Goal: Task Accomplishment & Management: Manage account settings

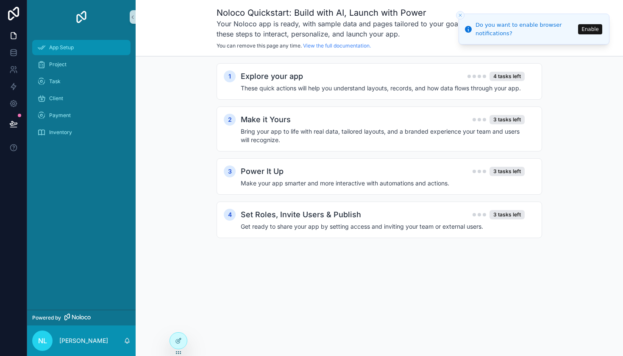
click at [73, 52] on div "App Setup" at bounding box center [81, 48] width 88 height 14
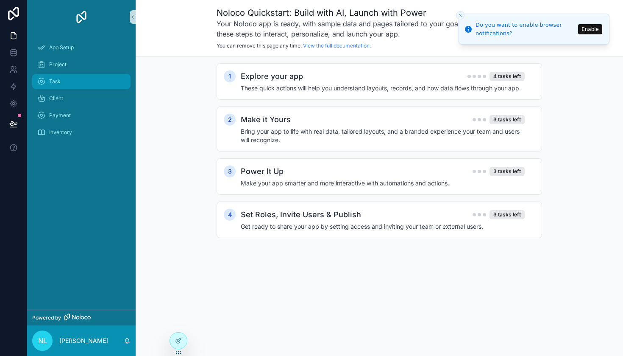
click at [71, 77] on div "Task" at bounding box center [81, 82] width 88 height 14
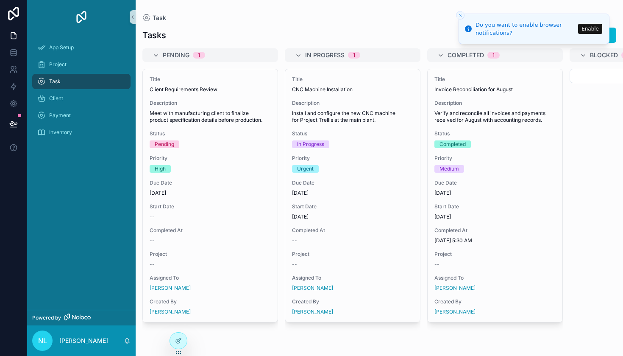
click at [462, 15] on icon "Close toast" at bounding box center [460, 15] width 5 height 5
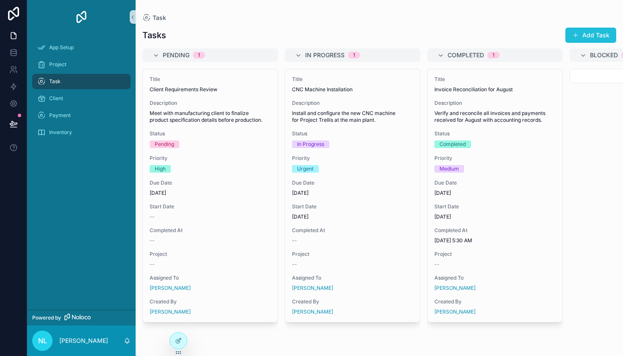
click at [578, 36] on span "scrollable content" at bounding box center [576, 35] width 7 height 7
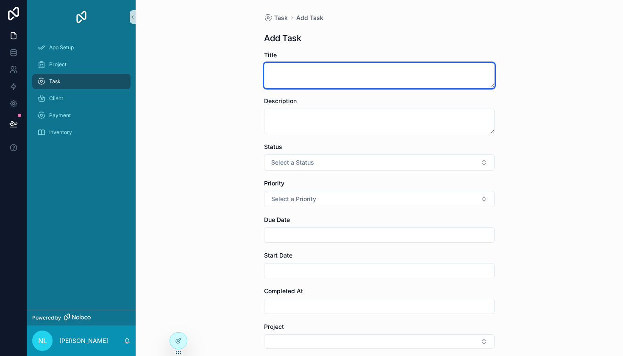
click at [376, 65] on textarea "scrollable content" at bounding box center [379, 75] width 231 height 25
type textarea "**********"
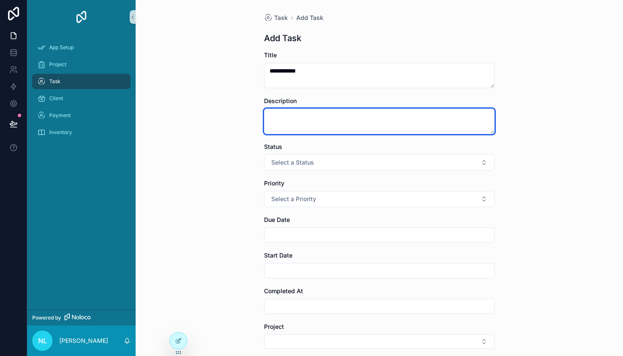
click at [381, 124] on textarea "scrollable content" at bounding box center [379, 121] width 231 height 25
type textarea "********"
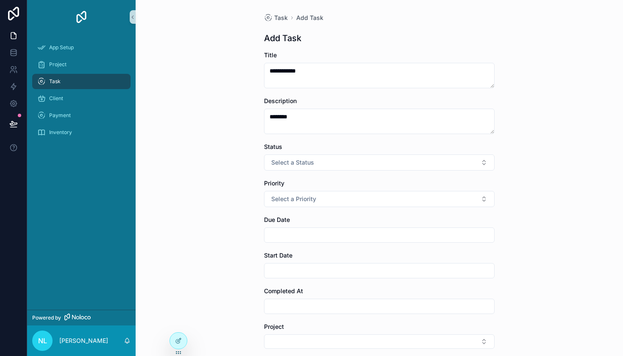
click at [391, 170] on form "**********" at bounding box center [379, 276] width 231 height 450
click at [391, 168] on button "Select a Status" at bounding box center [379, 162] width 231 height 16
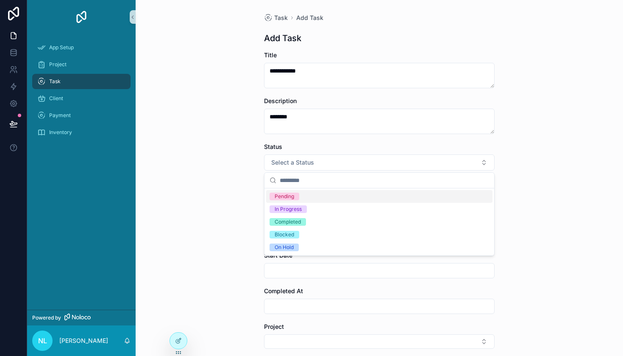
click at [369, 197] on div "Pending" at bounding box center [379, 196] width 226 height 13
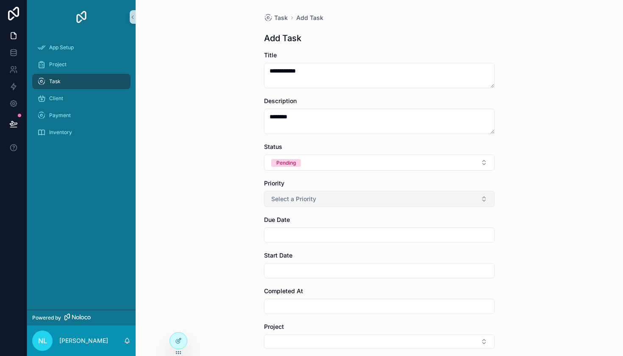
click at [358, 198] on button "Select a Priority" at bounding box center [379, 199] width 231 height 16
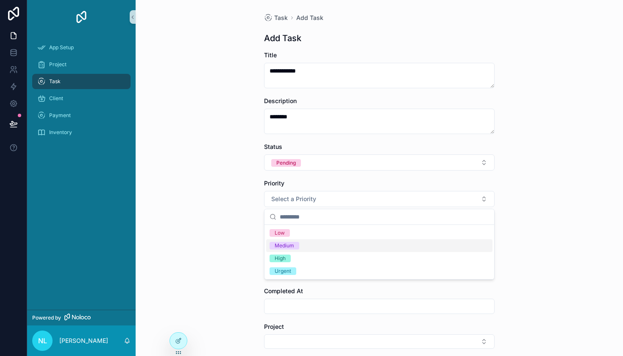
click at [339, 246] on div "Medium" at bounding box center [379, 245] width 226 height 13
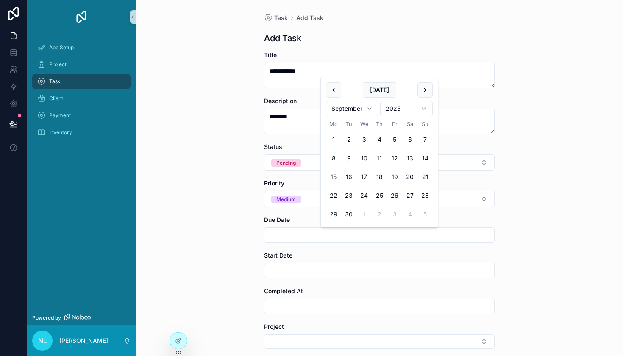
click at [331, 236] on input "scrollable content" at bounding box center [380, 235] width 230 height 12
click at [234, 244] on div "**********" at bounding box center [380, 178] width 488 height 356
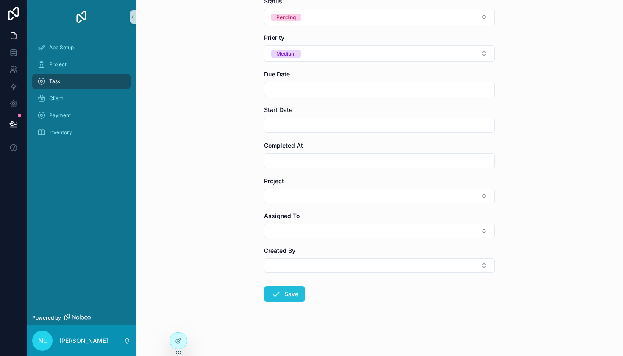
click at [288, 297] on button "Save" at bounding box center [284, 293] width 41 height 15
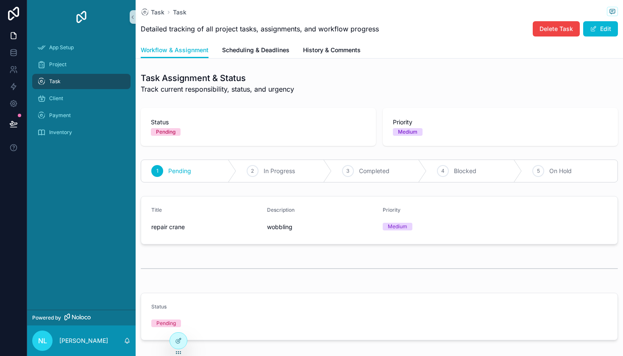
click at [87, 78] on div "Task" at bounding box center [81, 82] width 88 height 14
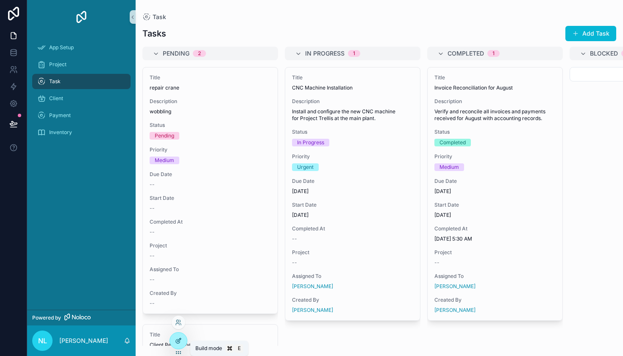
click at [177, 344] on icon at bounding box center [178, 340] width 7 height 7
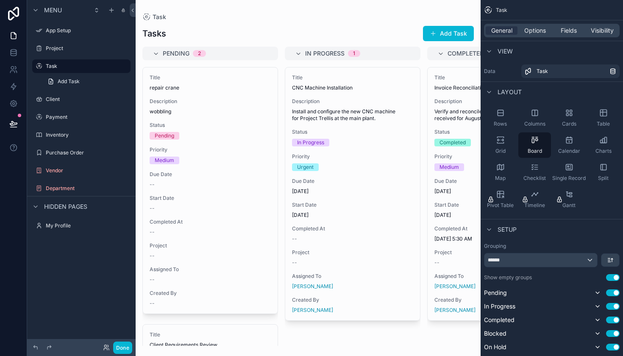
click at [209, 298] on div "scrollable content" at bounding box center [308, 178] width 345 height 356
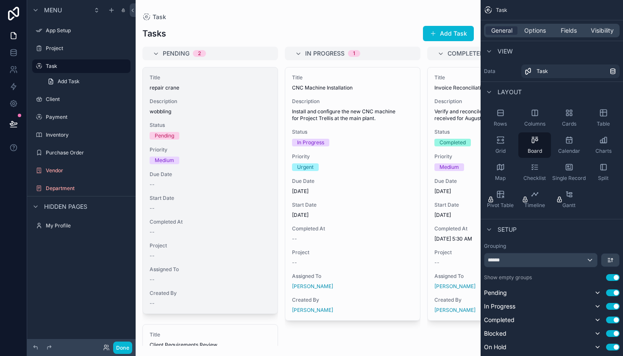
click at [211, 269] on span "Assigned To" at bounding box center [210, 269] width 121 height 7
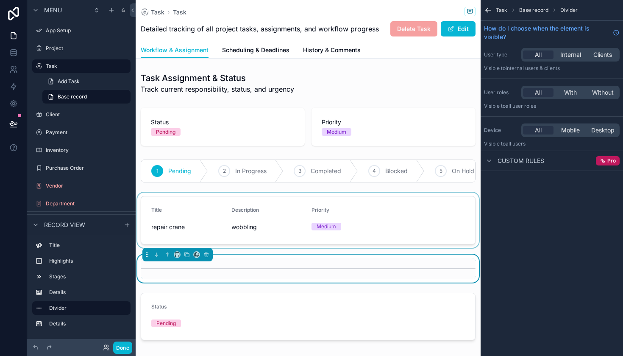
click at [211, 211] on div "scrollable content" at bounding box center [308, 220] width 345 height 55
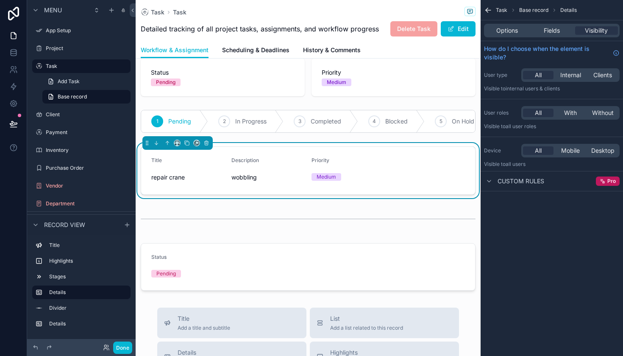
click at [244, 177] on span "wobbling" at bounding box center [268, 177] width 73 height 8
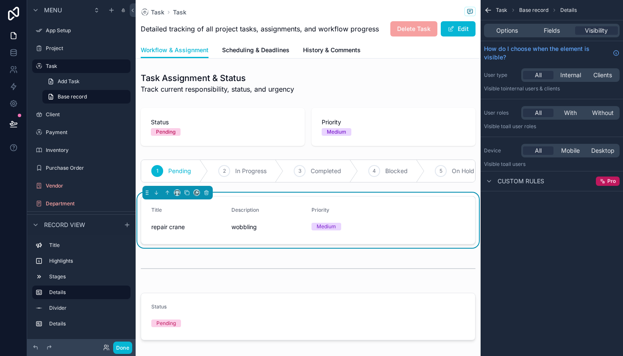
click at [223, 213] on div "Title" at bounding box center [187, 212] width 73 height 10
click at [244, 227] on span "wobbling" at bounding box center [268, 227] width 73 height 8
click at [243, 207] on span "Description" at bounding box center [246, 210] width 28 height 6
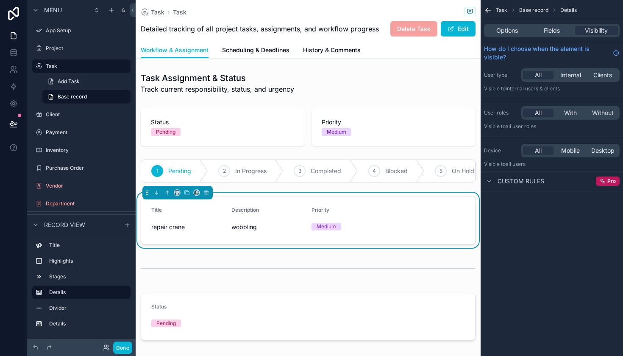
click at [243, 207] on span "Description" at bounding box center [246, 210] width 28 height 6
click at [82, 76] on link "Add Task" at bounding box center [86, 82] width 88 height 14
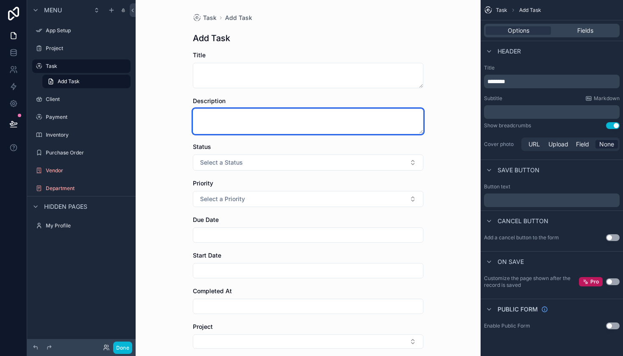
click at [236, 117] on textarea "scrollable content" at bounding box center [308, 121] width 231 height 25
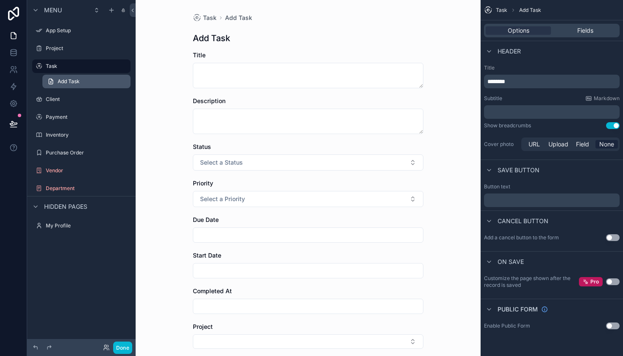
click at [94, 81] on link "Add Task" at bounding box center [86, 82] width 88 height 14
click at [208, 106] on div "Description" at bounding box center [308, 115] width 231 height 37
click at [208, 100] on span "Description" at bounding box center [209, 100] width 33 height 7
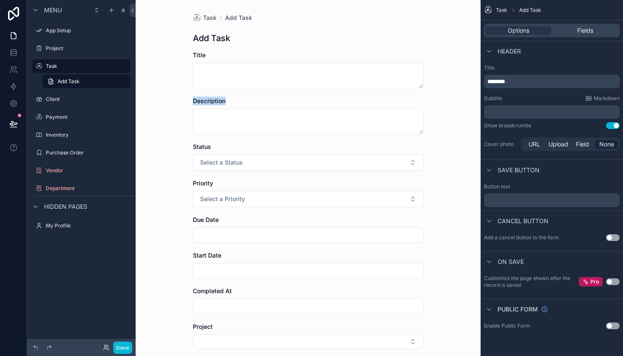
click at [208, 100] on span "Description" at bounding box center [209, 100] width 33 height 7
drag, startPoint x: 413, startPoint y: 158, endPoint x: 247, endPoint y: 98, distance: 177.0
click at [247, 98] on form "Title Description Status Select a Status Priority Select a Priority Due Date St…" at bounding box center [308, 276] width 231 height 450
click at [58, 50] on label "Project" at bounding box center [80, 48] width 68 height 7
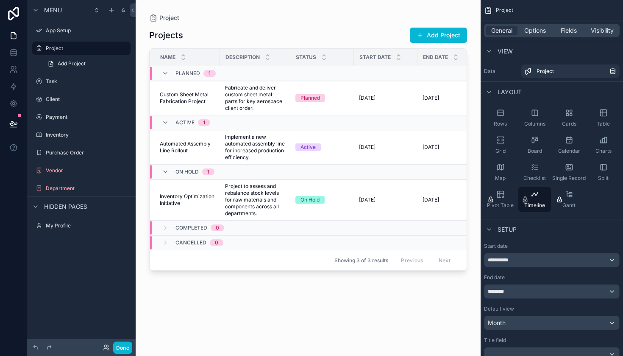
click at [185, 186] on div "scrollable content" at bounding box center [308, 173] width 345 height 346
click at [177, 173] on span "On Hold" at bounding box center [187, 171] width 23 height 7
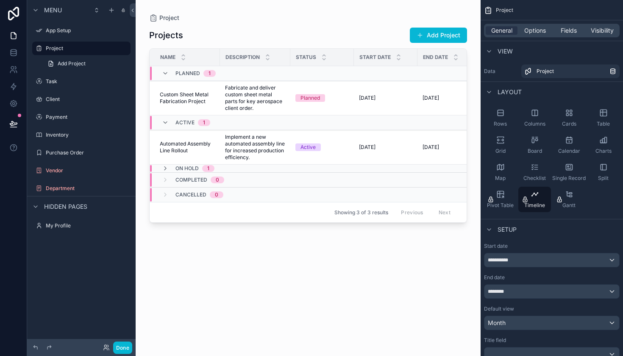
click at [180, 170] on span "On Hold" at bounding box center [187, 168] width 23 height 7
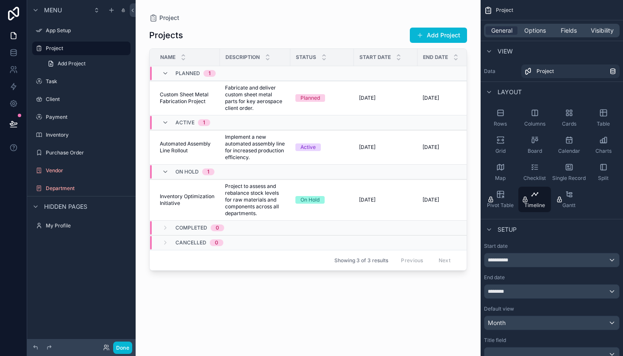
click at [182, 170] on span "On Hold" at bounding box center [187, 171] width 23 height 7
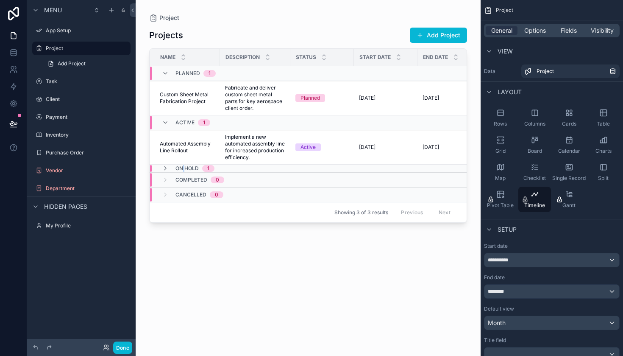
click at [182, 170] on span "On Hold" at bounding box center [187, 168] width 23 height 7
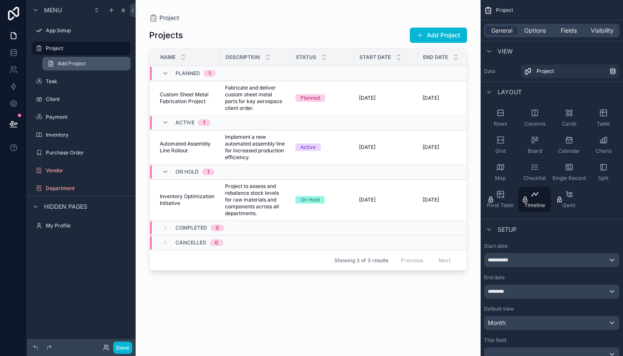
click at [87, 70] on link "Add Project" at bounding box center [86, 64] width 88 height 14
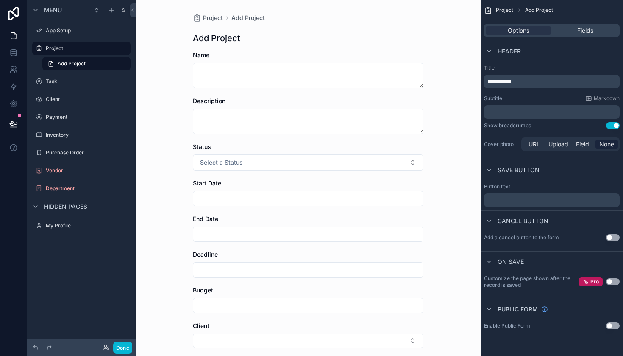
click at [522, 113] on p "﻿" at bounding box center [553, 112] width 131 height 8
click at [533, 90] on div "**********" at bounding box center [552, 108] width 142 height 95
click at [613, 128] on button "Use setting" at bounding box center [613, 125] width 14 height 7
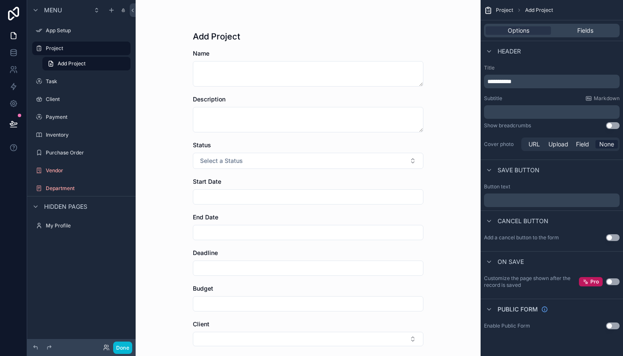
click at [613, 128] on button "Use setting" at bounding box center [613, 125] width 14 height 7
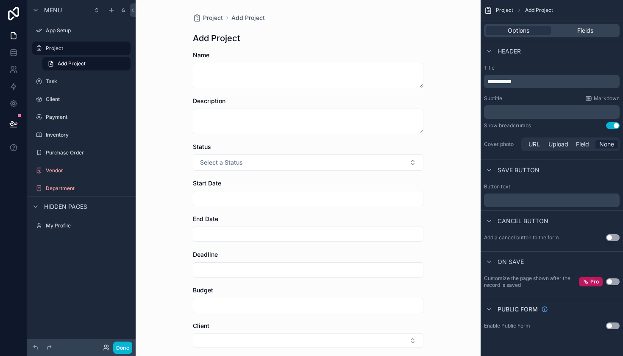
click at [613, 128] on button "Use setting" at bounding box center [613, 125] width 14 height 7
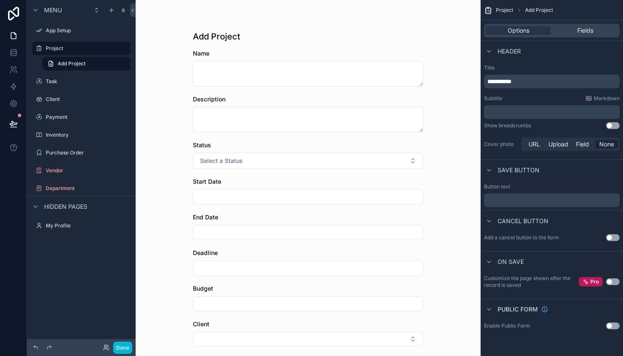
click at [613, 128] on button "Use setting" at bounding box center [613, 125] width 14 height 7
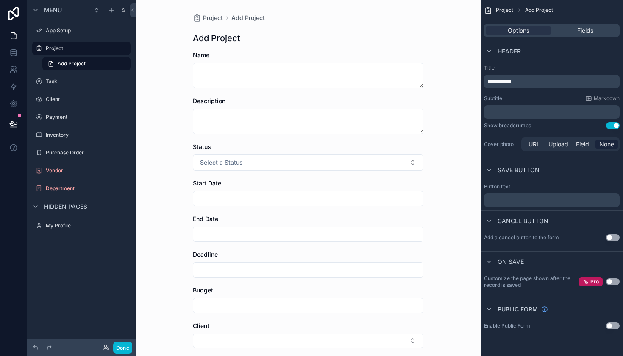
click at [613, 128] on button "Use setting" at bounding box center [613, 125] width 14 height 7
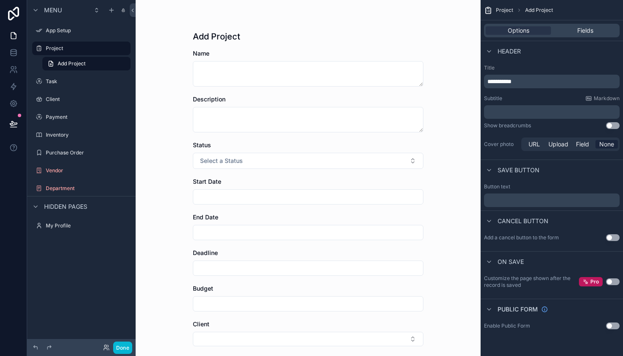
click at [614, 127] on button "Use setting" at bounding box center [613, 125] width 14 height 7
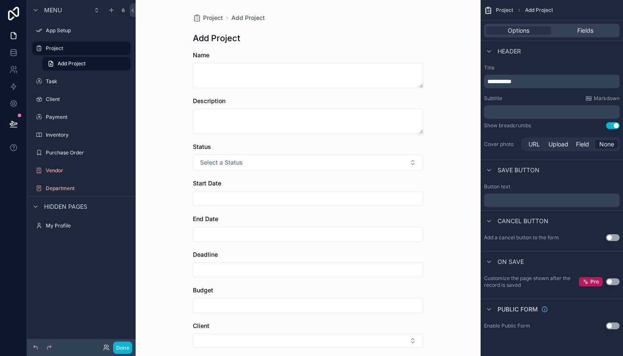
click at [563, 35] on div "Options Fields" at bounding box center [552, 31] width 136 height 14
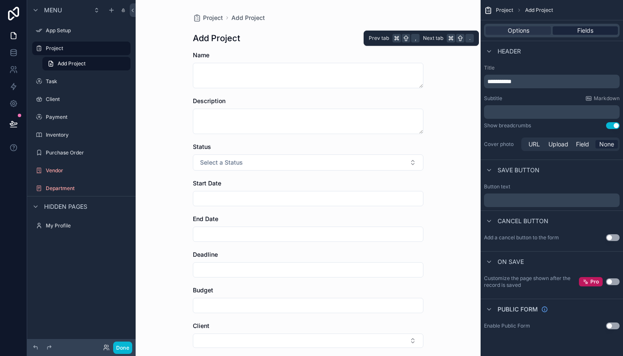
click at [573, 32] on div "Fields" at bounding box center [585, 30] width 65 height 8
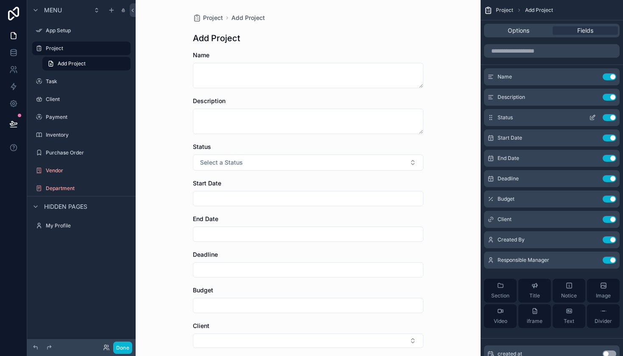
click at [609, 118] on button "Use setting" at bounding box center [610, 117] width 14 height 7
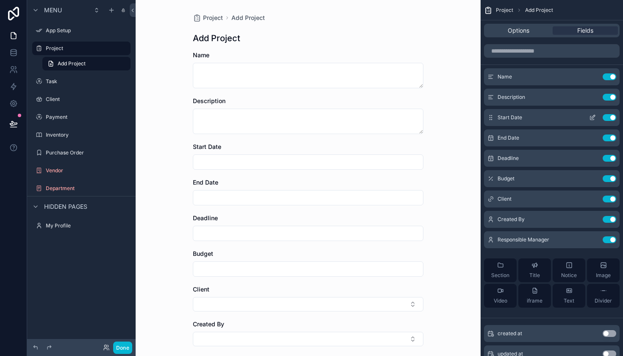
click at [609, 118] on button "Use setting" at bounding box center [610, 117] width 14 height 7
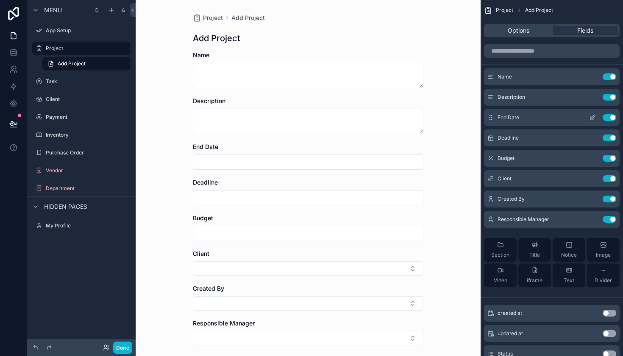
click at [610, 118] on button "Use setting" at bounding box center [610, 117] width 14 height 7
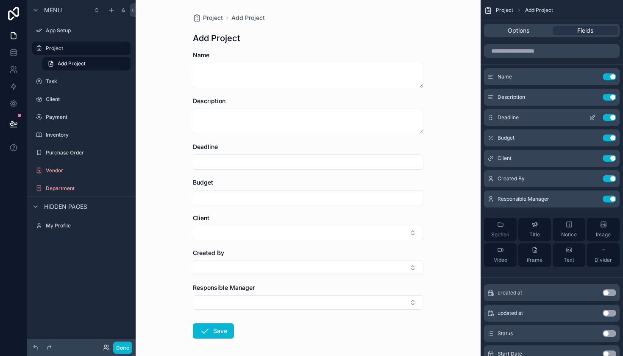
click at [612, 118] on button "Use setting" at bounding box center [610, 117] width 14 height 7
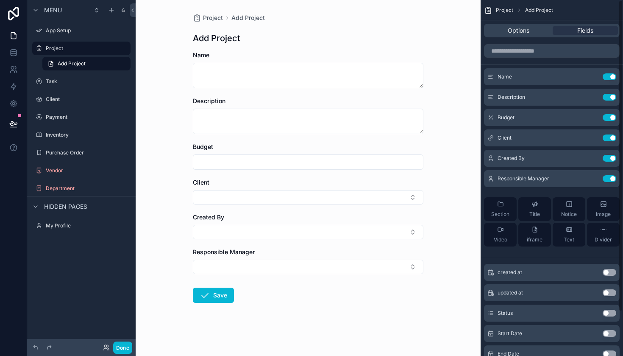
click at [612, 118] on button "Use setting" at bounding box center [610, 117] width 14 height 7
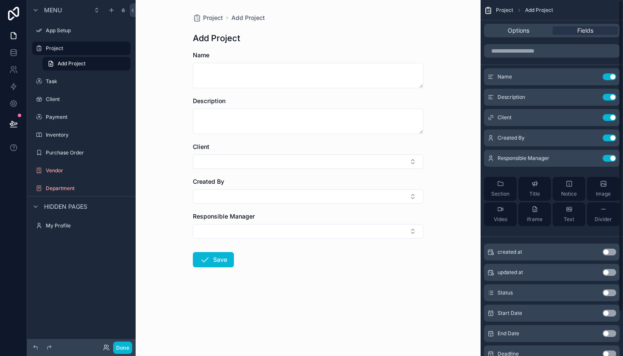
click at [612, 118] on button "Use setting" at bounding box center [610, 117] width 14 height 7
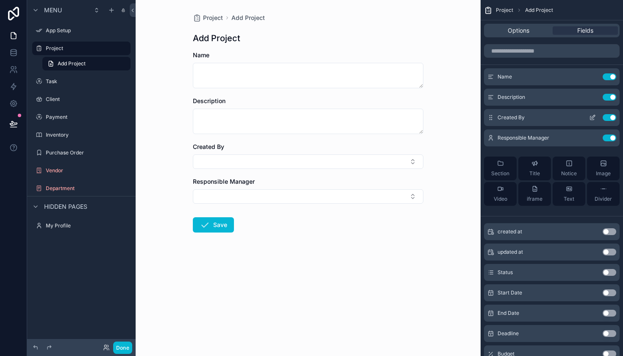
click at [610, 118] on button "Use setting" at bounding box center [610, 117] width 14 height 7
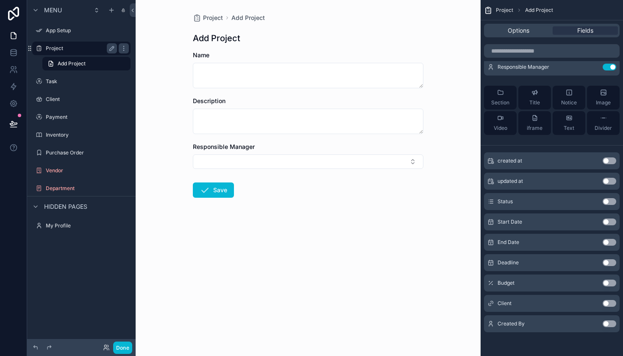
click at [83, 47] on label "Project" at bounding box center [80, 48] width 68 height 7
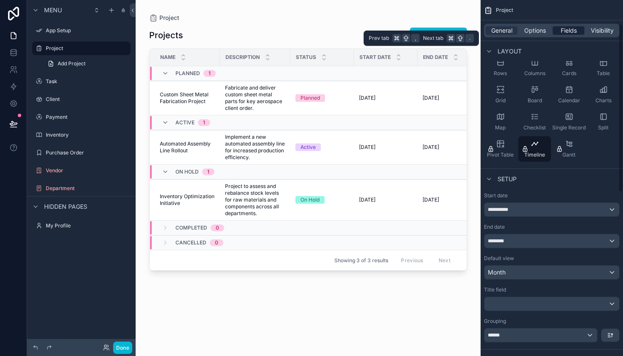
click at [569, 29] on span "Fields" at bounding box center [569, 30] width 16 height 8
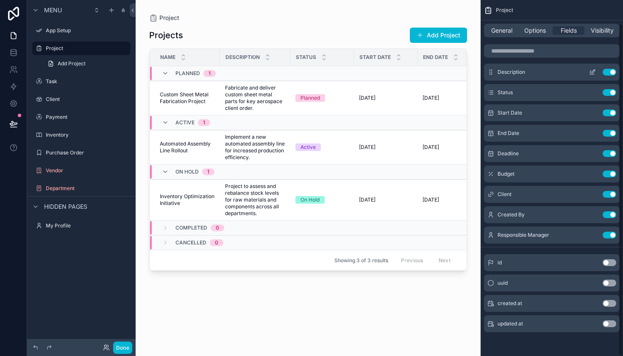
click at [609, 74] on button "Use setting" at bounding box center [610, 72] width 14 height 7
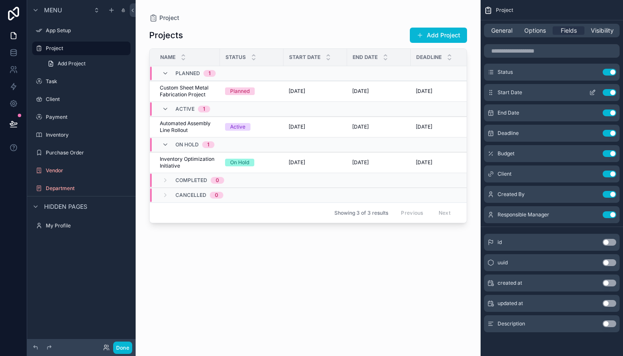
click at [610, 92] on button "Use setting" at bounding box center [610, 92] width 14 height 7
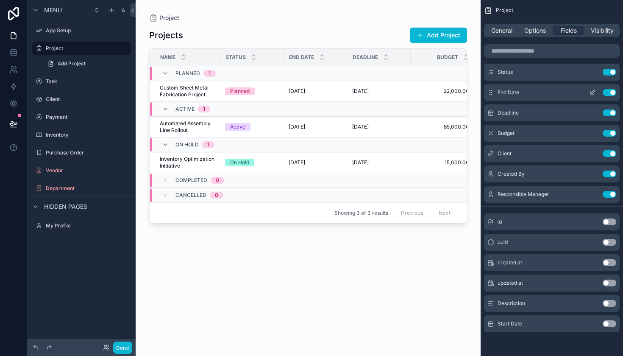
click at [611, 96] on div "End Date Use setting" at bounding box center [552, 92] width 136 height 17
click at [611, 94] on button "Use setting" at bounding box center [610, 92] width 14 height 7
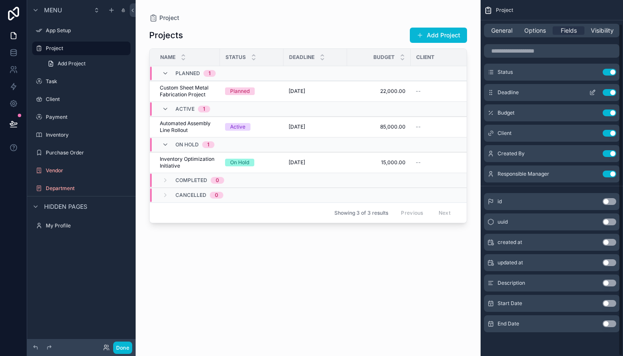
click at [611, 94] on button "Use setting" at bounding box center [610, 92] width 14 height 7
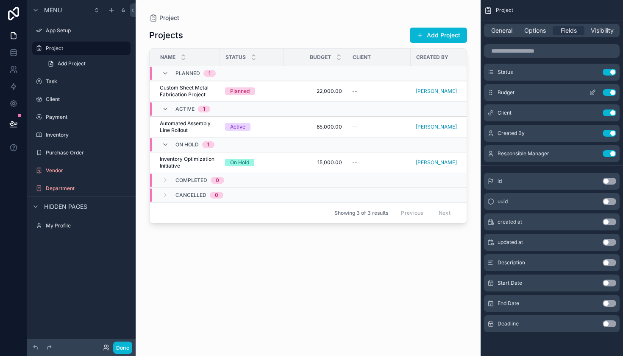
click at [610, 94] on button "Use setting" at bounding box center [610, 92] width 14 height 7
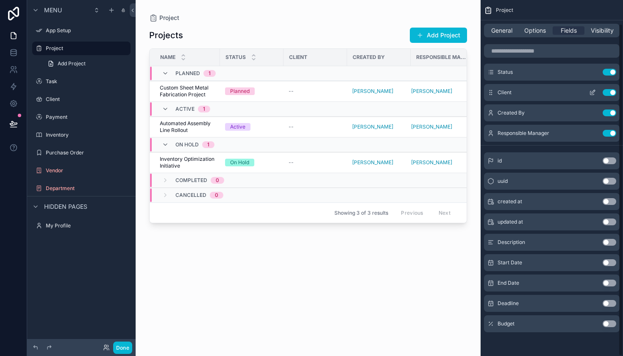
click at [610, 94] on button "Use setting" at bounding box center [610, 92] width 14 height 7
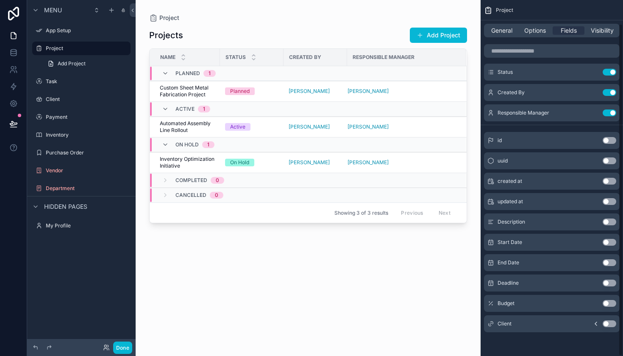
click at [610, 94] on button "Use setting" at bounding box center [610, 92] width 14 height 7
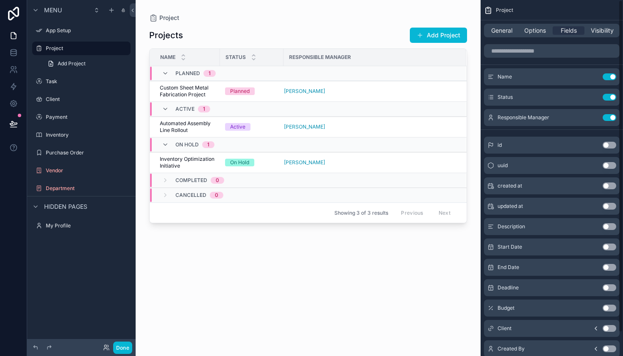
scroll to position [0, 0]
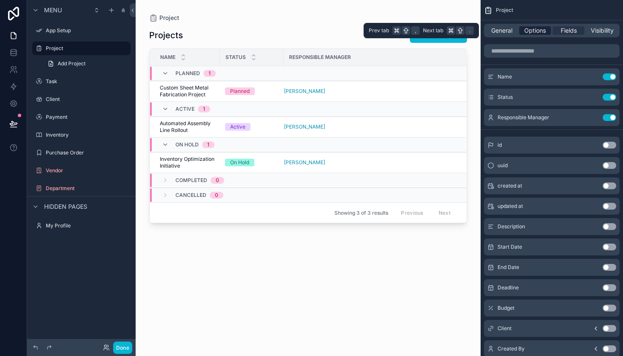
click at [542, 31] on span "Options" at bounding box center [536, 30] width 22 height 8
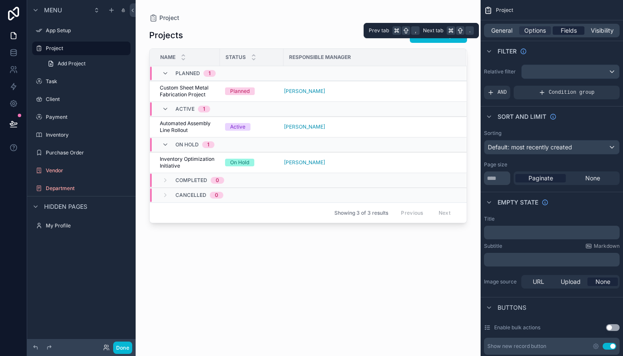
click at [559, 31] on div "Fields" at bounding box center [569, 30] width 32 height 8
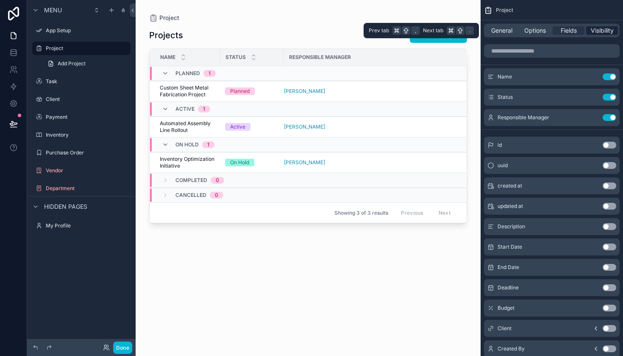
click at [594, 31] on span "Visibility" at bounding box center [602, 30] width 23 height 8
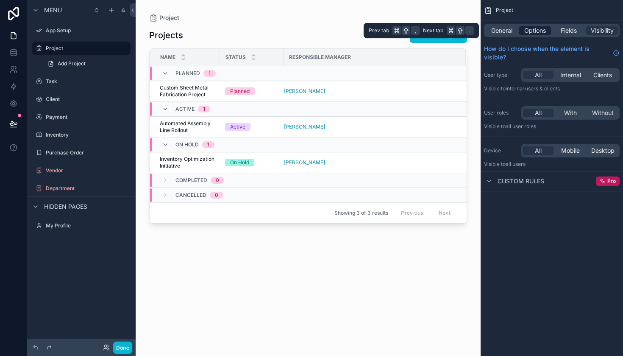
click at [537, 31] on span "Options" at bounding box center [536, 30] width 22 height 8
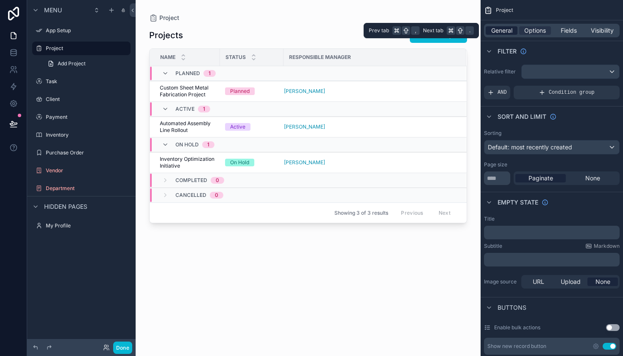
click at [510, 32] on span "General" at bounding box center [502, 30] width 21 height 8
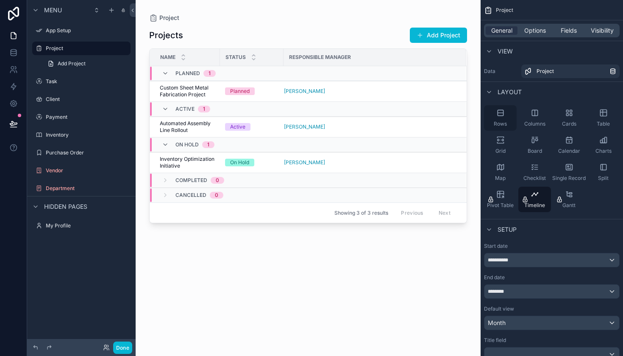
click at [505, 121] on span "Rows" at bounding box center [500, 123] width 13 height 7
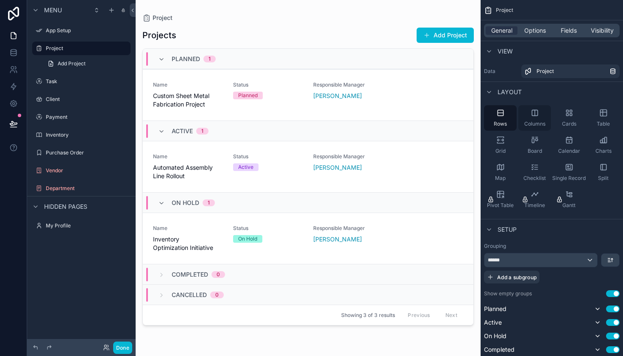
click at [540, 121] on span "Columns" at bounding box center [535, 123] width 21 height 7
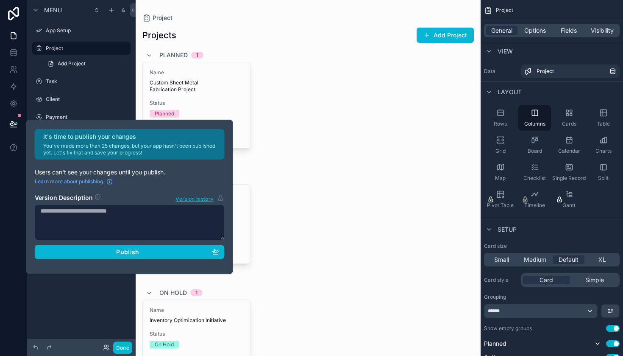
click at [290, 180] on div "Active 1" at bounding box center [308, 177] width 332 height 14
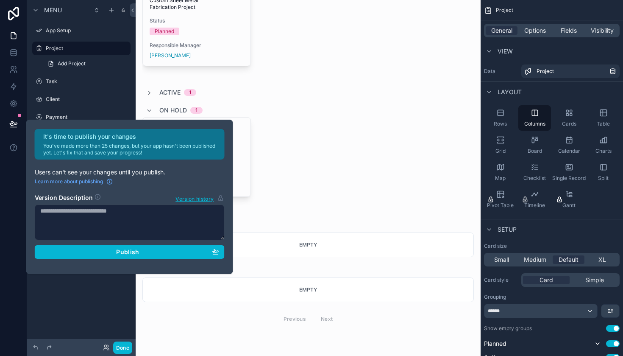
scroll to position [82, 0]
click at [273, 251] on div "Empty" at bounding box center [308, 244] width 332 height 25
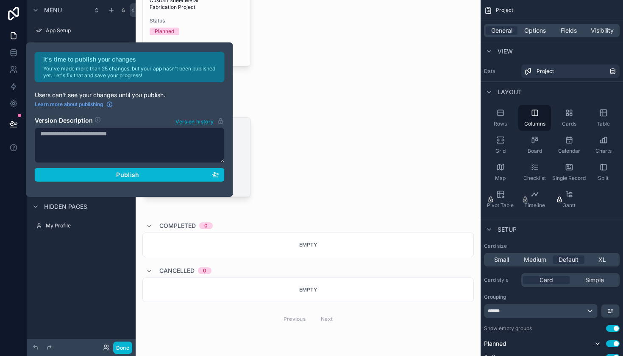
scroll to position [0, 0]
click at [277, 173] on div "Name Inventory Optimization Initiative Status On Hold Responsible Manager [PERS…" at bounding box center [308, 164] width 332 height 95
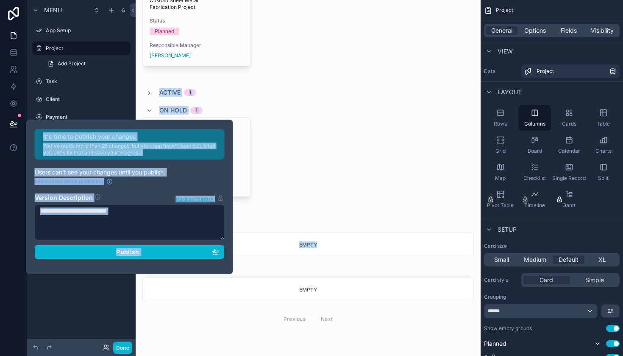
drag, startPoint x: 201, startPoint y: 127, endPoint x: 257, endPoint y: 254, distance: 138.4
click at [257, 254] on div "It's time to publish your changes You've made more than 25 changes, but your ap…" at bounding box center [311, 178] width 623 height 356
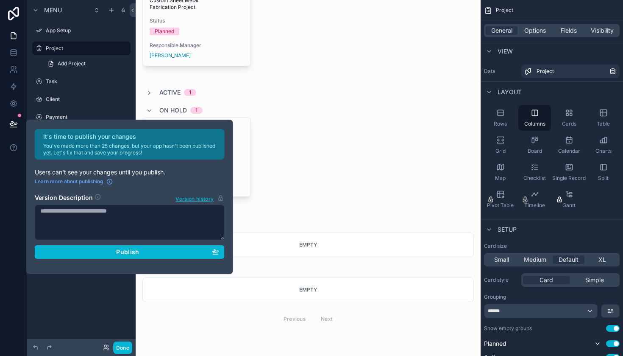
click at [260, 198] on div "Name Inventory Optimization Initiative Status On Hold Responsible Manager [PERS…" at bounding box center [308, 164] width 332 height 95
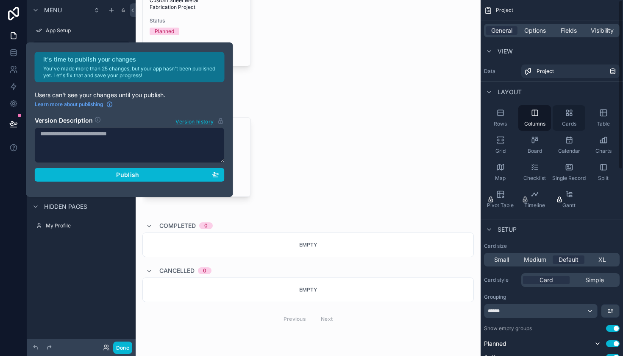
click at [568, 127] on span "Cards" at bounding box center [569, 123] width 14 height 7
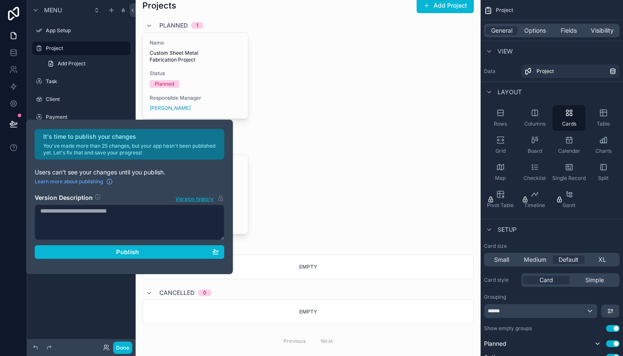
scroll to position [26, 0]
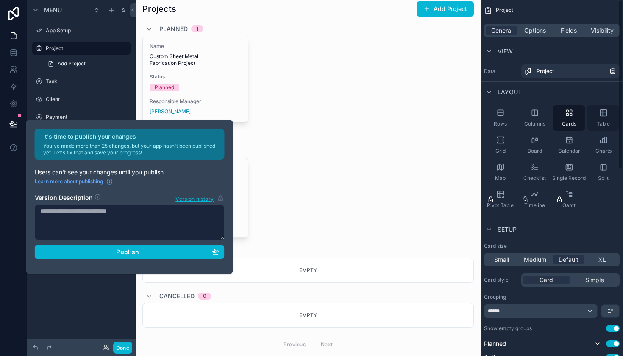
click at [606, 118] on div "Table" at bounding box center [603, 117] width 33 height 25
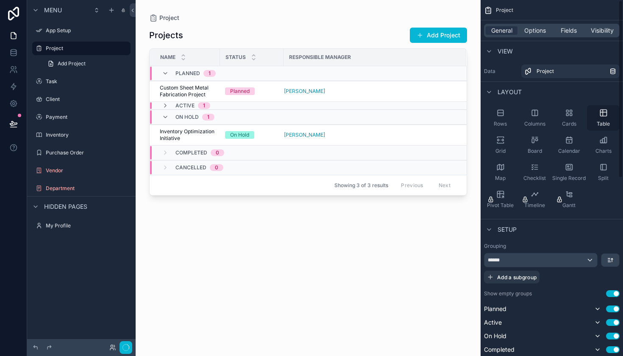
scroll to position [0, 0]
click at [506, 143] on div "Grid" at bounding box center [500, 144] width 33 height 25
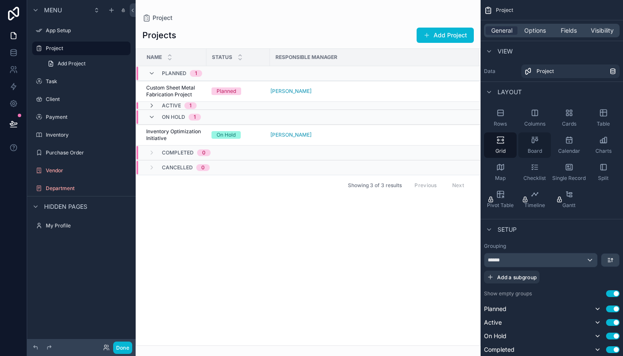
click at [529, 144] on div "Board" at bounding box center [535, 144] width 33 height 25
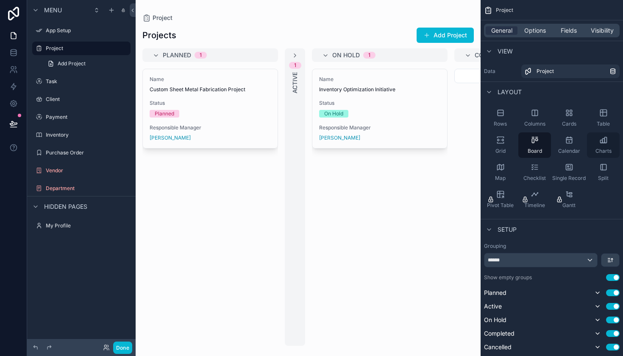
click at [603, 153] on span "Charts" at bounding box center [604, 151] width 16 height 7
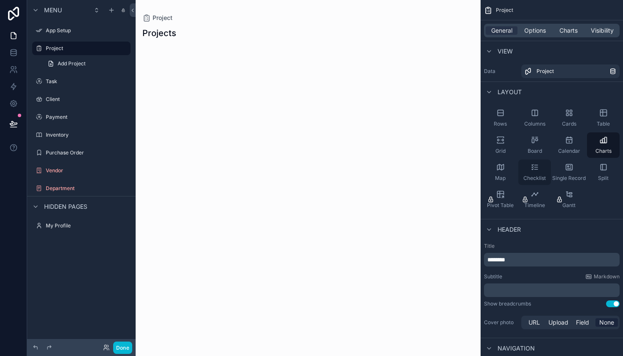
click at [535, 168] on icon "scrollable content" at bounding box center [535, 167] width 8 height 8
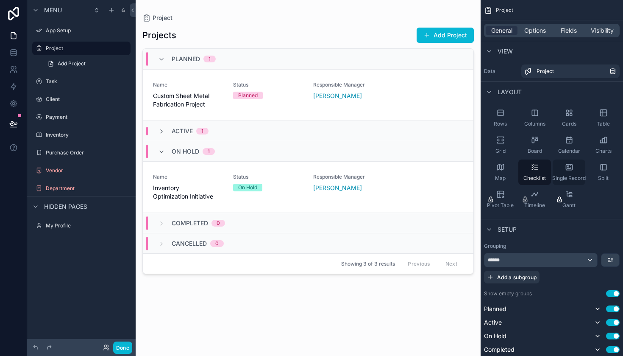
click at [579, 167] on div "Single Record" at bounding box center [569, 171] width 33 height 25
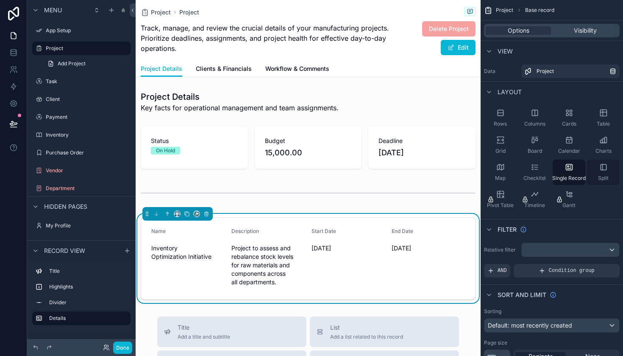
click at [603, 168] on icon "scrollable content" at bounding box center [603, 167] width 0 height 6
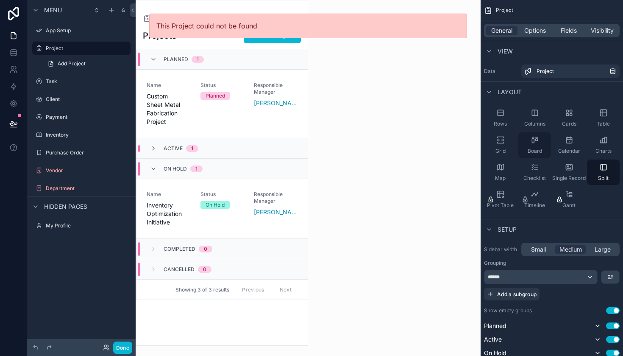
click at [542, 140] on div "Board" at bounding box center [535, 144] width 33 height 25
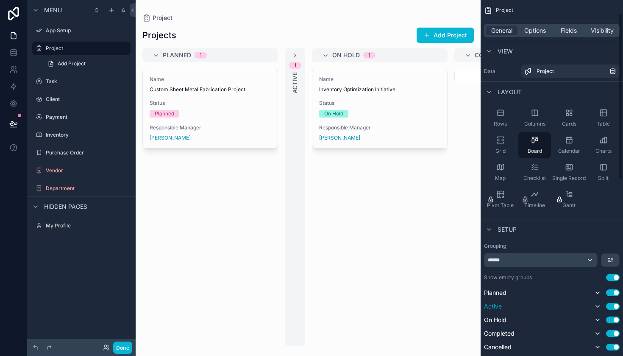
scroll to position [156, 0]
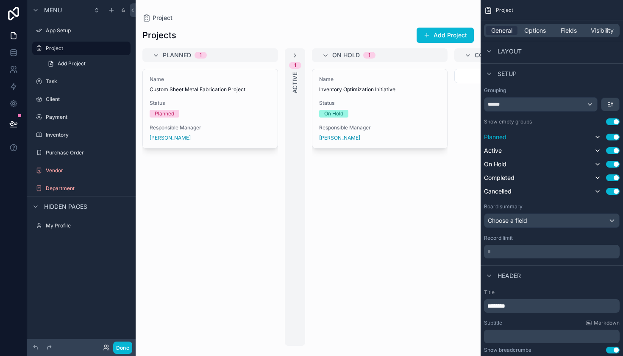
click at [611, 137] on button "Use setting" at bounding box center [613, 137] width 14 height 7
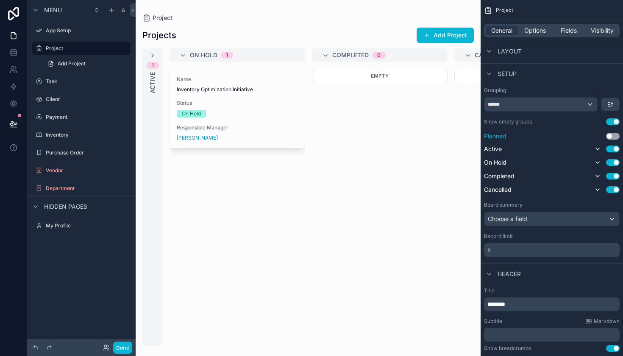
click at [611, 137] on button "Use setting" at bounding box center [613, 136] width 14 height 7
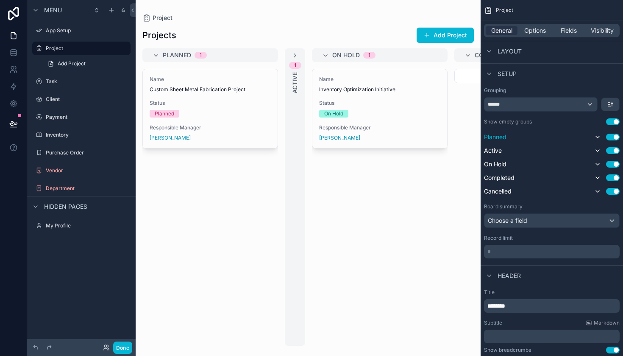
click at [611, 137] on button "Use setting" at bounding box center [613, 137] width 14 height 7
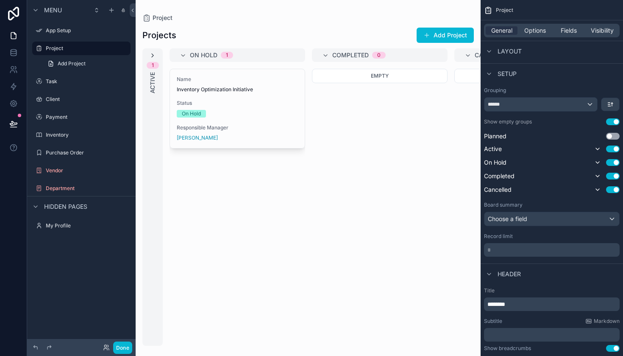
click at [154, 55] on icon "scrollable content" at bounding box center [152, 55] width 7 height 7
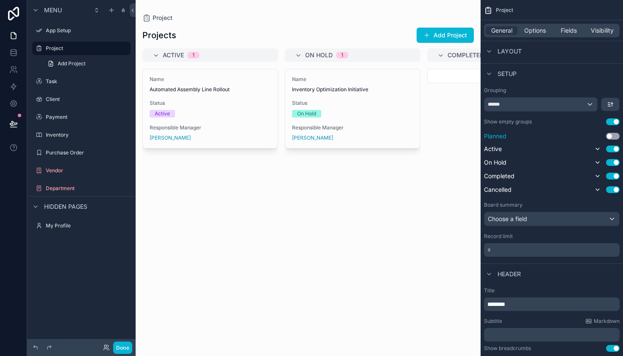
click at [612, 134] on button "Use setting" at bounding box center [613, 136] width 14 height 7
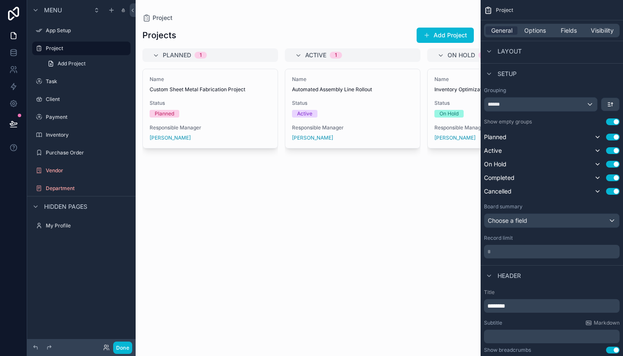
click at [163, 54] on span "Planned" at bounding box center [177, 55] width 28 height 8
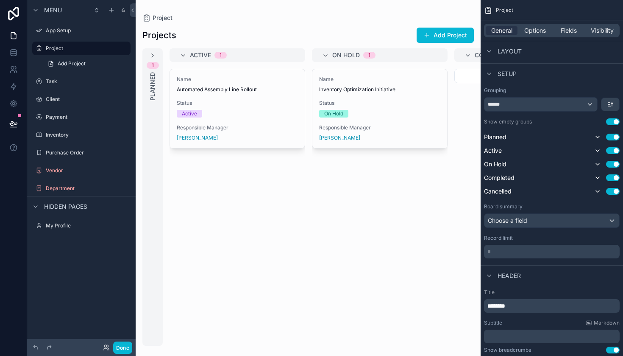
click at [160, 55] on div "1 Planned" at bounding box center [152, 196] width 20 height 297
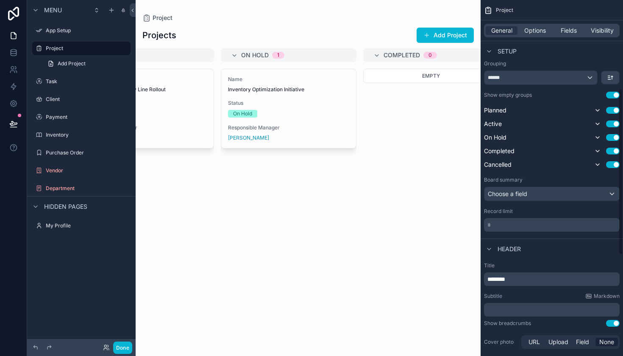
scroll to position [189, 0]
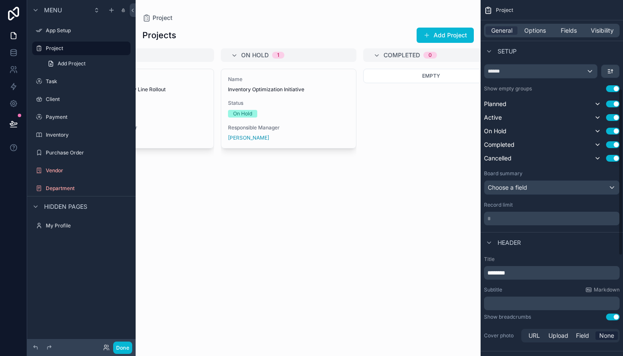
click at [539, 187] on div "Choose a field" at bounding box center [552, 188] width 135 height 14
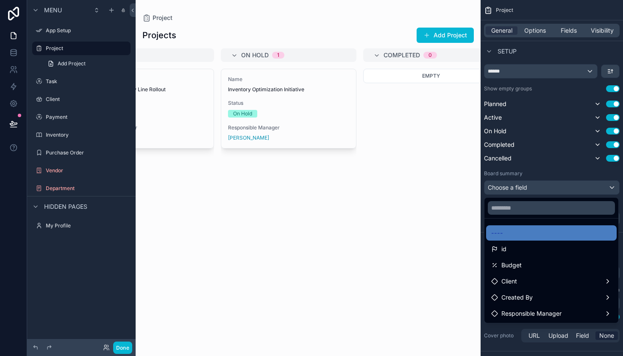
click at [540, 187] on div "scrollable content" at bounding box center [311, 178] width 623 height 356
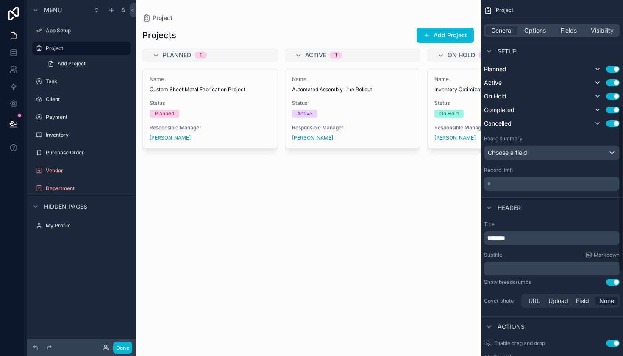
scroll to position [224, 0]
click at [545, 152] on div "Choose a field" at bounding box center [552, 152] width 135 height 14
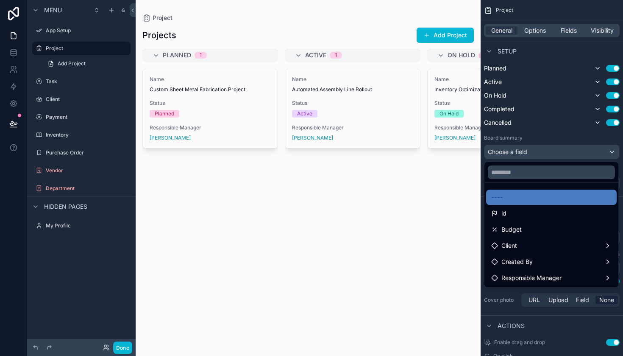
click at [546, 151] on div "scrollable content" at bounding box center [311, 178] width 623 height 356
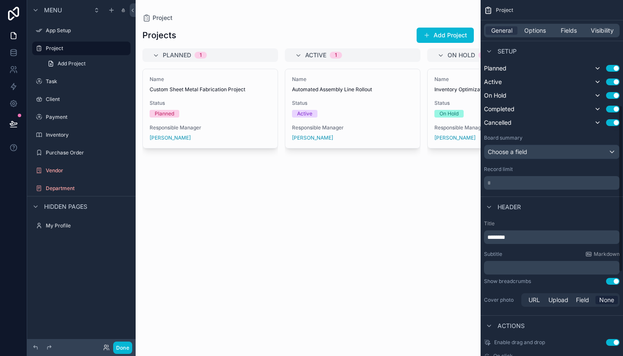
click at [546, 151] on div "Choose a field" at bounding box center [552, 152] width 135 height 14
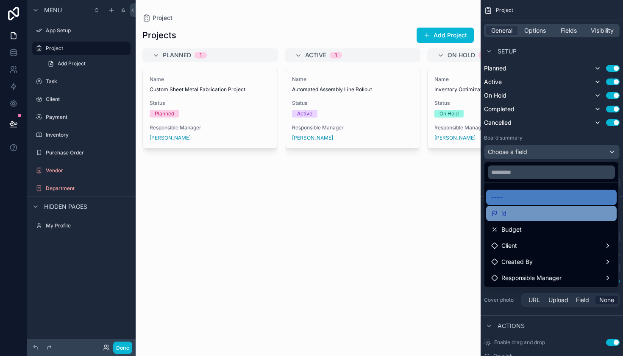
click at [539, 212] on div "id" at bounding box center [552, 213] width 120 height 10
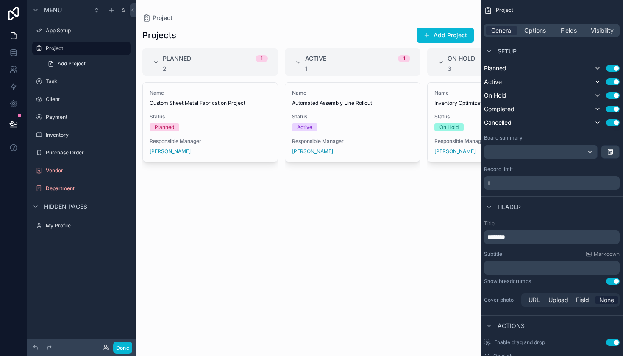
click at [545, 150] on div "scrollable content" at bounding box center [541, 152] width 113 height 14
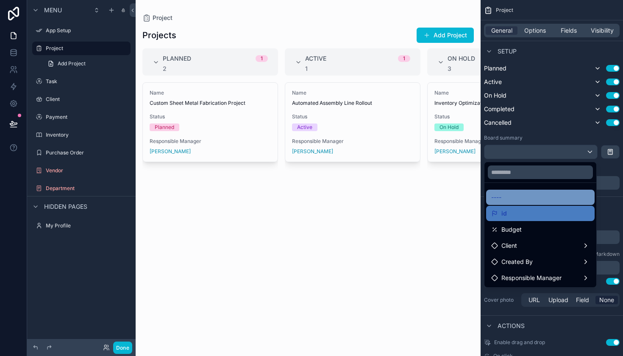
click at [537, 198] on div "----" at bounding box center [541, 197] width 98 height 10
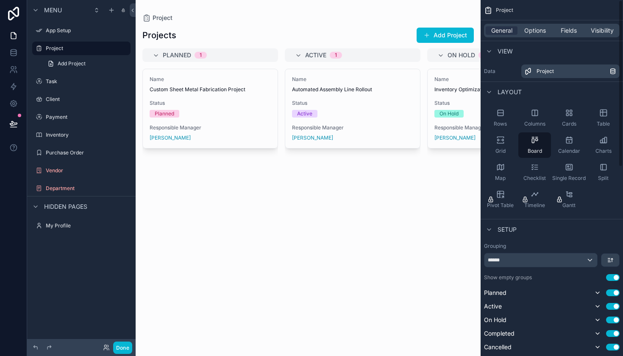
scroll to position [0, 0]
click at [502, 50] on span "View" at bounding box center [505, 51] width 15 height 8
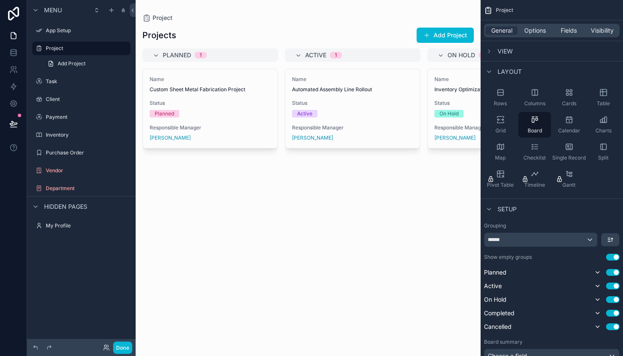
click at [502, 50] on span "View" at bounding box center [505, 51] width 15 height 8
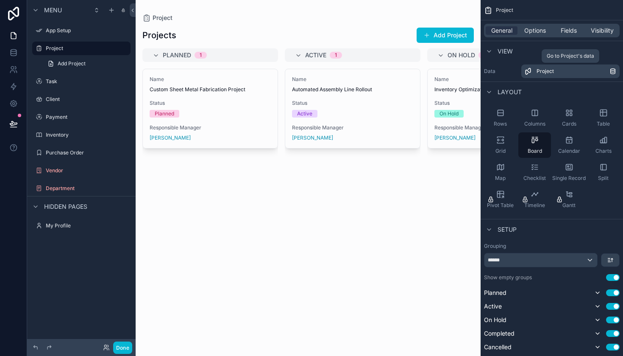
click at [563, 71] on div "Project" at bounding box center [573, 71] width 73 height 7
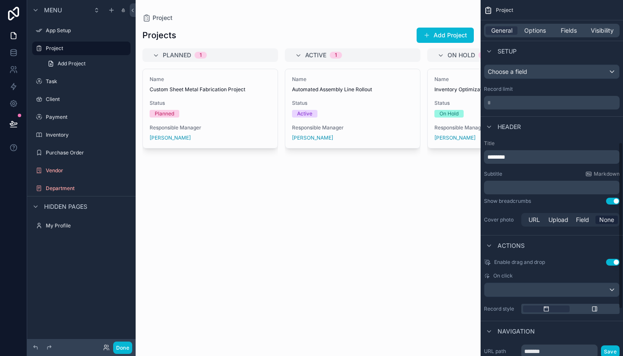
scroll to position [303, 0]
click at [549, 157] on p "********" at bounding box center [553, 158] width 131 height 8
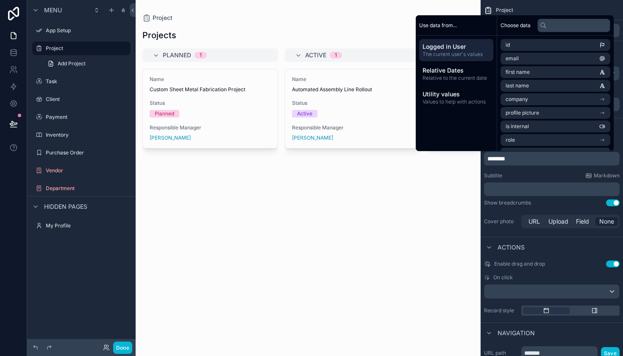
click at [548, 199] on div "Title ******** Subtitle Markdown ﻿ Show breadcrumbs Use setting Cover photo URL…" at bounding box center [552, 185] width 142 height 95
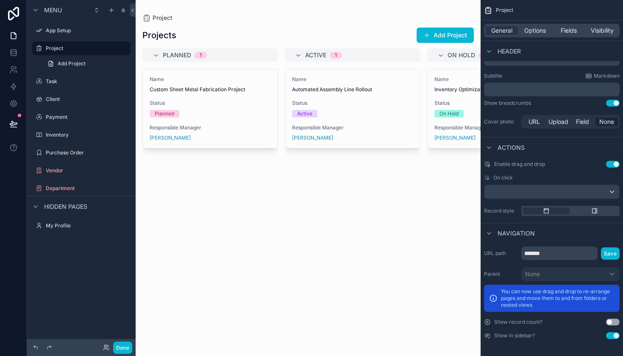
scroll to position [0, 0]
click at [592, 212] on icon "scrollable content" at bounding box center [595, 210] width 7 height 7
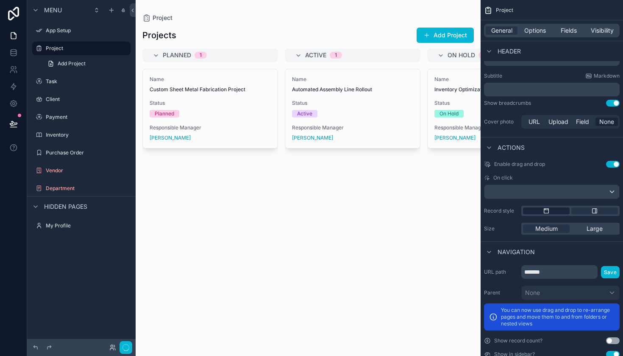
click at [552, 213] on div "scrollable content" at bounding box center [546, 210] width 47 height 7
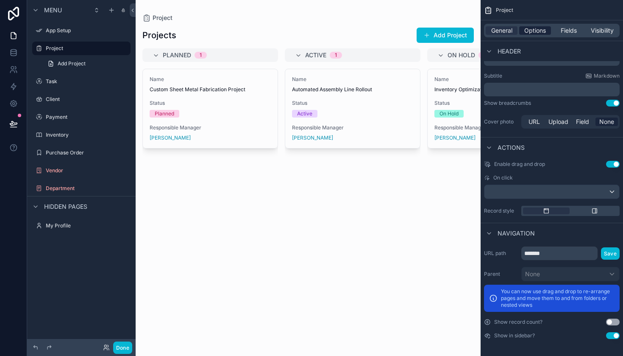
click at [538, 34] on span "Options" at bounding box center [536, 30] width 22 height 8
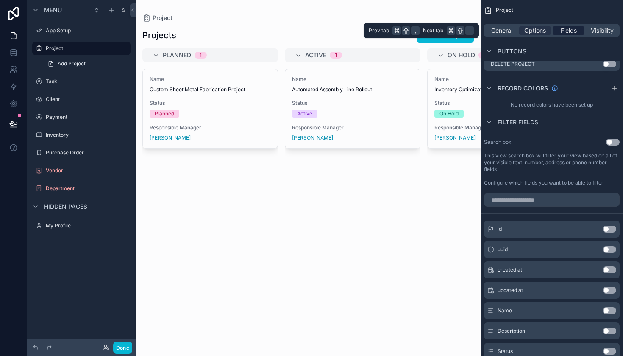
click at [570, 31] on span "Fields" at bounding box center [569, 30] width 16 height 8
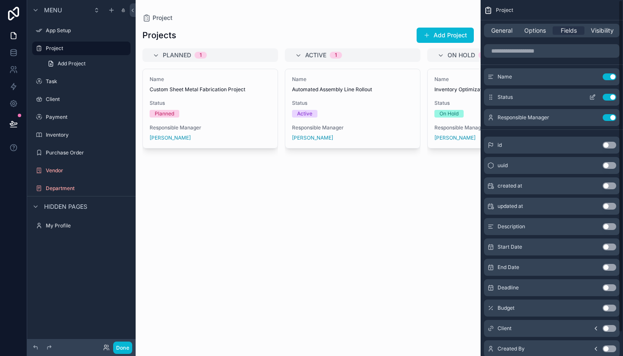
scroll to position [3, 0]
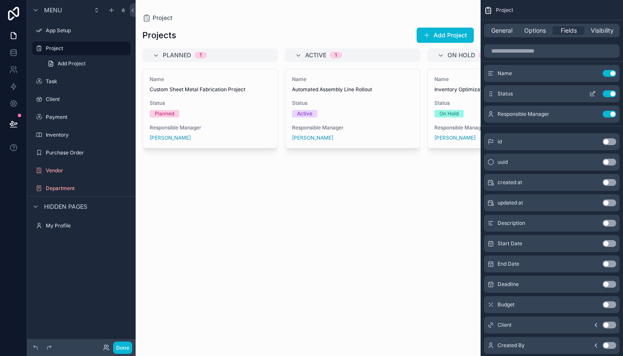
click at [613, 93] on button "Use setting" at bounding box center [610, 93] width 14 height 7
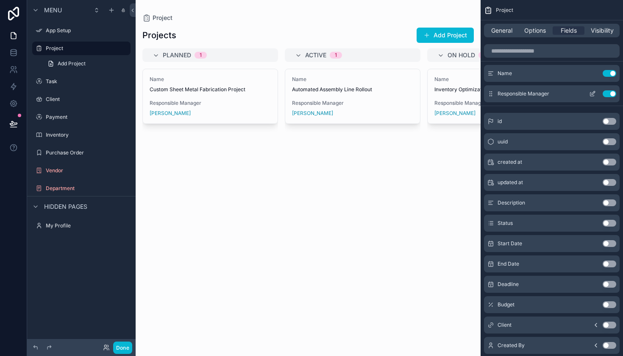
click at [610, 93] on button "Use setting" at bounding box center [610, 93] width 14 height 7
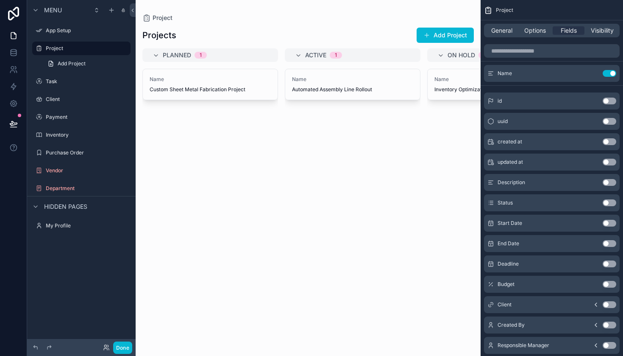
click at [610, 93] on div "id Use setting" at bounding box center [552, 100] width 136 height 17
click at [609, 102] on button "Use setting" at bounding box center [610, 101] width 14 height 7
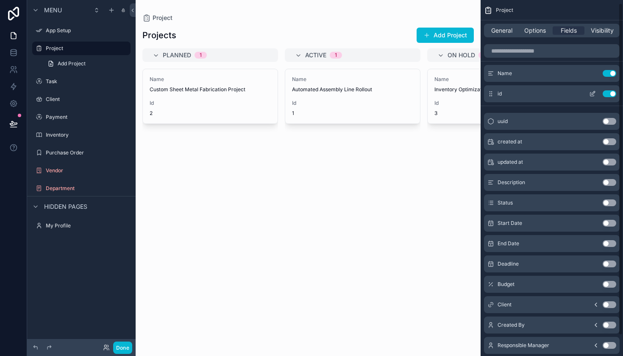
click at [613, 96] on button "Use setting" at bounding box center [610, 93] width 14 height 7
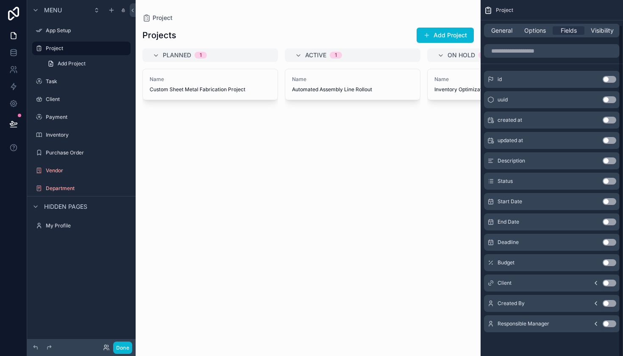
scroll to position [25, 0]
click at [609, 323] on button "Use setting" at bounding box center [610, 323] width 14 height 7
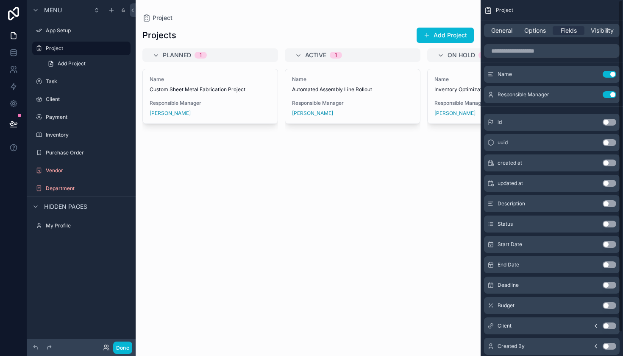
scroll to position [0, 0]
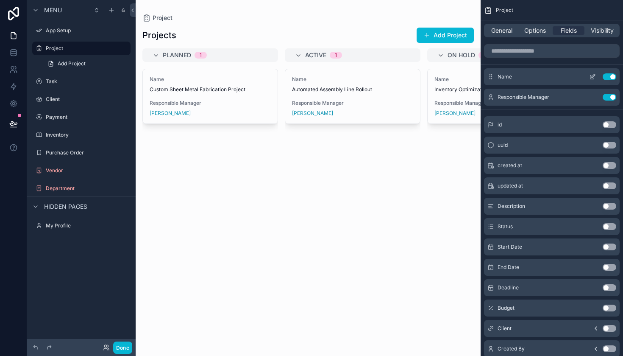
click at [595, 78] on icon "scrollable content" at bounding box center [593, 77] width 4 height 4
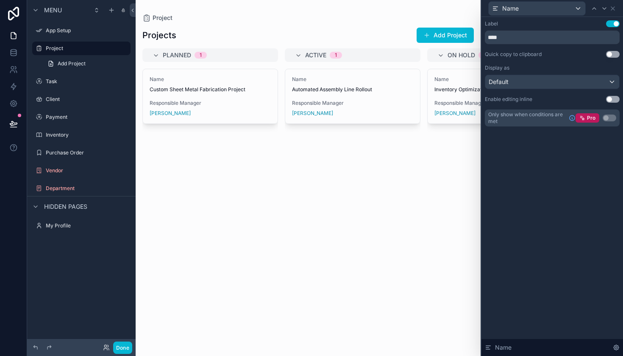
click at [561, 83] on div "Default" at bounding box center [553, 82] width 134 height 14
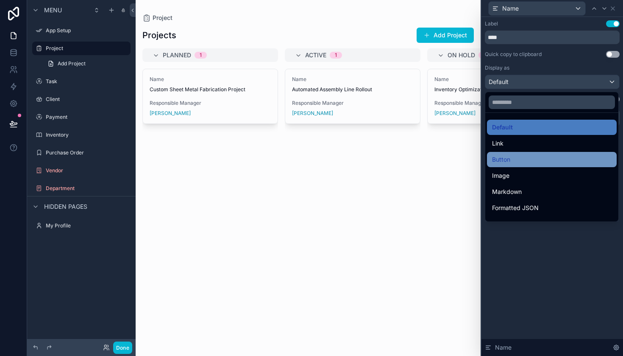
click at [548, 153] on div "Button" at bounding box center [552, 159] width 130 height 15
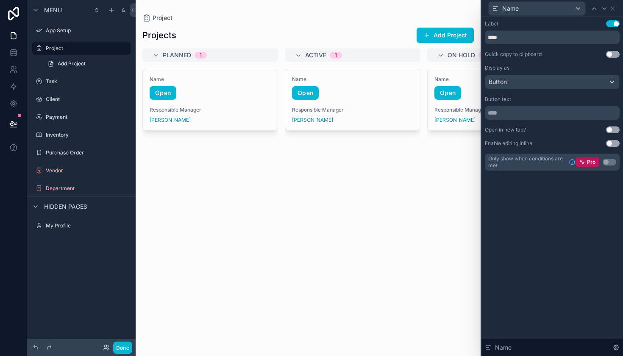
click at [541, 83] on div "Button" at bounding box center [553, 82] width 134 height 14
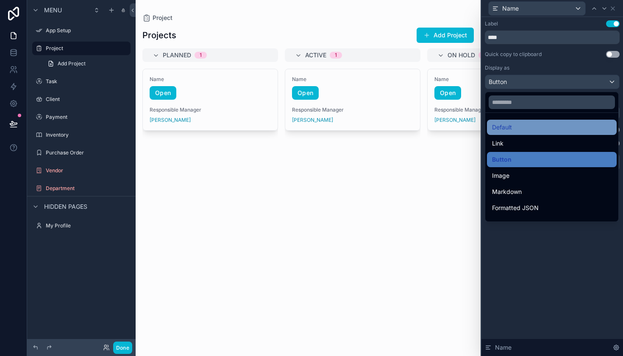
click at [537, 126] on div "Default" at bounding box center [552, 127] width 120 height 10
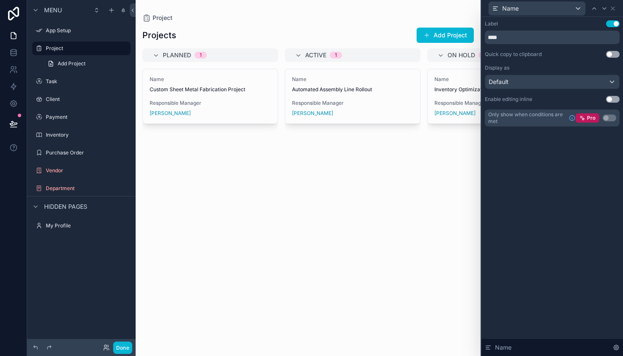
click at [513, 6] on span "Name" at bounding box center [511, 8] width 17 height 8
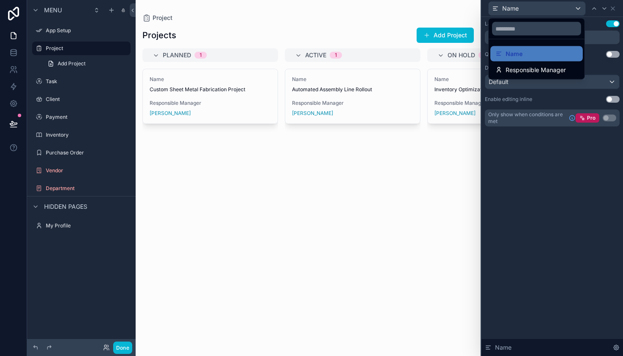
click at [513, 6] on div at bounding box center [553, 178] width 142 height 356
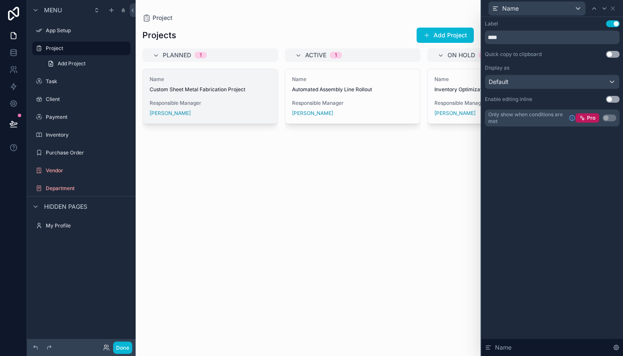
click at [243, 89] on span "Custom Sheet Metal Fabrication Project" at bounding box center [210, 89] width 121 height 7
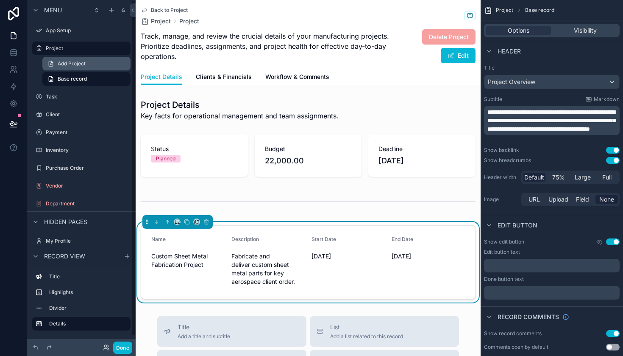
click at [99, 60] on link "Add Project" at bounding box center [86, 64] width 88 height 14
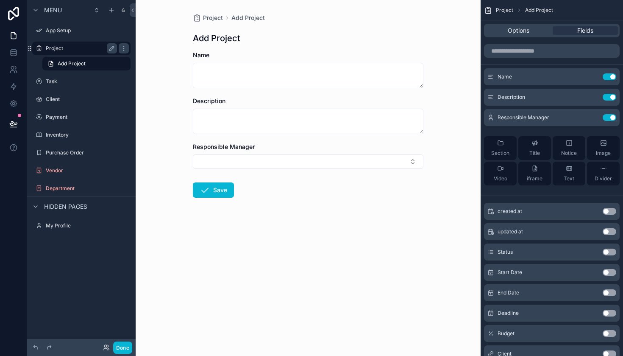
click at [79, 42] on div "Project" at bounding box center [81, 49] width 95 height 14
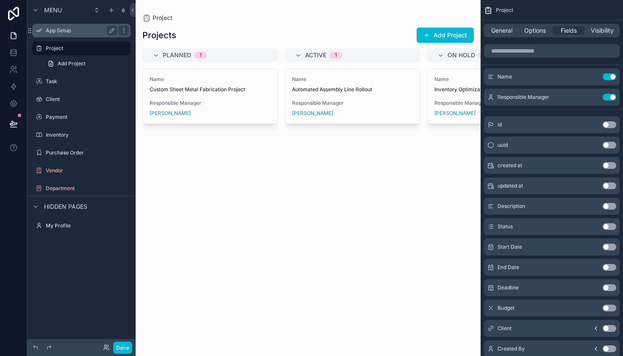
click at [60, 34] on div "App Setup" at bounding box center [81, 30] width 71 height 10
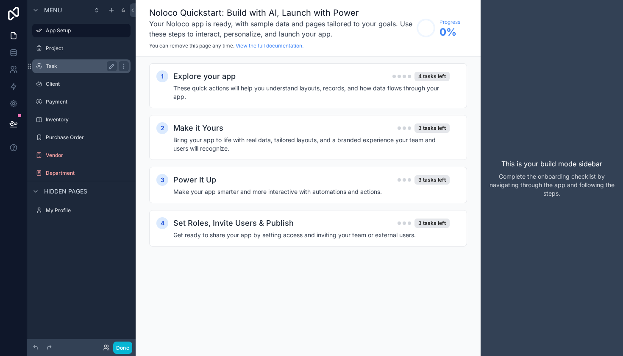
click at [80, 63] on label "Task" at bounding box center [80, 66] width 68 height 7
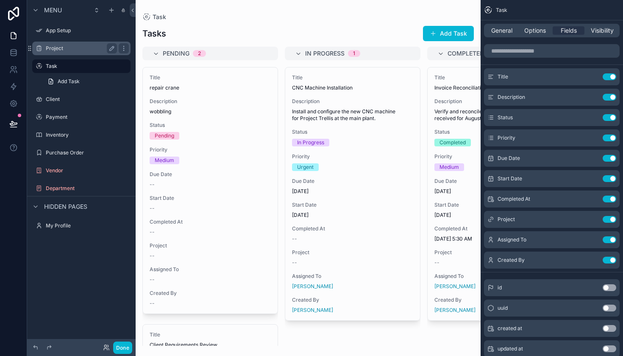
click at [73, 47] on label "Project" at bounding box center [80, 48] width 68 height 7
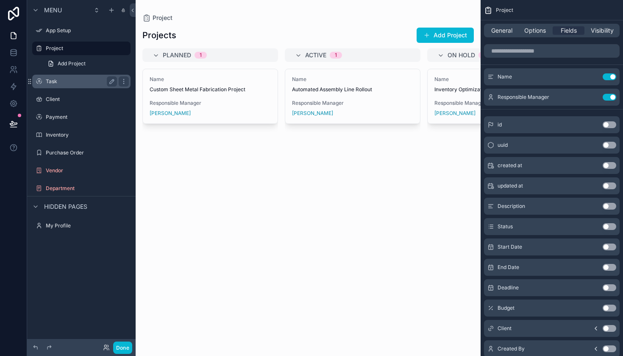
click at [69, 84] on label "Task" at bounding box center [80, 81] width 68 height 7
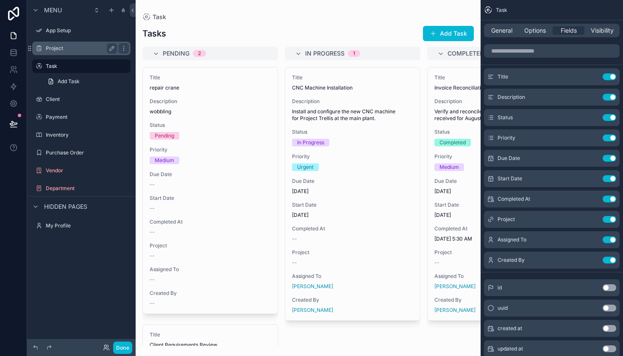
click at [73, 47] on label "Project" at bounding box center [80, 48] width 68 height 7
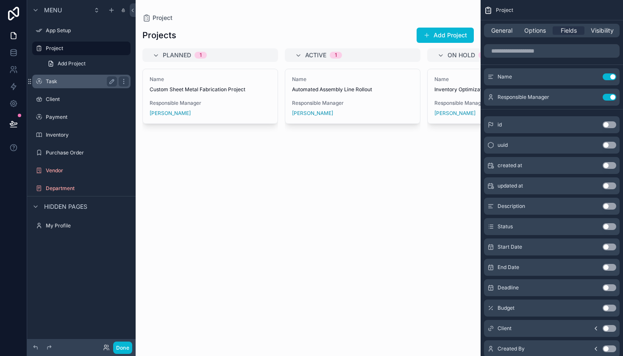
click at [70, 79] on label "Task" at bounding box center [80, 81] width 68 height 7
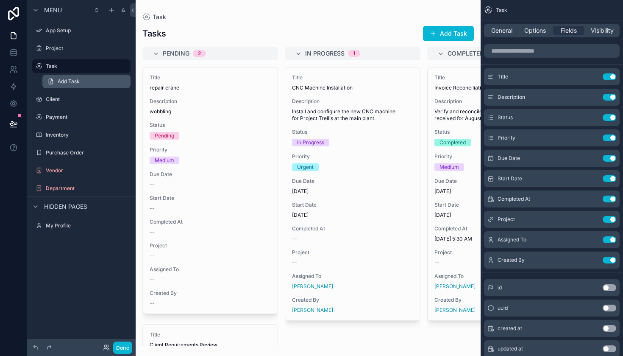
click at [75, 84] on span "Add Task" at bounding box center [69, 81] width 22 height 7
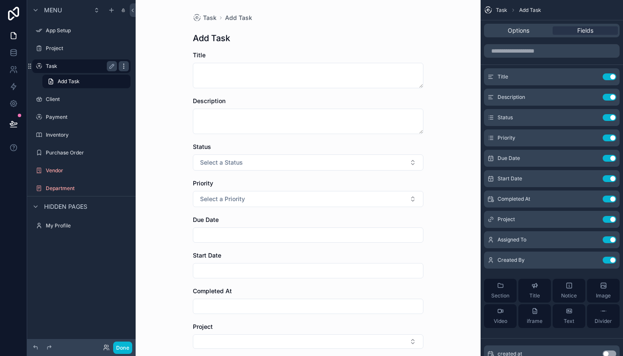
click at [121, 66] on icon "scrollable content" at bounding box center [123, 66] width 7 height 7
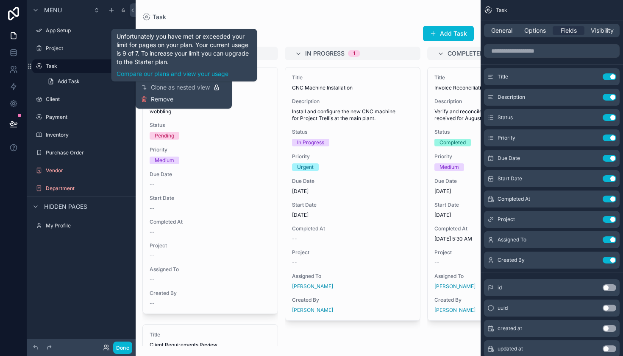
click at [158, 101] on span "Remove" at bounding box center [162, 99] width 22 height 8
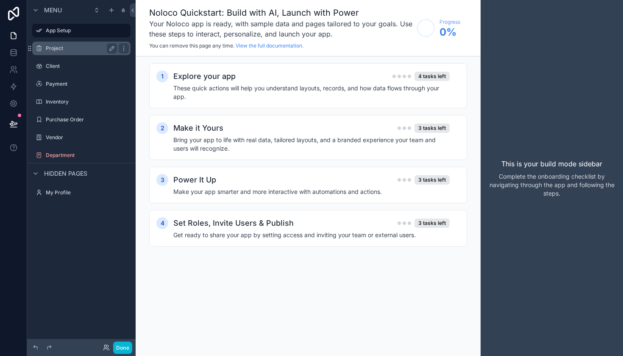
click at [83, 47] on label "Project" at bounding box center [80, 48] width 68 height 7
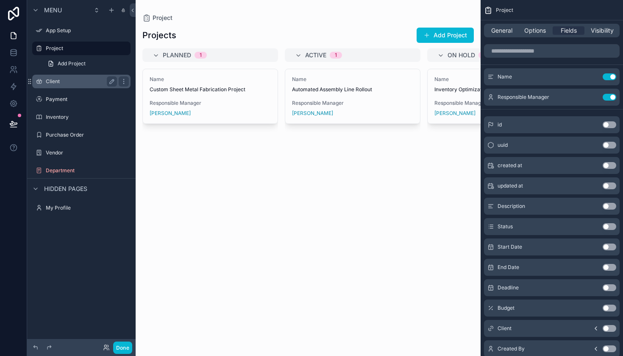
click at [76, 81] on label "Client" at bounding box center [80, 81] width 68 height 7
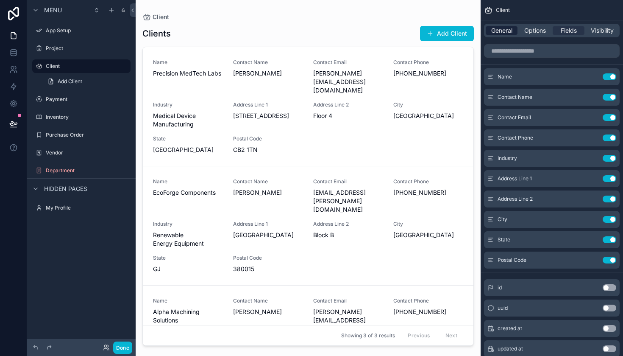
click at [511, 31] on span "General" at bounding box center [502, 30] width 21 height 8
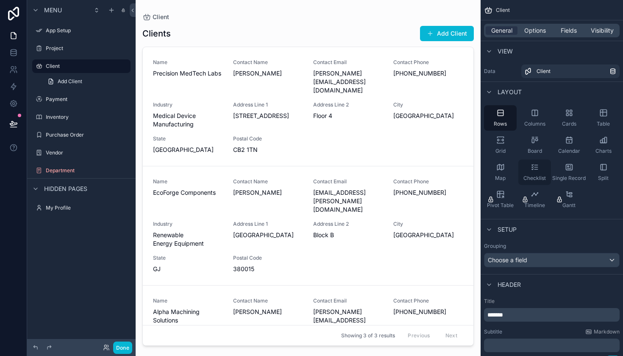
click at [532, 167] on icon "scrollable content" at bounding box center [532, 167] width 1 height 1
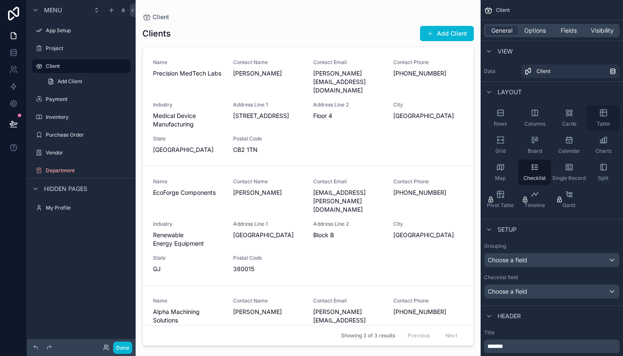
click at [604, 120] on div "Table" at bounding box center [603, 117] width 33 height 25
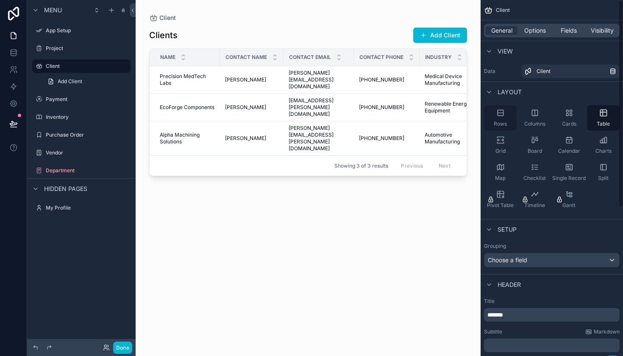
click at [498, 117] on div "Rows" at bounding box center [500, 117] width 33 height 25
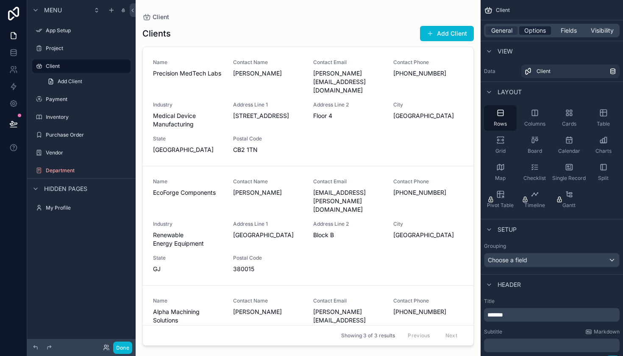
click at [536, 34] on span "Options" at bounding box center [536, 30] width 22 height 8
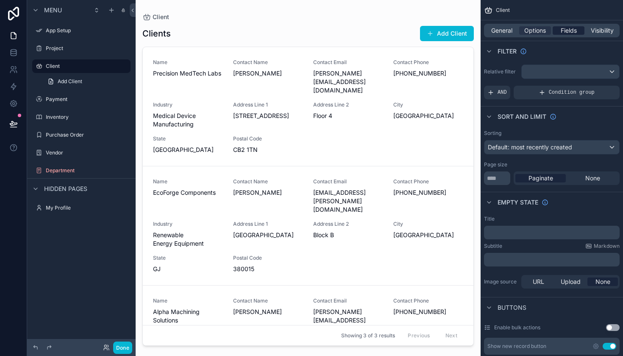
click at [566, 32] on span "Fields" at bounding box center [569, 30] width 16 height 8
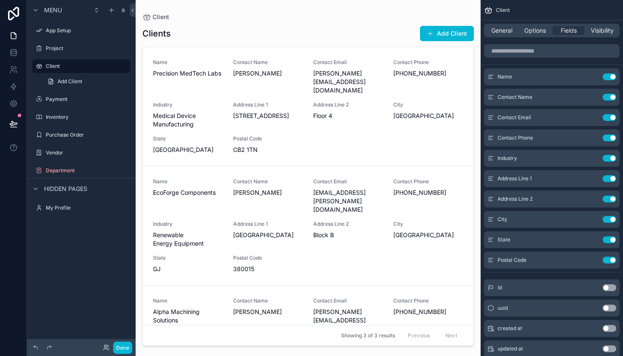
click at [329, 110] on div "scrollable content" at bounding box center [308, 173] width 345 height 346
click at [303, 112] on span "[STREET_ADDRESS]" at bounding box center [268, 116] width 70 height 8
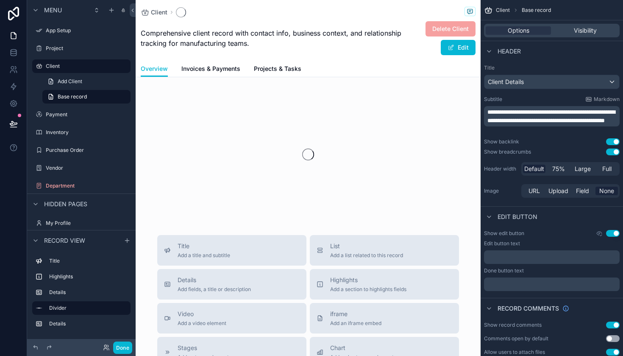
click at [303, 109] on div "scrollable content" at bounding box center [308, 154] width 345 height 134
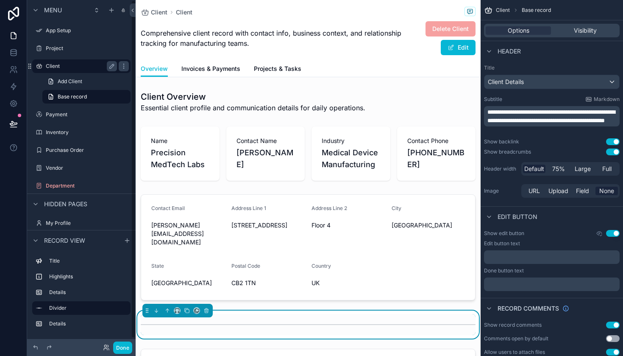
click at [66, 70] on div "Client" at bounding box center [81, 66] width 71 height 10
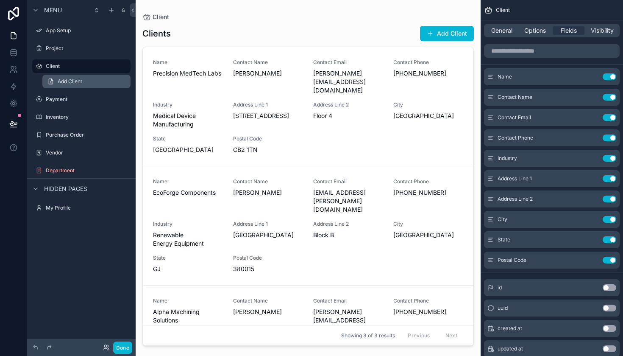
click at [71, 84] on span "Add Client" at bounding box center [70, 81] width 25 height 7
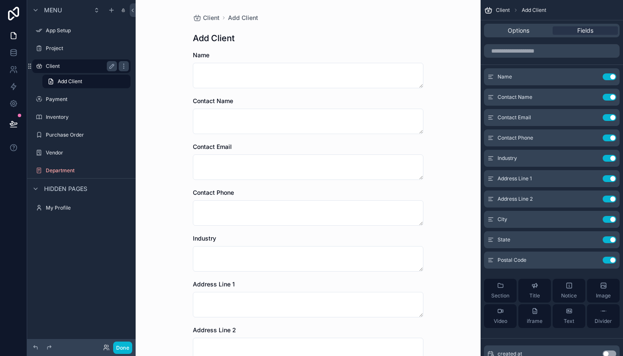
click at [78, 68] on label "Client" at bounding box center [80, 66] width 68 height 7
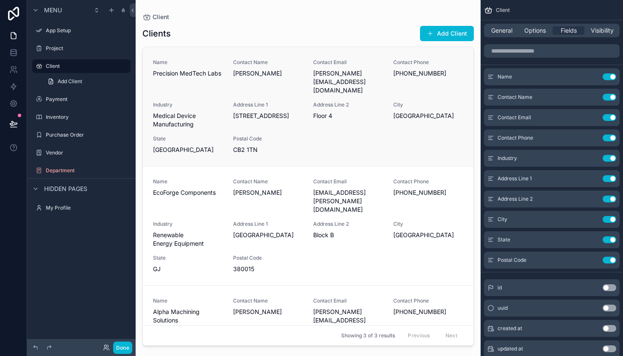
click at [240, 84] on div "Contact Name [PERSON_NAME]" at bounding box center [268, 77] width 70 height 36
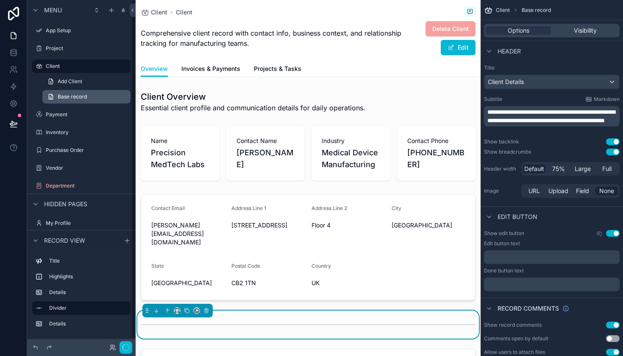
click at [92, 101] on link "Base record" at bounding box center [86, 97] width 88 height 14
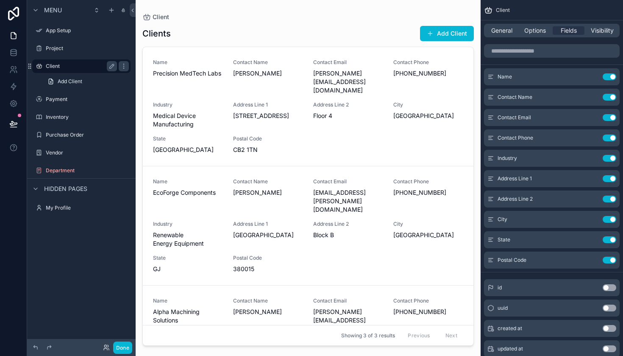
click at [81, 64] on label "Client" at bounding box center [80, 66] width 68 height 7
click at [607, 159] on button "Use setting" at bounding box center [610, 158] width 14 height 7
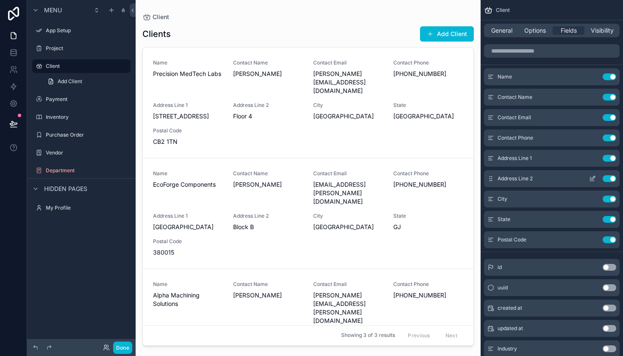
click at [608, 177] on button "Use setting" at bounding box center [610, 178] width 14 height 7
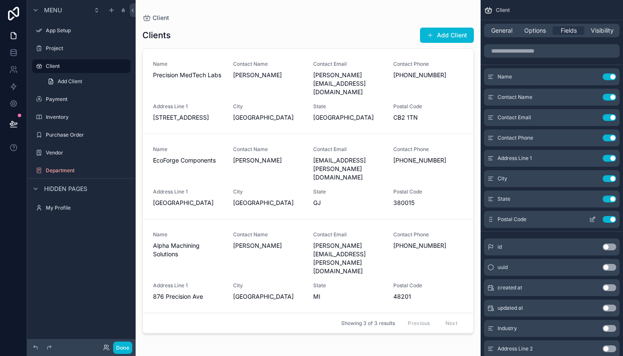
click at [609, 220] on button "Use setting" at bounding box center [610, 219] width 14 height 7
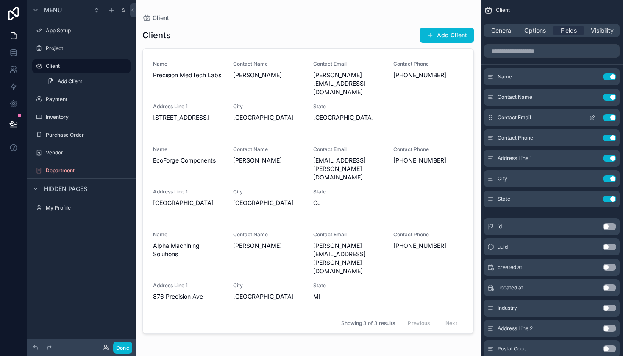
click at [609, 117] on button "Use setting" at bounding box center [610, 117] width 14 height 7
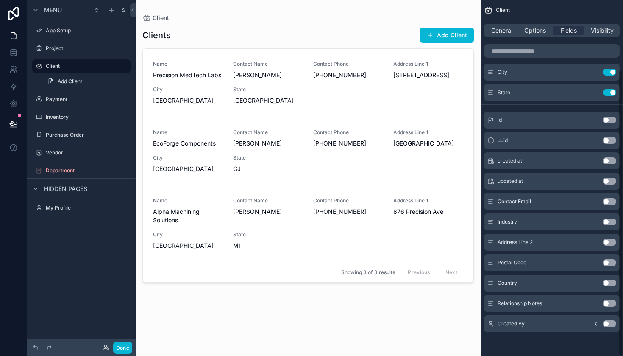
scroll to position [86, 0]
click at [611, 323] on button "Use setting" at bounding box center [610, 323] width 14 height 7
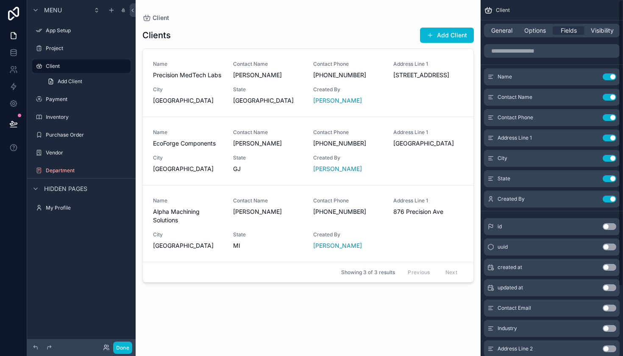
scroll to position [0, 0]
click at [599, 31] on span "Visibility" at bounding box center [602, 30] width 23 height 8
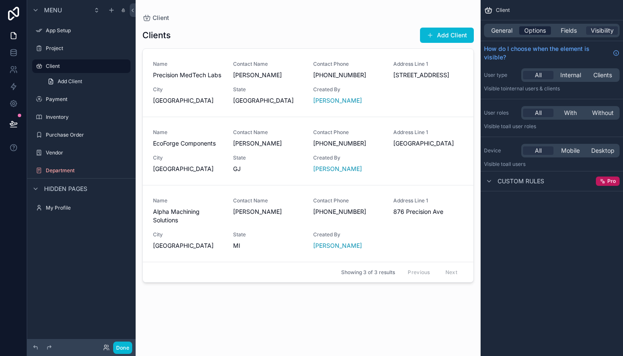
click at [538, 28] on span "Options" at bounding box center [536, 30] width 22 height 8
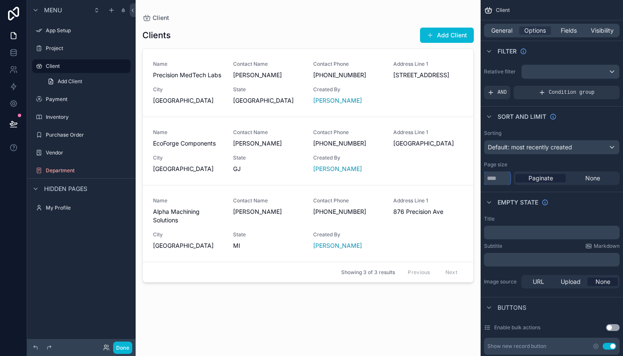
click at [501, 173] on input "**" at bounding box center [497, 178] width 26 height 14
click at [503, 176] on input "**" at bounding box center [497, 178] width 26 height 14
type input "*"
type input "**"
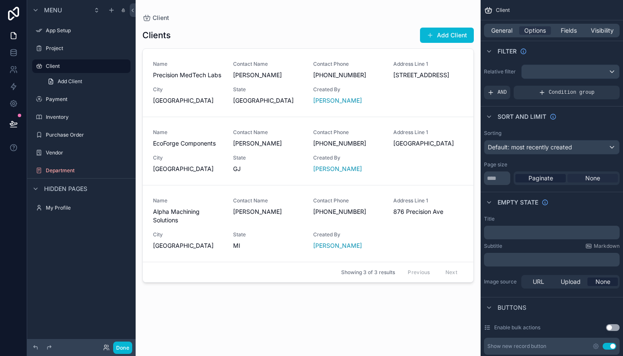
click at [587, 179] on span "None" at bounding box center [593, 178] width 15 height 8
click at [553, 179] on span "Paginate" at bounding box center [541, 178] width 25 height 8
click at [598, 179] on span "None" at bounding box center [593, 178] width 15 height 8
click at [552, 179] on span "Paginate" at bounding box center [541, 178] width 25 height 8
click at [505, 182] on input "**" at bounding box center [497, 178] width 26 height 14
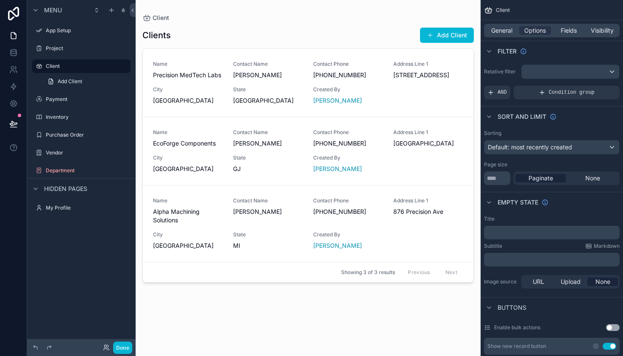
click at [531, 166] on div "Page size" at bounding box center [552, 164] width 136 height 7
click at [512, 31] on span "General" at bounding box center [502, 30] width 21 height 8
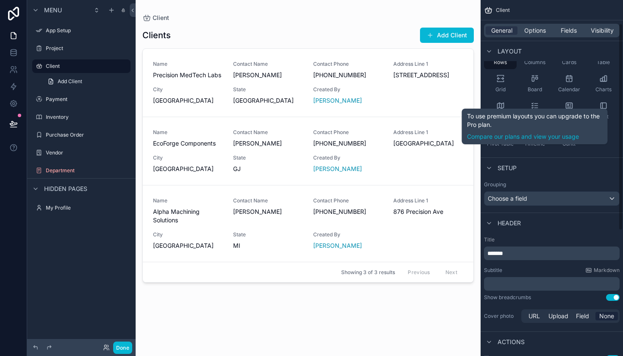
scroll to position [141, 0]
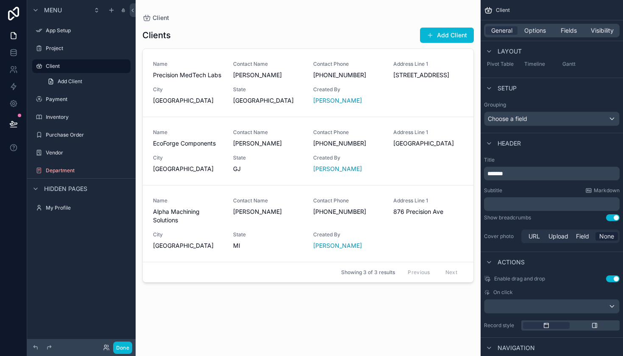
click at [526, 116] on span "Choose a field" at bounding box center [507, 118] width 39 height 7
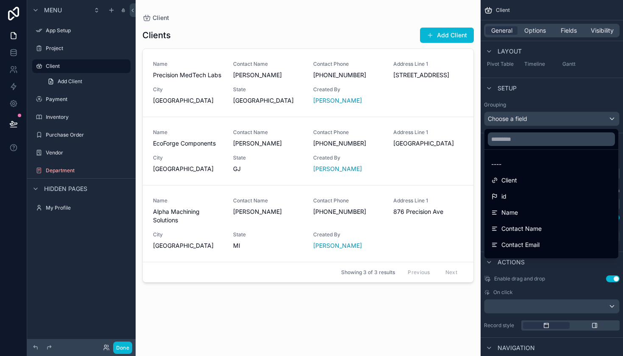
click at [526, 116] on div "scrollable content" at bounding box center [311, 178] width 623 height 356
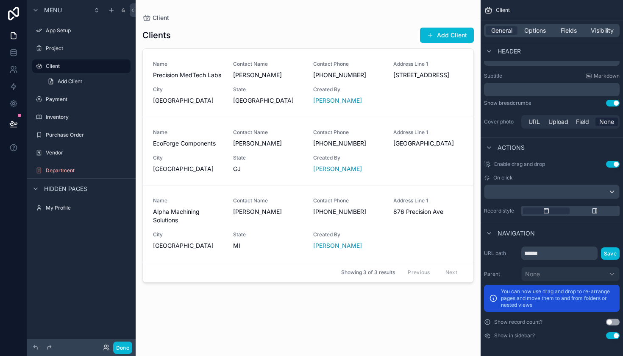
scroll to position [0, 0]
click at [584, 212] on div "scrollable content" at bounding box center [595, 210] width 47 height 7
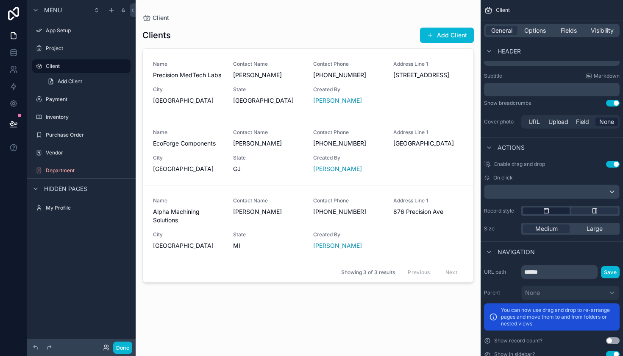
click at [543, 211] on icon "scrollable content" at bounding box center [546, 210] width 7 height 7
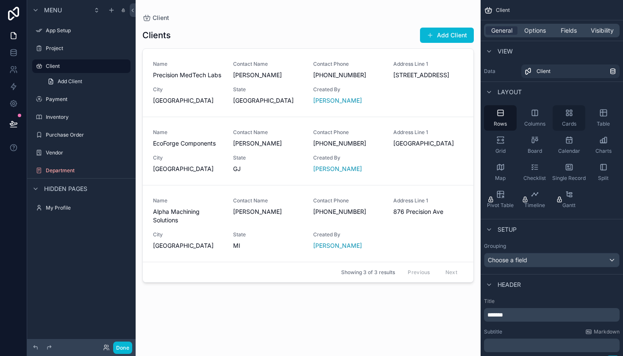
click at [564, 124] on span "Cards" at bounding box center [569, 123] width 14 height 7
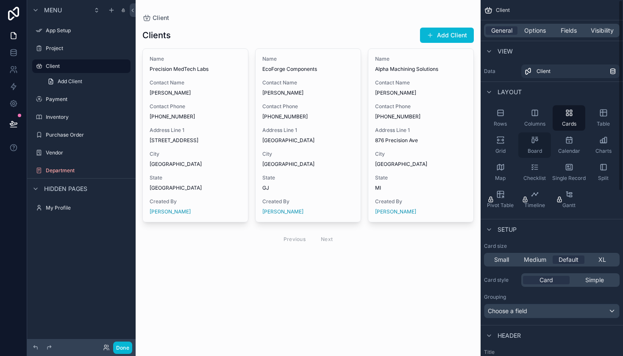
click at [537, 146] on div "Board" at bounding box center [535, 144] width 33 height 25
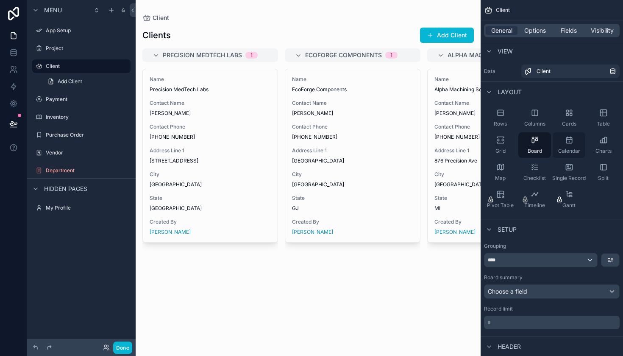
click at [561, 148] on span "Calendar" at bounding box center [570, 151] width 22 height 7
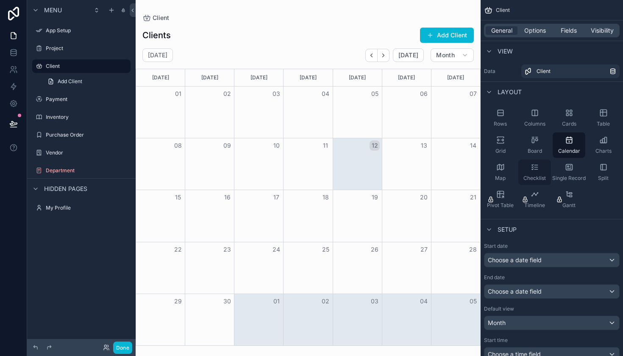
click at [543, 174] on div "Checklist" at bounding box center [535, 171] width 33 height 25
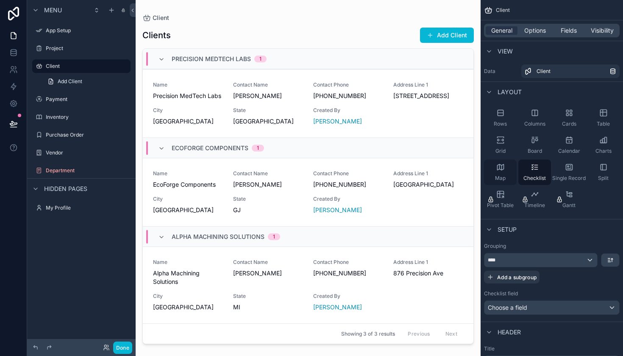
click at [510, 173] on div "Map" at bounding box center [500, 171] width 33 height 25
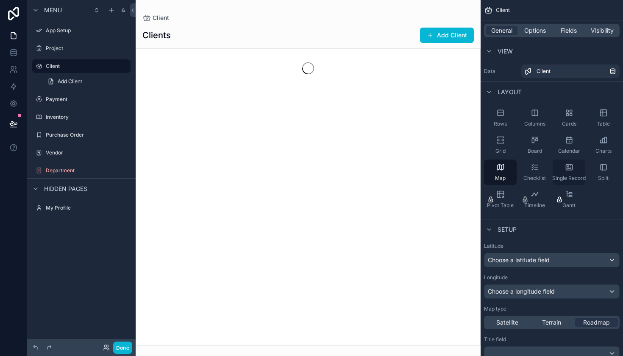
click at [577, 171] on div "Single Record" at bounding box center [569, 171] width 33 height 25
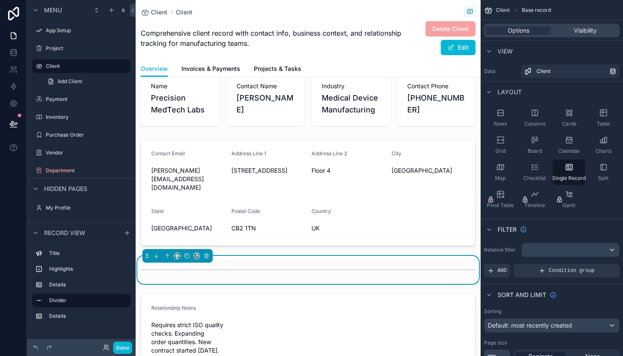
scroll to position [125, 0]
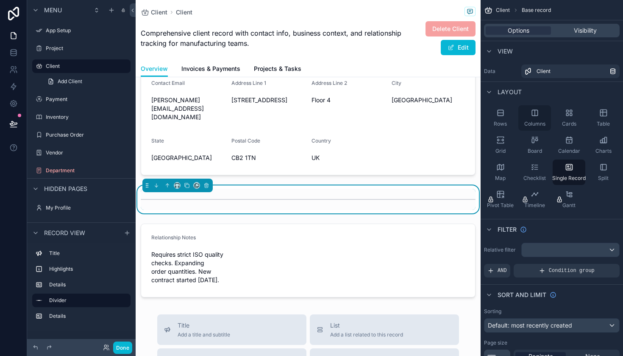
click at [536, 120] on div "Columns" at bounding box center [535, 117] width 33 height 25
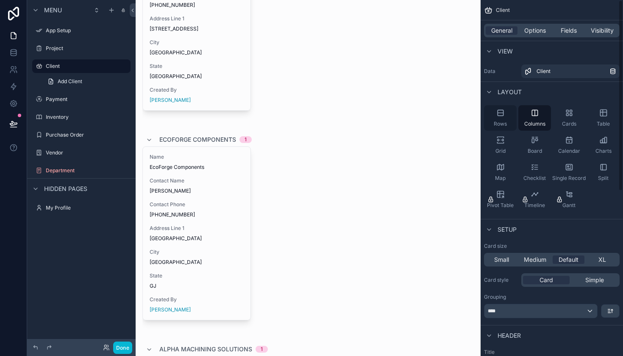
click at [505, 119] on div "Rows" at bounding box center [500, 117] width 33 height 25
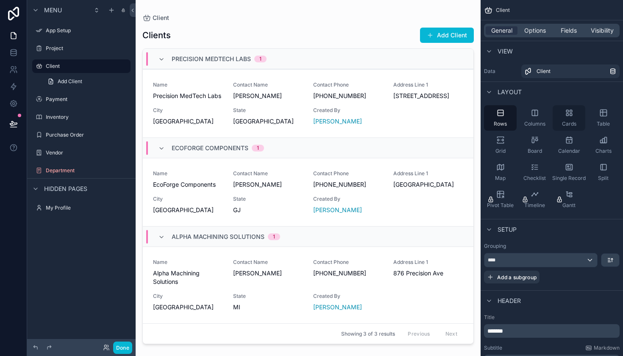
click at [560, 124] on div "Cards" at bounding box center [569, 117] width 33 height 25
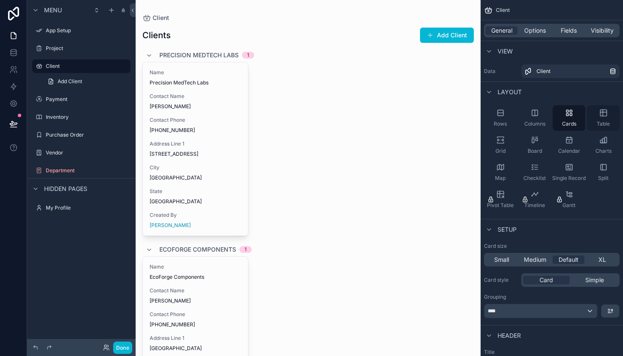
click at [596, 123] on div "Table" at bounding box center [603, 117] width 33 height 25
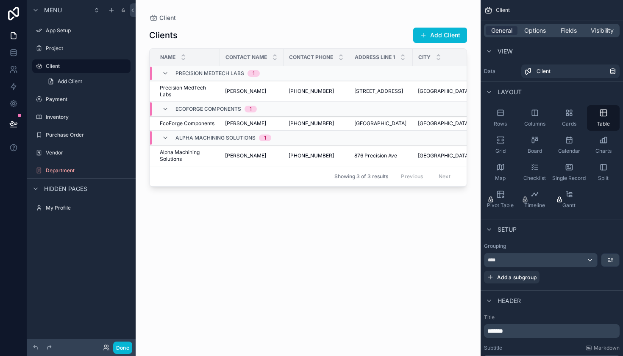
click at [518, 154] on div "Rows Columns Cards Table Grid Board Calendar Charts Map Checklist Single Record…" at bounding box center [552, 159] width 142 height 114
click at [507, 144] on div "Grid" at bounding box center [500, 144] width 33 height 25
click at [575, 117] on div "Cards" at bounding box center [569, 117] width 33 height 25
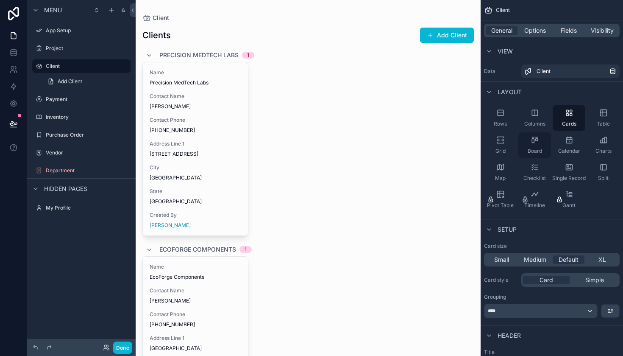
click at [543, 144] on div "Board" at bounding box center [535, 144] width 33 height 25
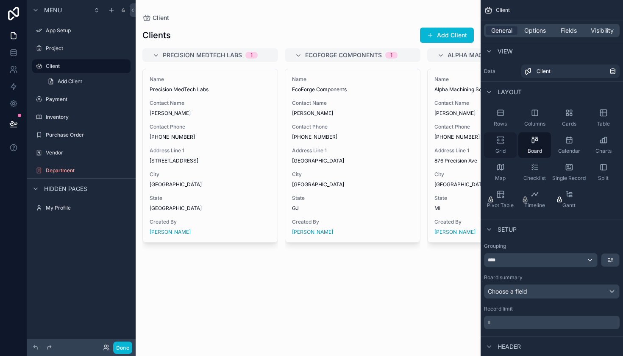
click at [499, 146] on div "Grid" at bounding box center [500, 144] width 33 height 25
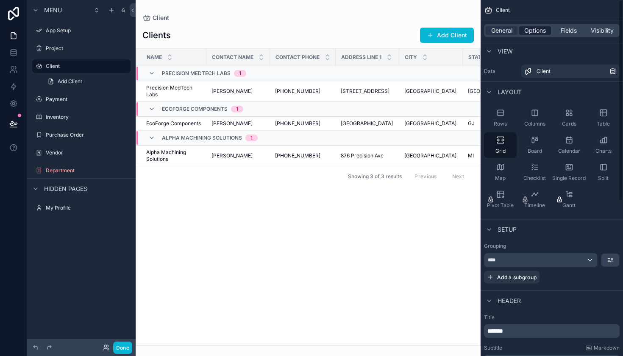
click at [543, 31] on span "Options" at bounding box center [536, 30] width 22 height 8
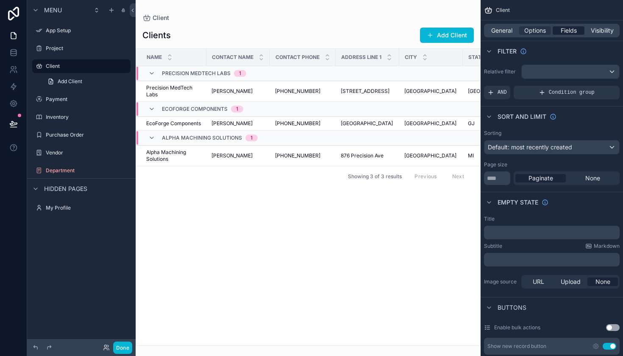
click at [562, 28] on span "Fields" at bounding box center [569, 30] width 16 height 8
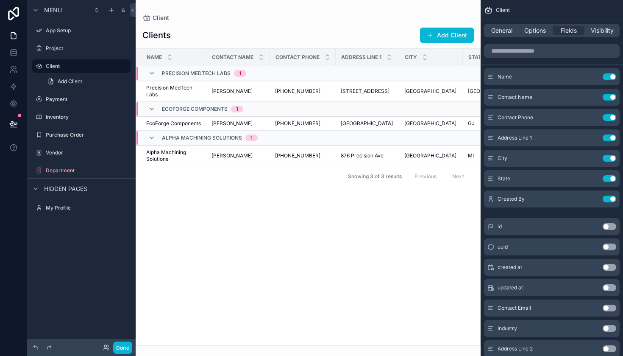
click at [223, 109] on span "EcoForge Components" at bounding box center [195, 109] width 66 height 7
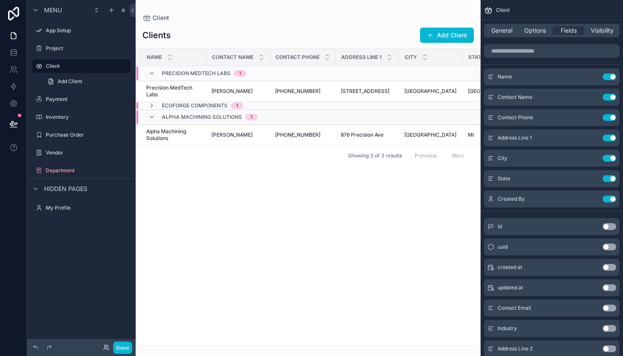
click at [220, 105] on span "EcoForge Components" at bounding box center [195, 105] width 66 height 7
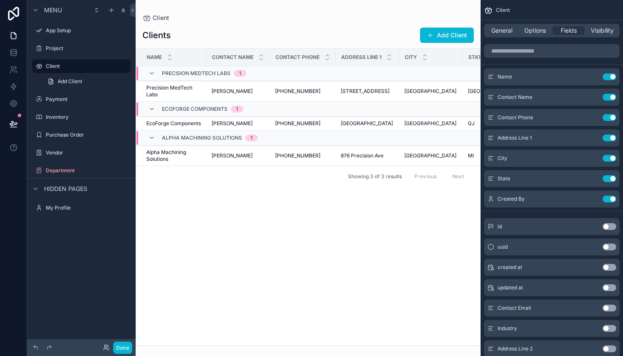
click at [235, 108] on span "1" at bounding box center [237, 109] width 12 height 7
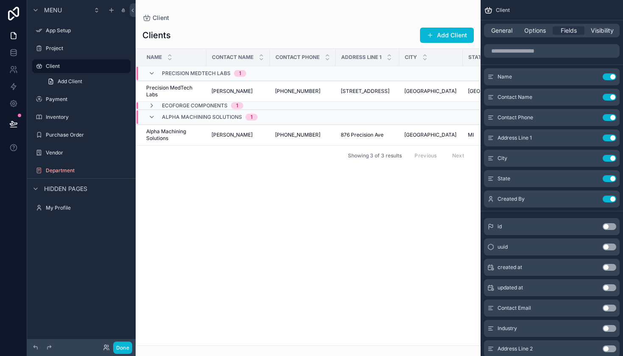
click at [235, 108] on span "1" at bounding box center [237, 105] width 12 height 7
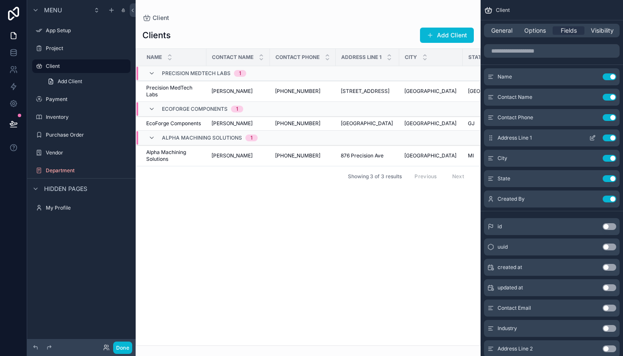
click at [611, 138] on button "Use setting" at bounding box center [610, 137] width 14 height 7
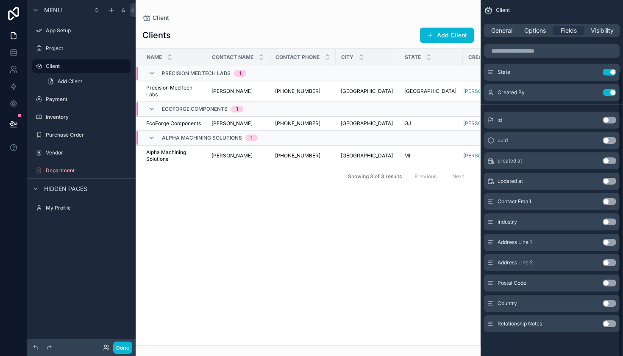
scroll to position [86, 0]
click at [536, 30] on span "Options" at bounding box center [536, 30] width 22 height 8
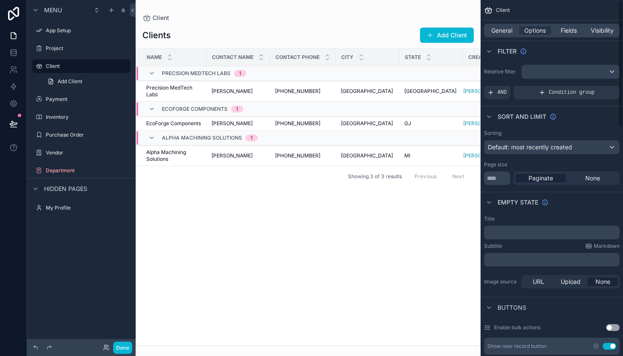
scroll to position [0, 0]
click at [551, 151] on span "Default: most recently created" at bounding box center [530, 147] width 84 height 8
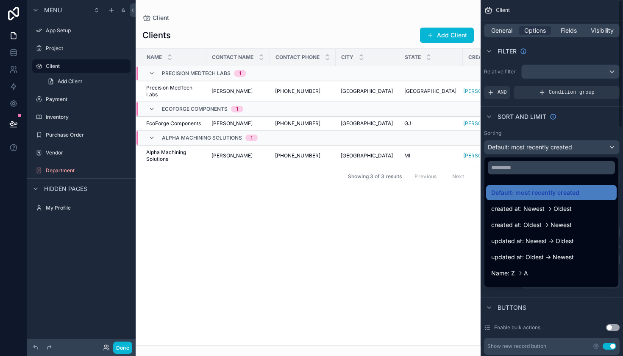
click at [565, 307] on div "scrollable content" at bounding box center [311, 178] width 623 height 356
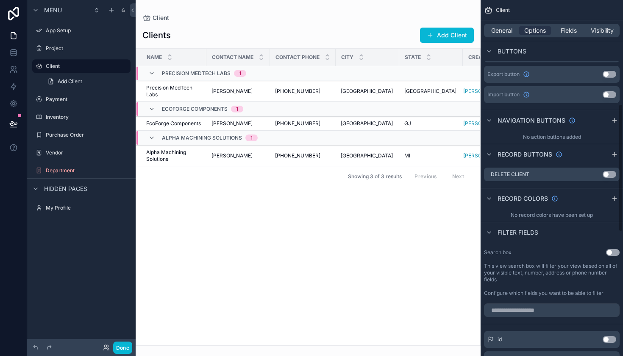
scroll to position [289, 0]
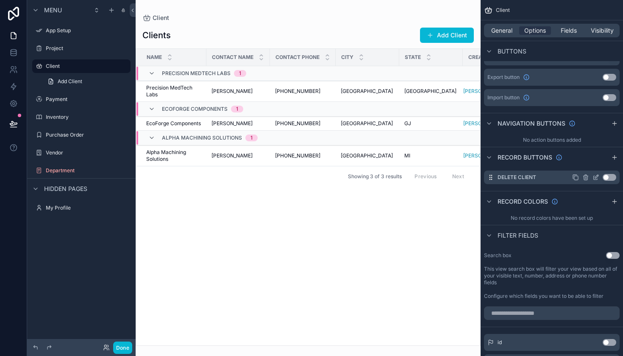
click at [611, 177] on button "Use setting" at bounding box center [610, 177] width 14 height 7
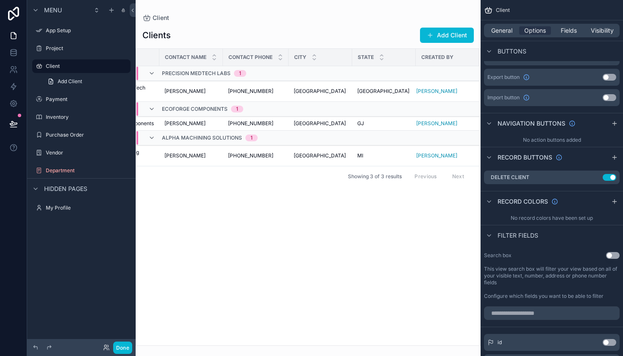
scroll to position [0, 47]
click at [610, 178] on button "Use setting" at bounding box center [610, 177] width 14 height 7
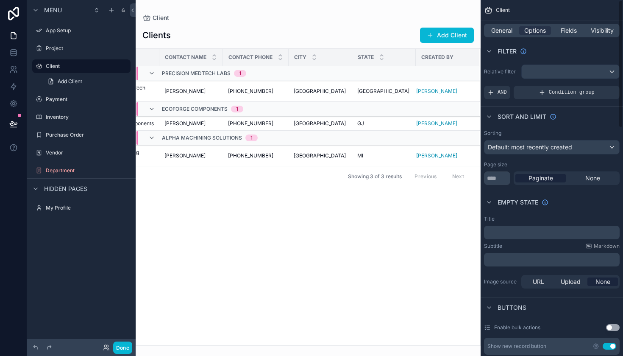
scroll to position [0, 0]
click at [505, 33] on span "General" at bounding box center [502, 30] width 21 height 8
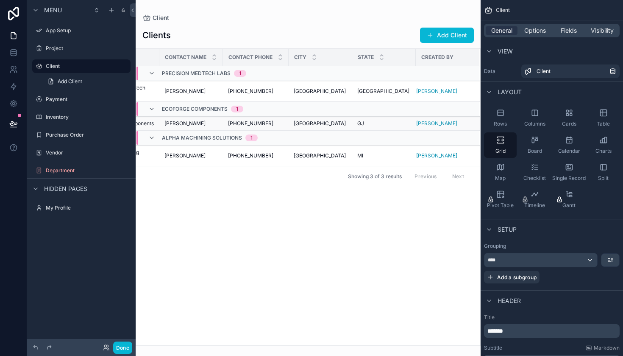
drag, startPoint x: 148, startPoint y: 111, endPoint x: 212, endPoint y: 117, distance: 63.9
click at [212, 117] on tbody "Precision MedTech Labs 1 Precision MedTech Labs Precision MedTech Labs [PERSON_…" at bounding box center [284, 116] width 391 height 100
click at [167, 128] on td "[PERSON_NAME] [PERSON_NAME]" at bounding box center [191, 124] width 64 height 14
click at [146, 106] on div "EcoForge Components 1" at bounding box center [195, 109] width 115 height 14
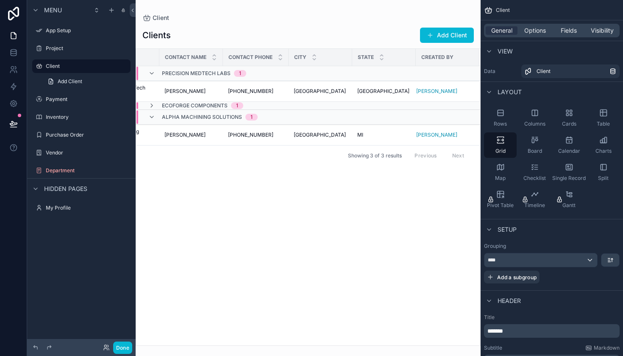
click at [146, 106] on div "EcoForge Components 1" at bounding box center [195, 105] width 115 height 7
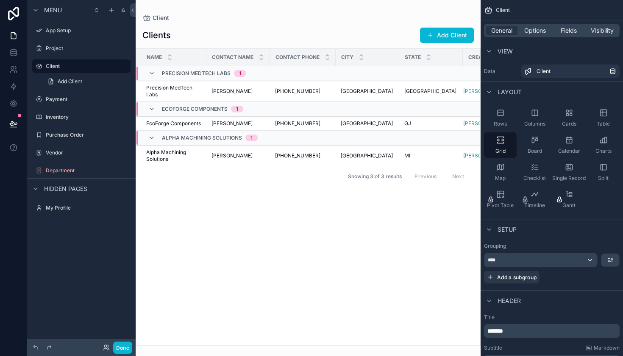
click at [144, 70] on div "Precision MedTech Labs 1" at bounding box center [197, 74] width 118 height 14
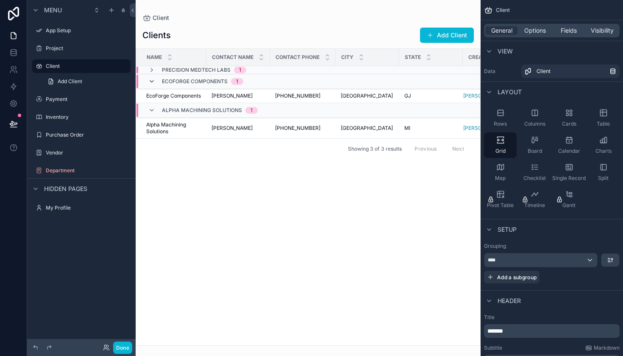
click at [152, 78] on icon "scrollable content" at bounding box center [151, 81] width 7 height 7
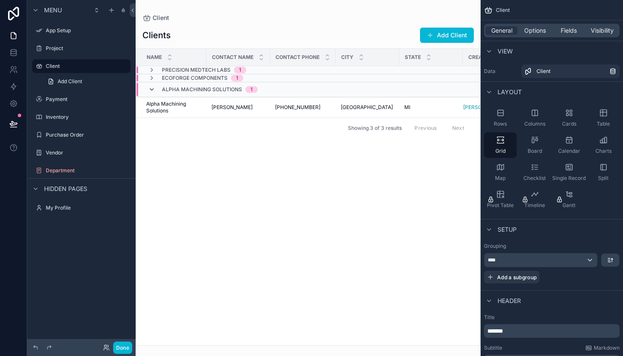
click at [154, 88] on icon "scrollable content" at bounding box center [151, 89] width 7 height 7
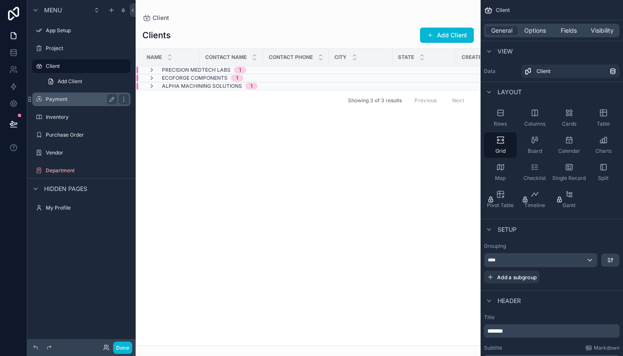
click at [66, 98] on label "Payment" at bounding box center [80, 99] width 68 height 7
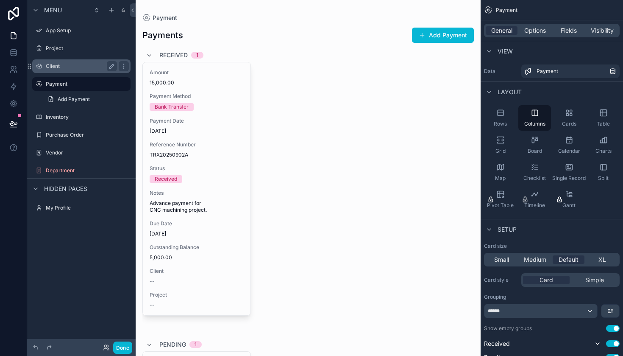
click at [65, 70] on div "Client" at bounding box center [81, 66] width 71 height 10
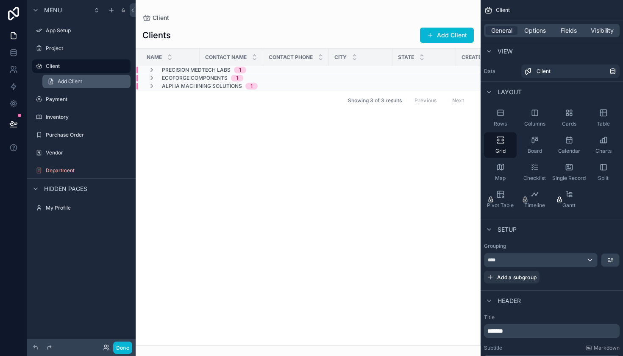
click at [75, 81] on span "Add Client" at bounding box center [70, 81] width 25 height 7
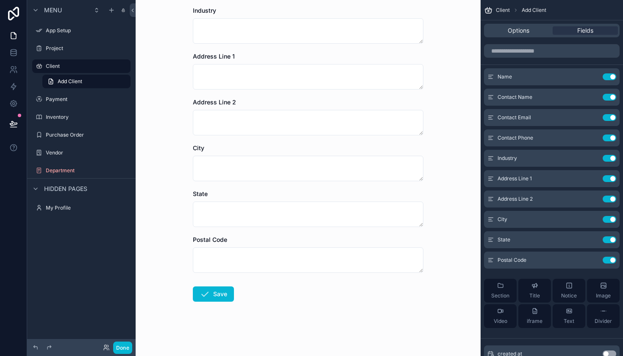
scroll to position [228, 0]
click at [75, 102] on label "Payment" at bounding box center [80, 99] width 68 height 7
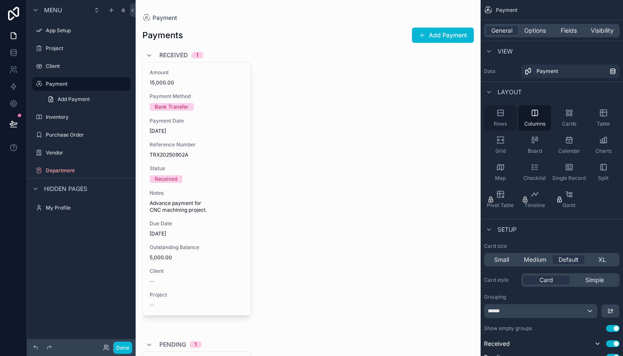
click at [498, 118] on div "Rows" at bounding box center [500, 117] width 33 height 25
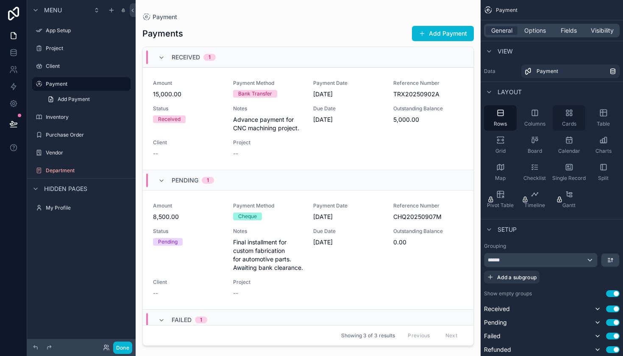
click at [570, 115] on icon "scrollable content" at bounding box center [571, 115] width 2 height 2
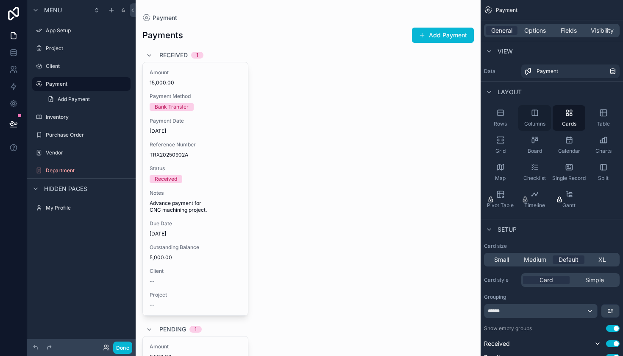
click at [534, 117] on div "Columns" at bounding box center [535, 117] width 33 height 25
click at [559, 117] on div "Cards" at bounding box center [569, 117] width 33 height 25
click at [538, 145] on div "Board" at bounding box center [535, 144] width 33 height 25
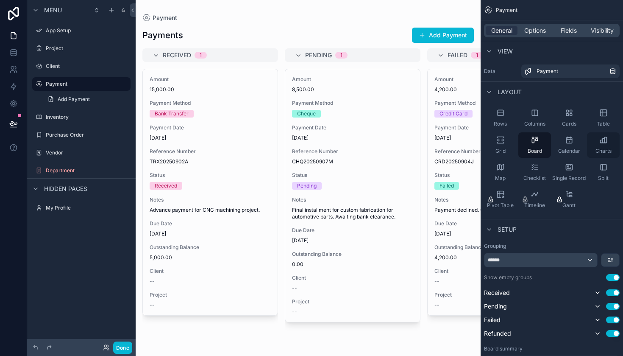
click at [600, 143] on icon "scrollable content" at bounding box center [604, 140] width 8 height 8
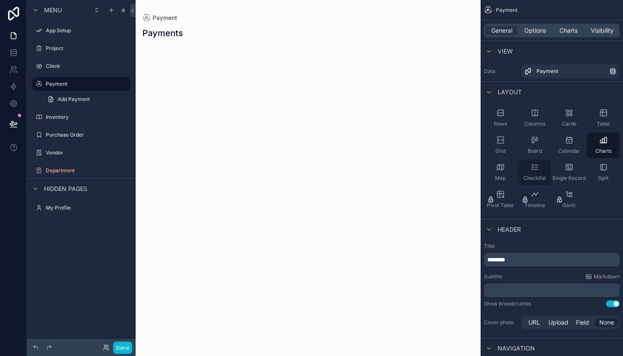
click at [536, 170] on icon "scrollable content" at bounding box center [535, 167] width 8 height 8
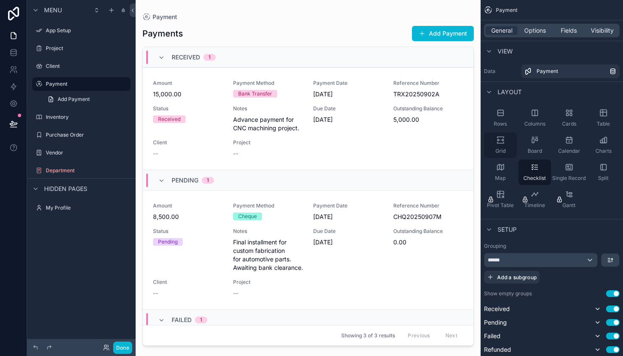
click at [508, 142] on div "Grid" at bounding box center [500, 144] width 33 height 25
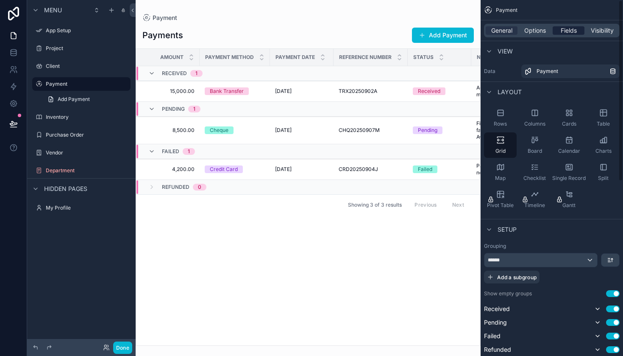
click at [567, 32] on span "Fields" at bounding box center [569, 30] width 16 height 8
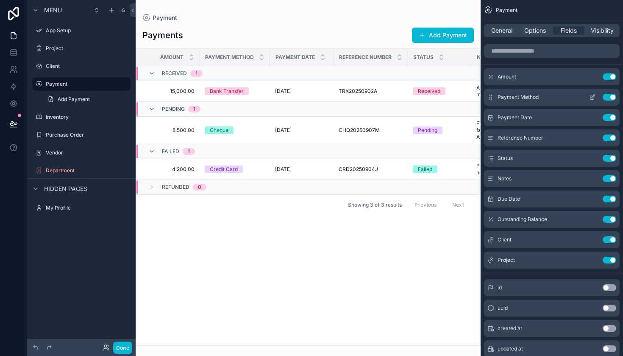
click at [610, 95] on button "Use setting" at bounding box center [610, 97] width 14 height 7
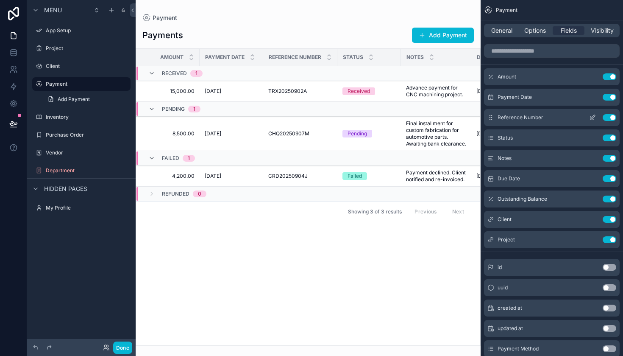
click at [609, 119] on button "Use setting" at bounding box center [610, 117] width 14 height 7
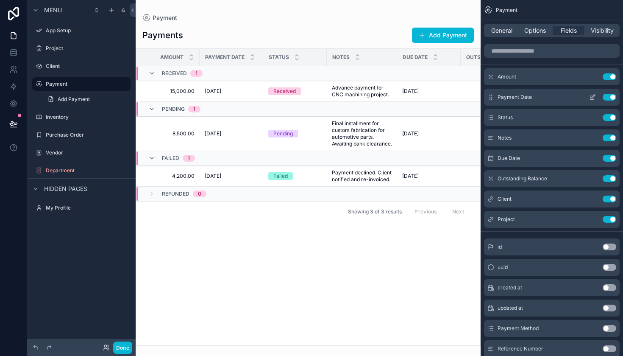
click at [610, 99] on button "Use setting" at bounding box center [610, 97] width 14 height 7
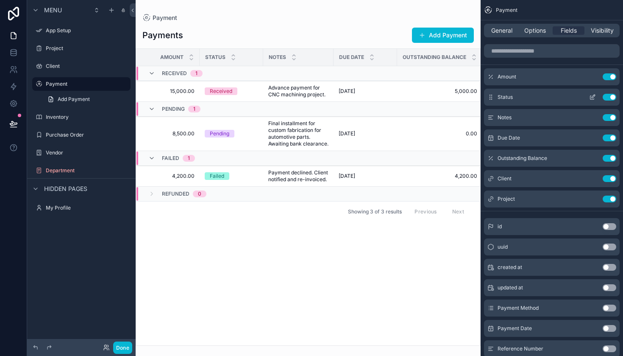
click at [607, 96] on button "Use setting" at bounding box center [610, 97] width 14 height 7
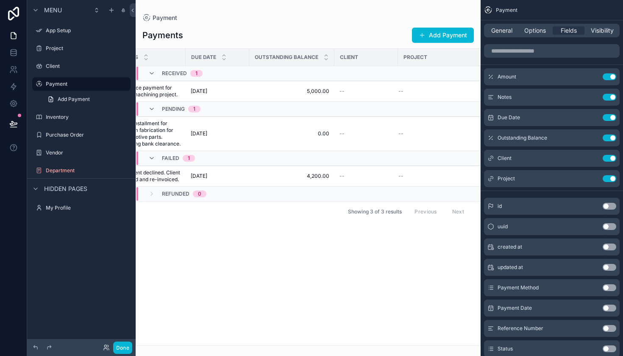
scroll to position [0, 84]
click at [612, 179] on button "Use setting" at bounding box center [610, 178] width 14 height 7
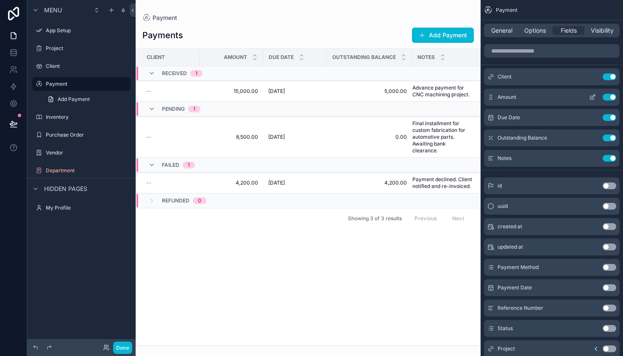
click at [609, 95] on button "Use setting" at bounding box center [610, 97] width 14 height 7
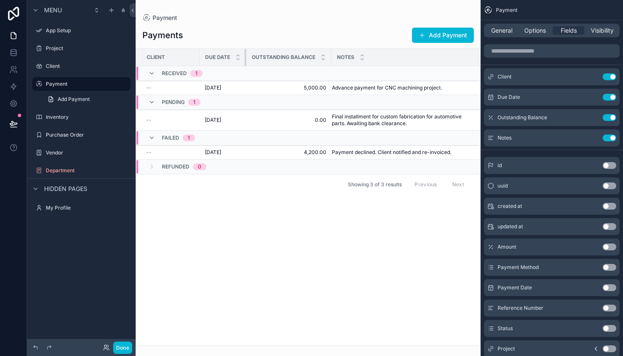
drag, startPoint x: 262, startPoint y: 56, endPoint x: 234, endPoint y: 56, distance: 28.0
click at [234, 56] on th "Due Date" at bounding box center [223, 57] width 47 height 17
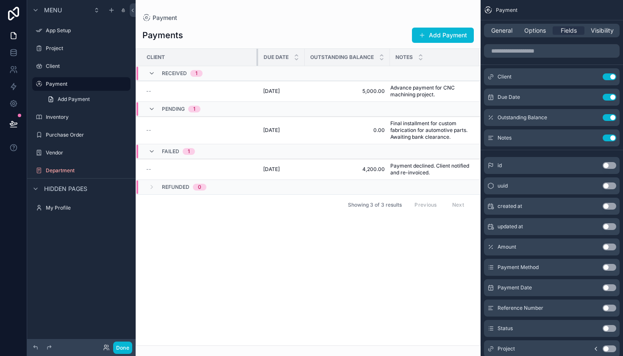
drag, startPoint x: 199, startPoint y: 53, endPoint x: 257, endPoint y: 50, distance: 58.2
click at [257, 50] on div "scrollable content" at bounding box center [258, 57] width 3 height 17
click at [256, 56] on tr "Client Due Date Outstanding Balance Notes" at bounding box center [308, 57] width 344 height 17
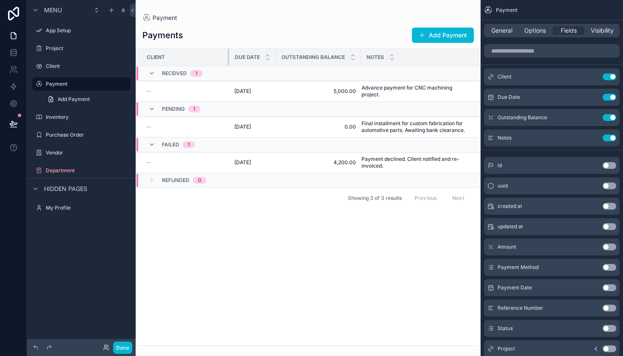
drag, startPoint x: 257, startPoint y: 56, endPoint x: 229, endPoint y: 57, distance: 28.9
click at [229, 57] on div "scrollable content" at bounding box center [229, 57] width 3 height 17
drag, startPoint x: 360, startPoint y: 52, endPoint x: 343, endPoint y: 52, distance: 17.8
click at [343, 52] on th "Outstanding Balance" at bounding box center [318, 57] width 85 height 17
click at [351, 54] on icon "scrollable content" at bounding box center [353, 56] width 6 height 6
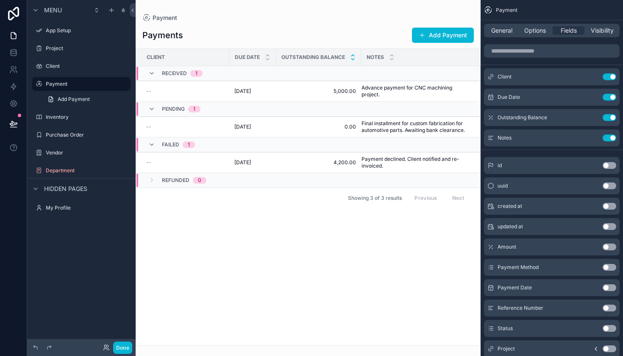
click at [355, 60] on icon "scrollable content" at bounding box center [353, 59] width 6 height 6
drag, startPoint x: 359, startPoint y: 59, endPoint x: 321, endPoint y: 56, distance: 38.3
click at [321, 56] on th "Outstanding Balance" at bounding box center [318, 57] width 85 height 17
click at [319, 55] on span "Outstanding Balance" at bounding box center [314, 57] width 64 height 7
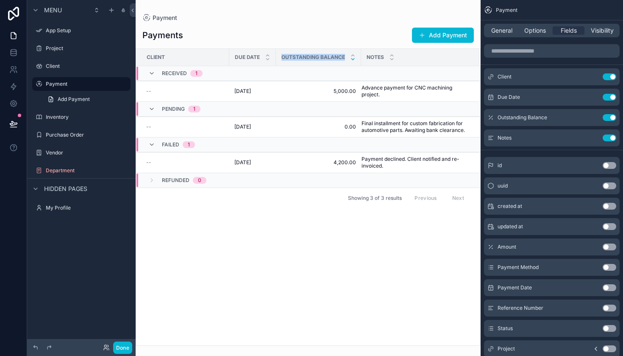
click at [319, 55] on span "Outstanding Balance" at bounding box center [314, 57] width 64 height 7
click at [592, 120] on icon "scrollable content" at bounding box center [593, 118] width 4 height 4
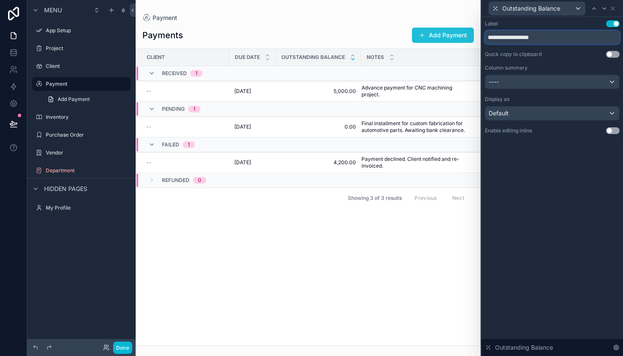
drag, startPoint x: 558, startPoint y: 35, endPoint x: 467, endPoint y: 33, distance: 90.4
click at [467, 33] on div "**********" at bounding box center [311, 178] width 623 height 356
click at [548, 38] on input "**********" at bounding box center [552, 38] width 135 height 14
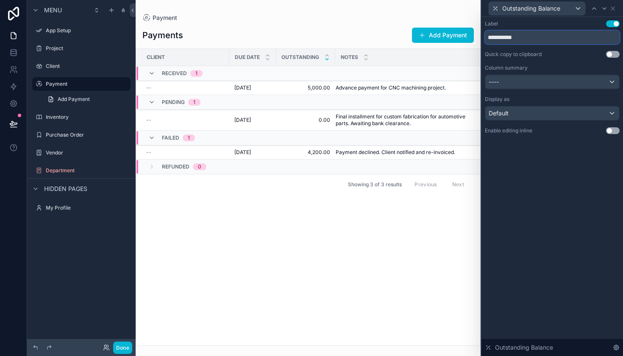
type input "**********"
click at [572, 81] on div "----" at bounding box center [553, 82] width 134 height 14
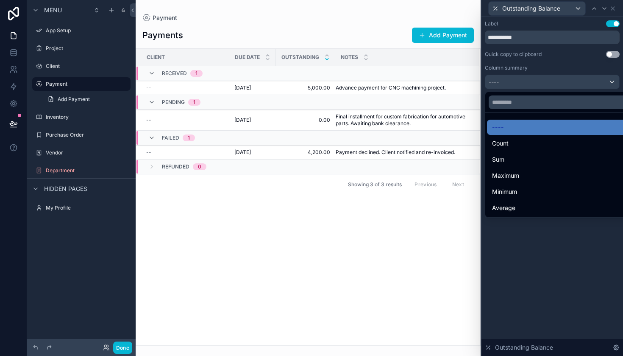
click at [572, 81] on div at bounding box center [553, 178] width 142 height 356
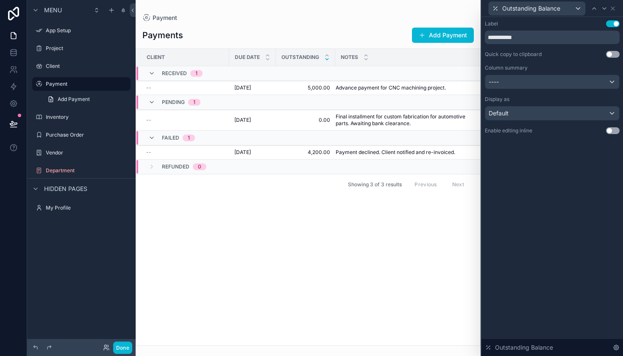
click at [351, 33] on div "Payments Add Payment" at bounding box center [308, 35] width 332 height 16
click at [306, 59] on span "Outstanding" at bounding box center [301, 57] width 38 height 7
drag, startPoint x: 336, startPoint y: 54, endPoint x: 295, endPoint y: 53, distance: 40.7
click at [295, 53] on tr "Client Due Date Outstanding Notes" at bounding box center [308, 57] width 344 height 17
click at [299, 82] on td "5,000.00 5,000.00" at bounding box center [305, 88] width 59 height 14
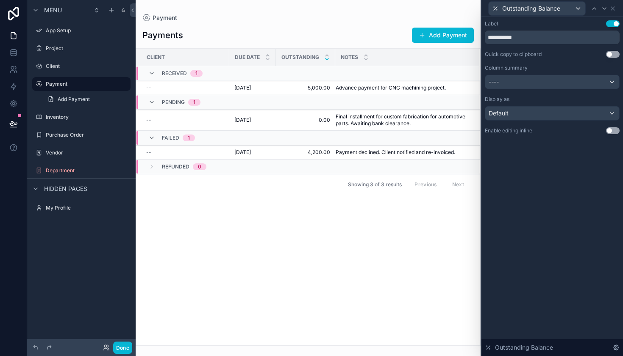
click at [246, 134] on div "Failed 1" at bounding box center [236, 138] width 198 height 14
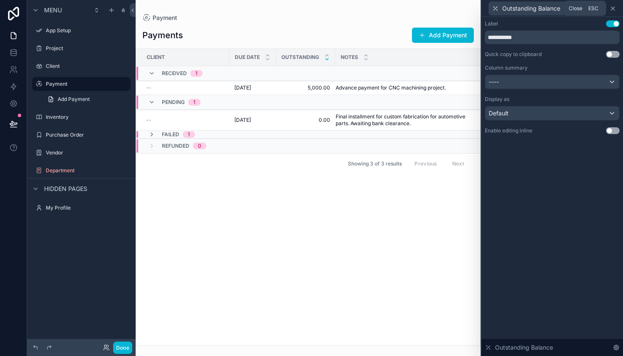
click at [615, 8] on icon at bounding box center [613, 8] width 7 height 7
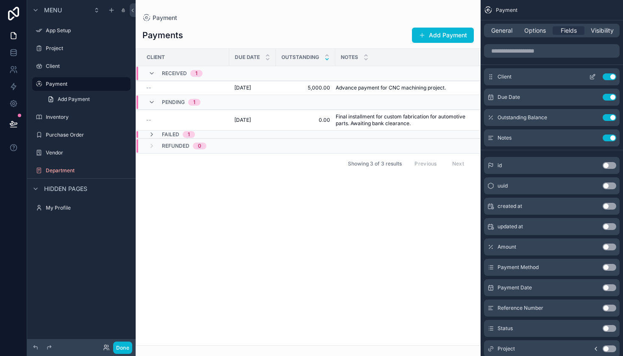
click at [591, 75] on icon "scrollable content" at bounding box center [592, 76] width 7 height 7
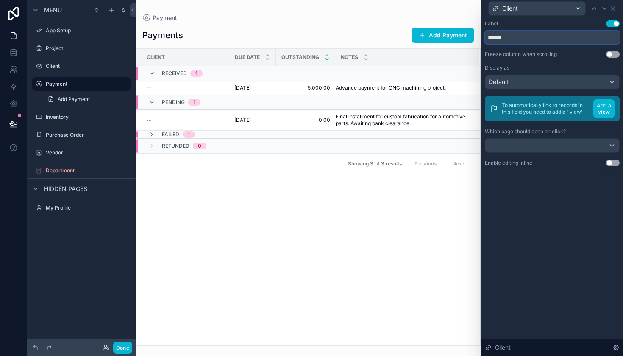
click at [520, 34] on input "******" at bounding box center [552, 38] width 135 height 14
type input "**********"
click at [325, 198] on div "Client name Due Date Outstanding Notes Received 1 -- [DATE] [DATE] 5,000.00 5,0…" at bounding box center [308, 197] width 344 height 296
click at [616, 9] on icon at bounding box center [613, 8] width 7 height 7
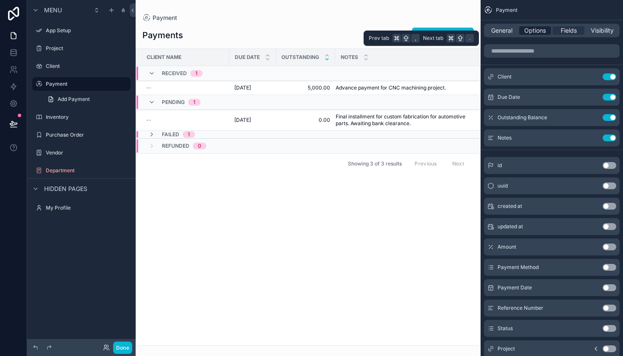
click at [536, 31] on span "Options" at bounding box center [536, 30] width 22 height 8
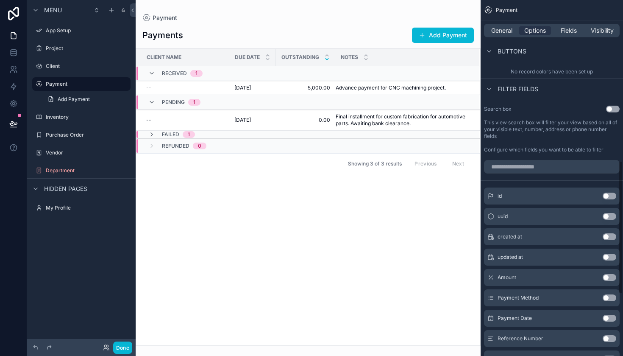
scroll to position [437, 0]
click at [612, 108] on button "Use setting" at bounding box center [613, 107] width 14 height 7
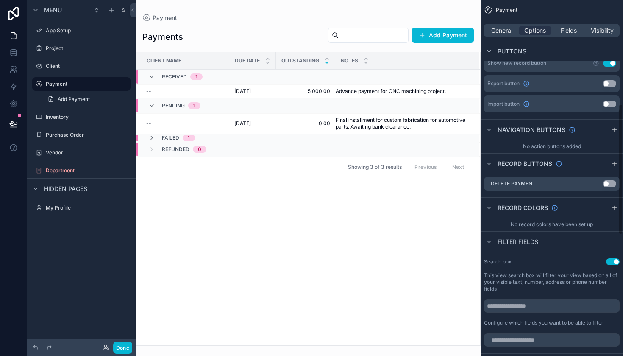
scroll to position [283, 0]
click at [614, 82] on button "Use setting" at bounding box center [610, 83] width 14 height 7
click at [608, 104] on button "Use setting" at bounding box center [610, 103] width 14 height 7
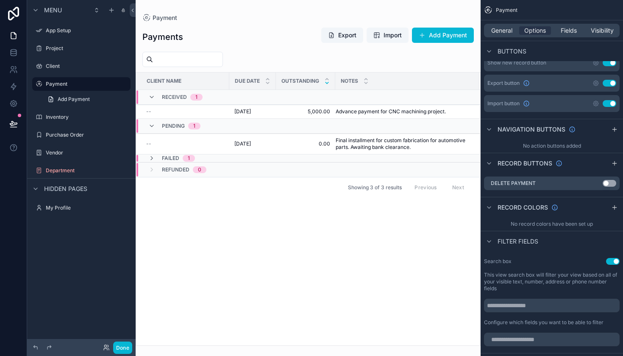
click at [608, 104] on button "Use setting" at bounding box center [610, 103] width 14 height 7
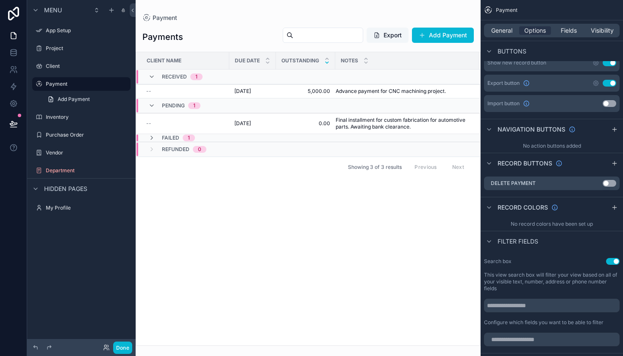
click at [385, 33] on button "Export" at bounding box center [388, 35] width 42 height 15
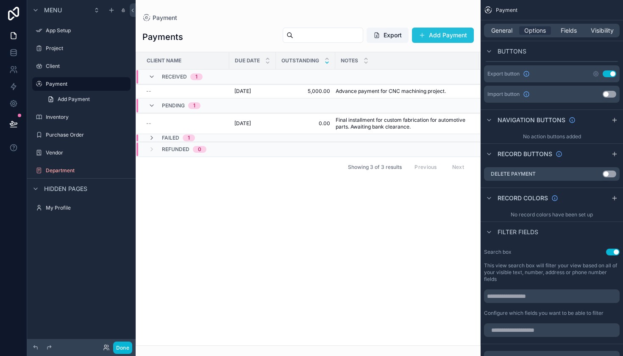
click at [434, 40] on button "Add Payment" at bounding box center [443, 35] width 62 height 15
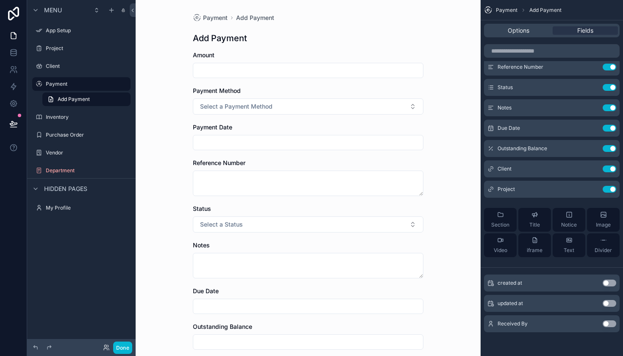
scroll to position [71, 0]
click at [223, 109] on span "Select a Payment Method" at bounding box center [236, 106] width 73 height 8
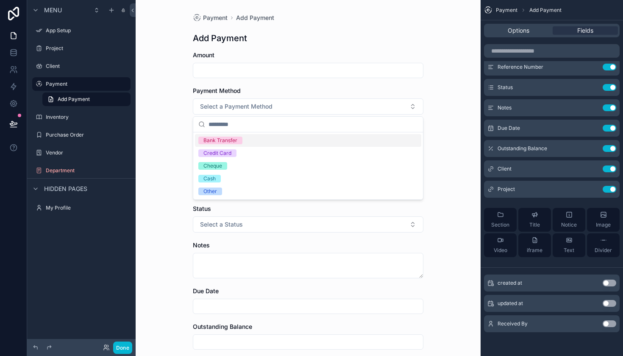
click at [173, 110] on div "Payment Add Payment Add Payment Amount Payment Method Select a Payment Method P…" at bounding box center [308, 178] width 345 height 356
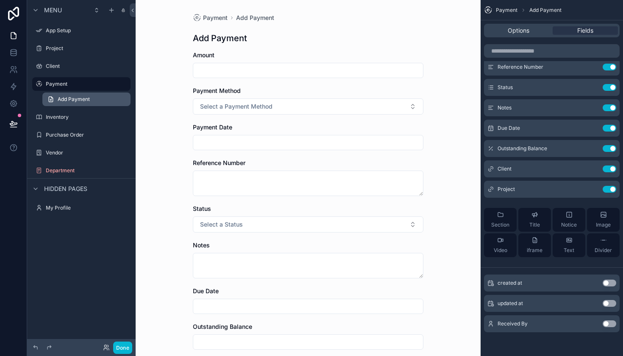
click at [113, 104] on link "Add Payment" at bounding box center [86, 99] width 88 height 14
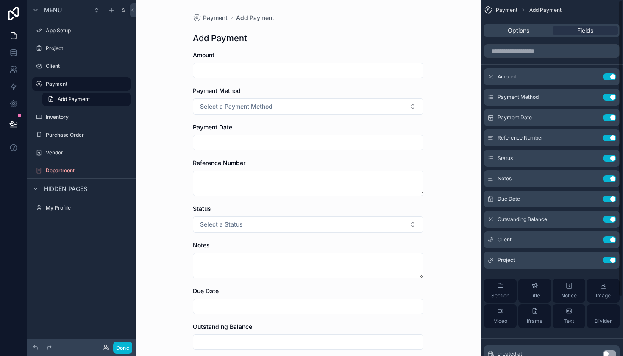
scroll to position [0, 0]
click at [530, 33] on div "Options" at bounding box center [518, 30] width 65 height 8
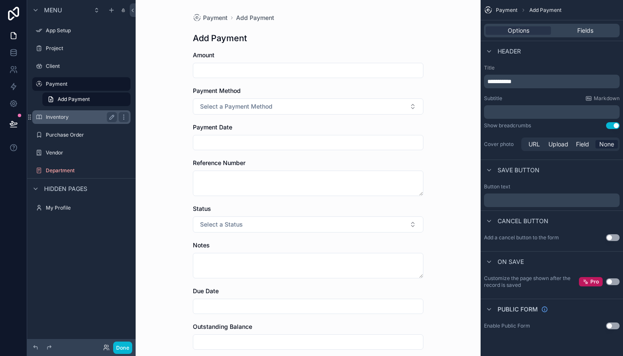
click at [86, 114] on label "Inventory" at bounding box center [80, 117] width 68 height 7
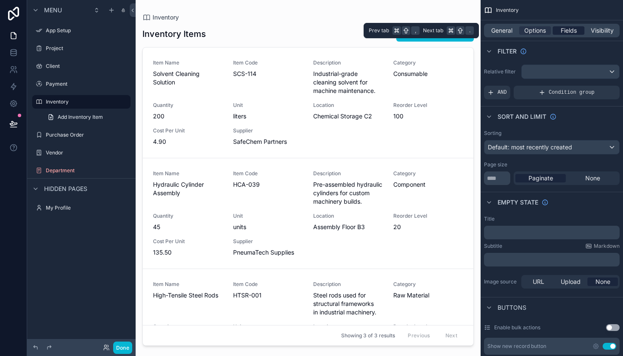
click at [575, 30] on span "Fields" at bounding box center [569, 30] width 16 height 8
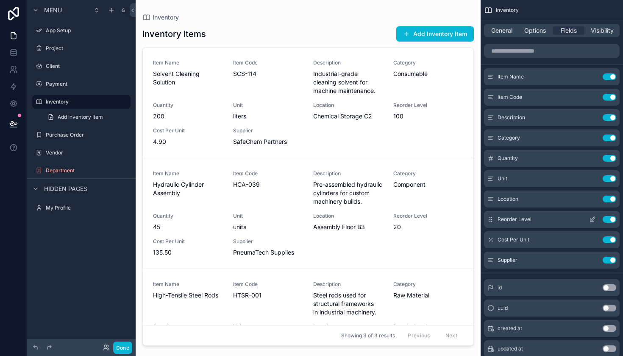
click at [609, 220] on button "Use setting" at bounding box center [610, 219] width 14 height 7
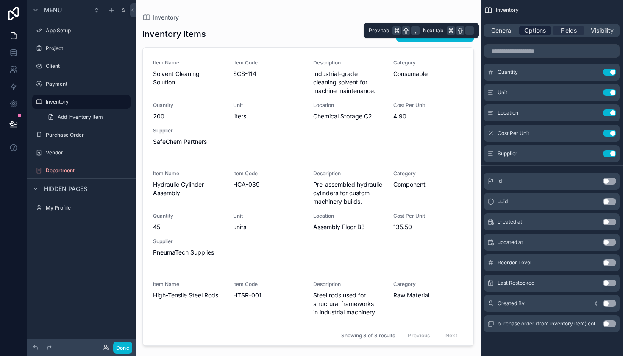
click at [544, 31] on span "Options" at bounding box center [536, 30] width 22 height 8
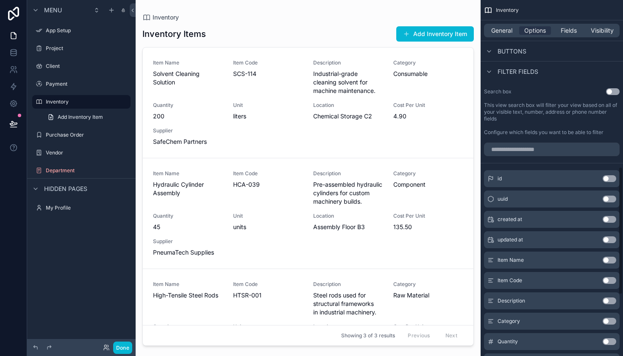
scroll to position [452, 0]
click at [542, 112] on label "This view search box will filter your view based on all of your visible text, n…" at bounding box center [552, 113] width 136 height 20
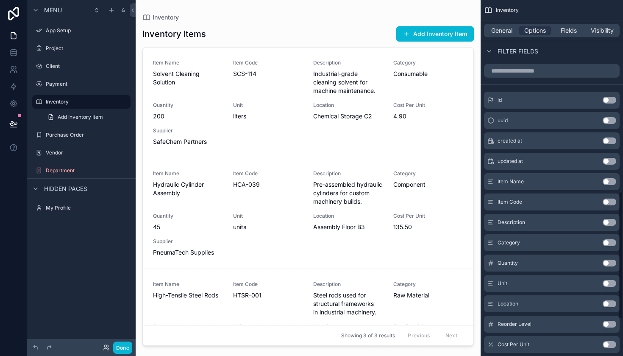
scroll to position [532, 0]
click at [607, 182] on button "Use setting" at bounding box center [610, 180] width 14 height 7
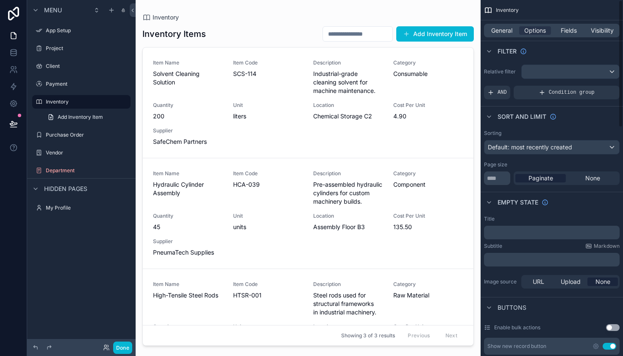
scroll to position [0, 0]
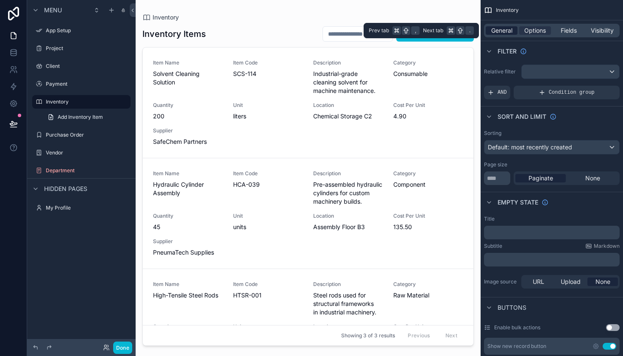
click at [504, 30] on span "General" at bounding box center [502, 30] width 21 height 8
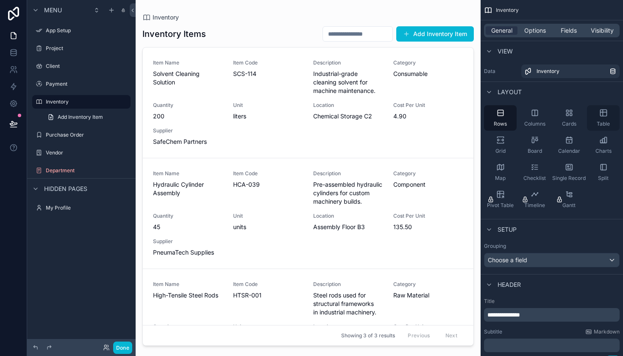
click at [600, 119] on div "Table" at bounding box center [603, 117] width 33 height 25
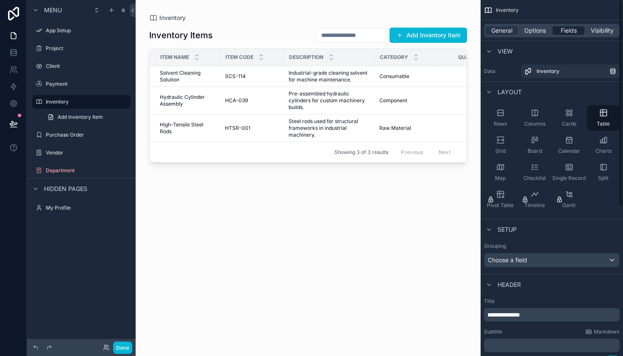
click at [565, 32] on span "Fields" at bounding box center [569, 30] width 16 height 8
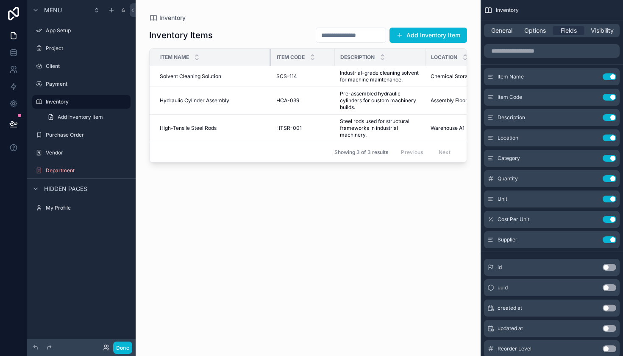
drag, startPoint x: 219, startPoint y: 55, endPoint x: 277, endPoint y: 54, distance: 57.7
click at [277, 54] on tr "Item Name Item Code Description Location Category Quantity Unit Cost Per Unit S…" at bounding box center [479, 57] width 659 height 17
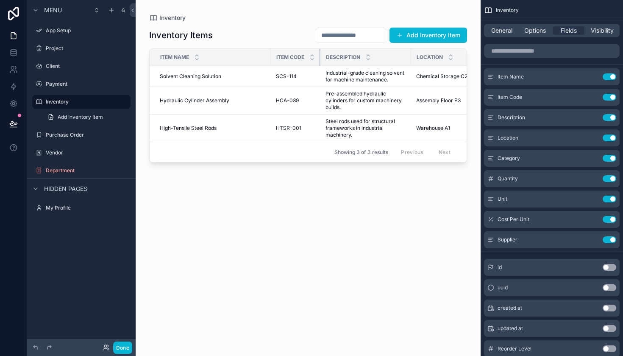
drag, startPoint x: 334, startPoint y: 52, endPoint x: 313, endPoint y: 51, distance: 21.2
click at [312, 52] on th "Item Code" at bounding box center [296, 57] width 50 height 17
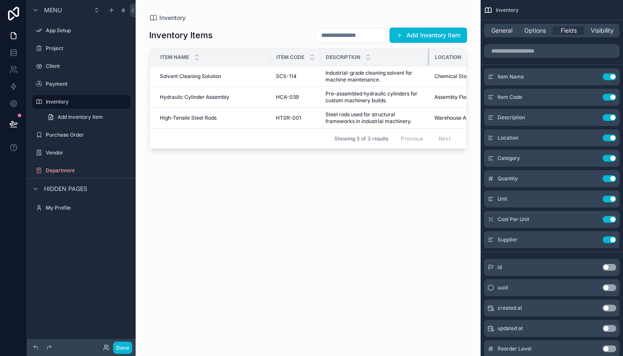
drag, startPoint x: 411, startPoint y: 54, endPoint x: 429, endPoint y: 57, distance: 18.4
click at [429, 57] on div "scrollable content" at bounding box center [429, 57] width 3 height 17
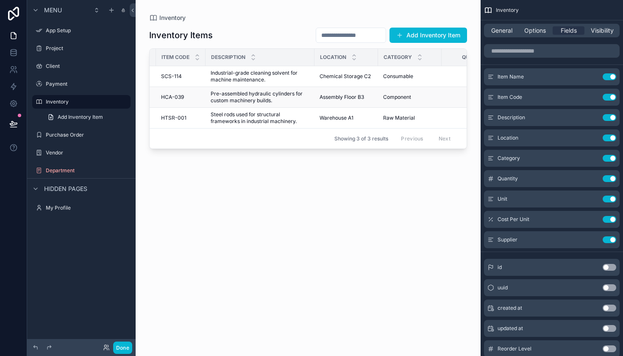
scroll to position [0, 122]
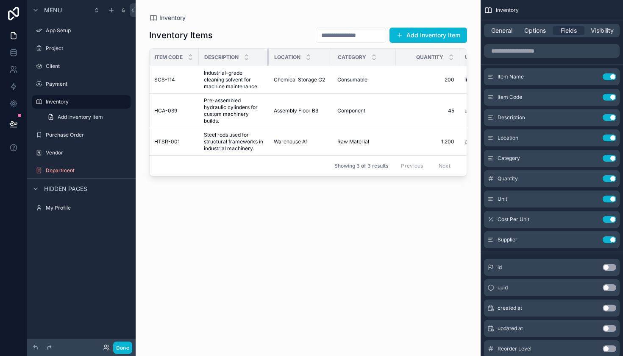
drag, startPoint x: 307, startPoint y: 53, endPoint x: 268, endPoint y: 53, distance: 39.0
click at [268, 53] on div "scrollable content" at bounding box center [268, 57] width 3 height 17
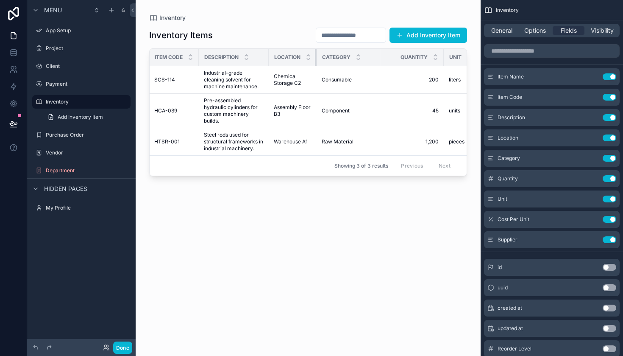
drag, startPoint x: 332, startPoint y: 56, endPoint x: 301, endPoint y: 55, distance: 31.0
click at [301, 55] on th "Location" at bounding box center [293, 57] width 48 height 17
drag, startPoint x: 379, startPoint y: 55, endPoint x: 350, endPoint y: 54, distance: 28.8
click at [350, 54] on th "Category" at bounding box center [342, 57] width 50 height 17
drag, startPoint x: 429, startPoint y: 53, endPoint x: 379, endPoint y: 51, distance: 49.7
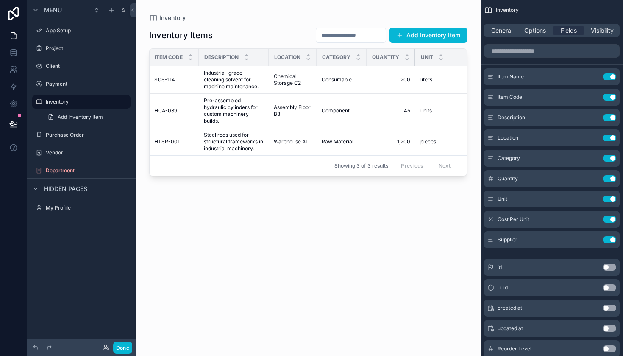
click at [379, 51] on th "Quantity" at bounding box center [391, 57] width 49 height 17
click at [388, 54] on span "Quantity" at bounding box center [385, 57] width 27 height 7
click at [592, 177] on icon "scrollable content" at bounding box center [592, 178] width 7 height 7
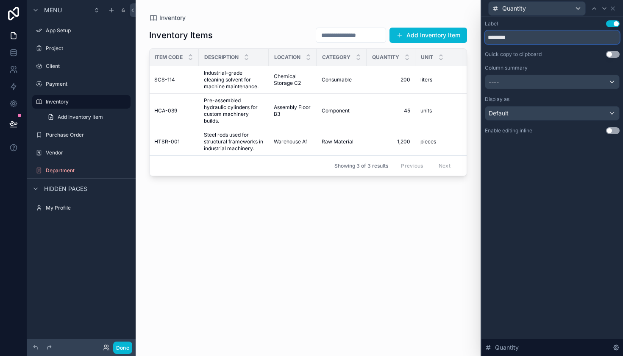
click at [518, 42] on input "********" at bounding box center [552, 38] width 135 height 14
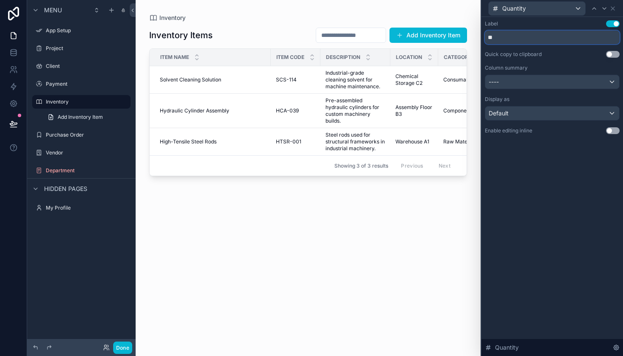
type input "*"
type input "***"
click at [405, 200] on div "Inventory Items Add Inventory Item Item Name Item Code Description Location Cat…" at bounding box center [308, 184] width 318 height 324
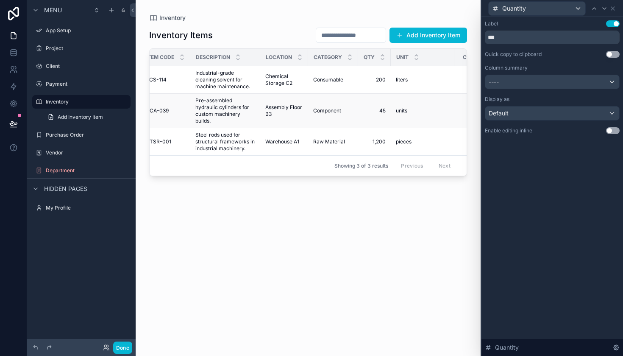
scroll to position [0, 131]
drag, startPoint x: 390, startPoint y: 55, endPoint x: 379, endPoint y: 54, distance: 10.6
click at [379, 55] on th "QTY" at bounding box center [374, 57] width 33 height 17
click at [611, 55] on button "Use setting" at bounding box center [613, 54] width 14 height 7
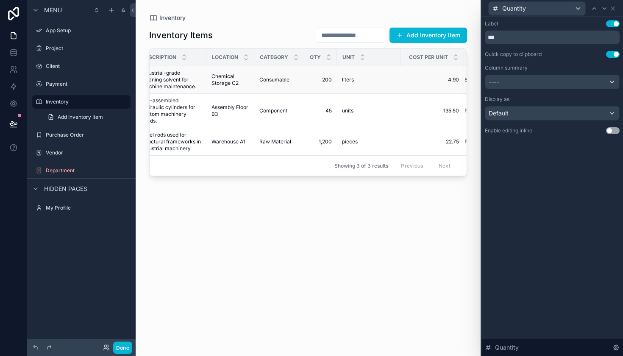
scroll to position [0, 198]
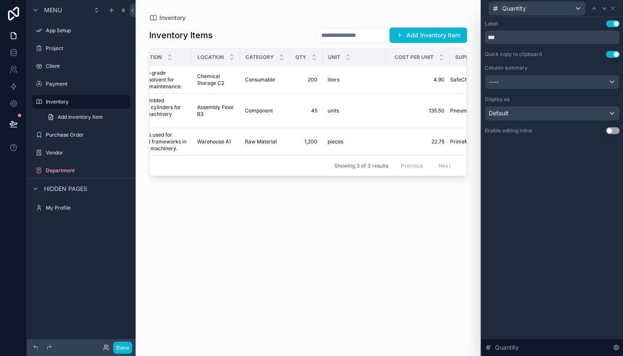
click at [615, 53] on button "Use setting" at bounding box center [613, 54] width 14 height 7
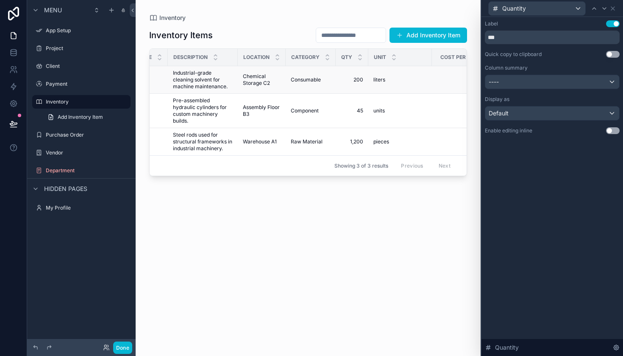
scroll to position [0, 197]
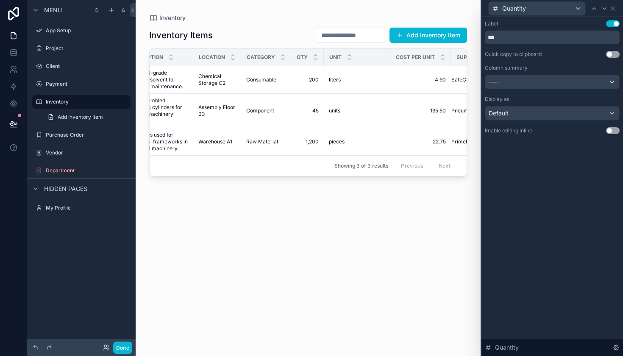
click at [559, 112] on div "Default" at bounding box center [553, 113] width 134 height 14
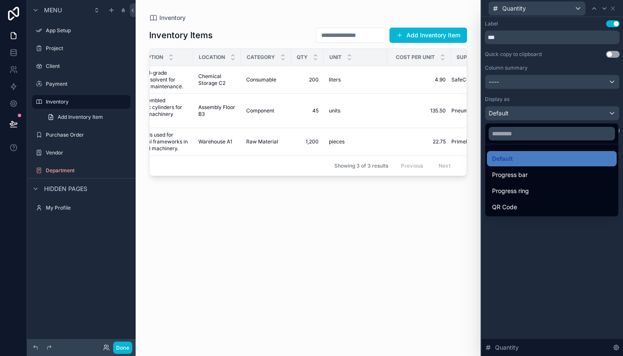
click at [559, 112] on div at bounding box center [553, 178] width 142 height 356
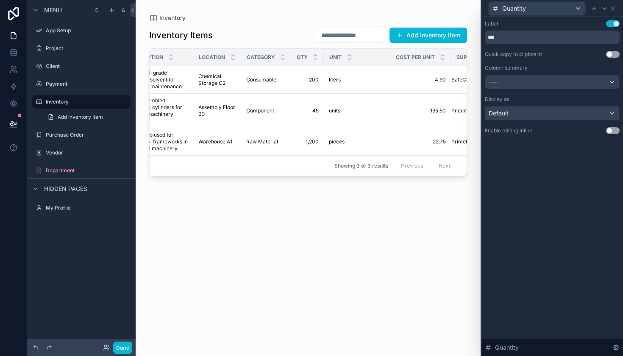
scroll to position [0, 0]
click at [615, 6] on icon at bounding box center [613, 8] width 7 height 7
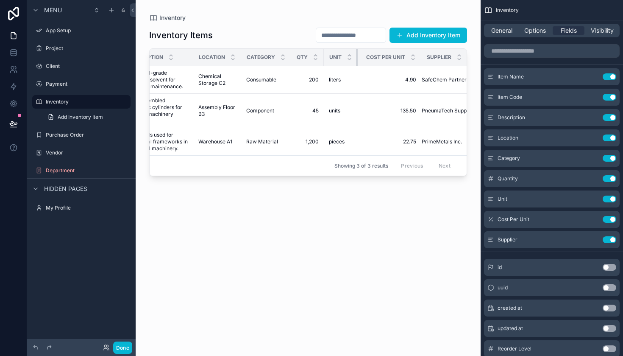
drag, startPoint x: 387, startPoint y: 56, endPoint x: 342, endPoint y: 56, distance: 44.5
click at [342, 56] on th "Unit" at bounding box center [341, 57] width 34 height 17
drag, startPoint x: 420, startPoint y: 54, endPoint x: 393, endPoint y: 50, distance: 28.0
click at [393, 50] on th "Cost Per Unit" at bounding box center [388, 57] width 61 height 17
click at [593, 217] on icon "scrollable content" at bounding box center [592, 219] width 7 height 7
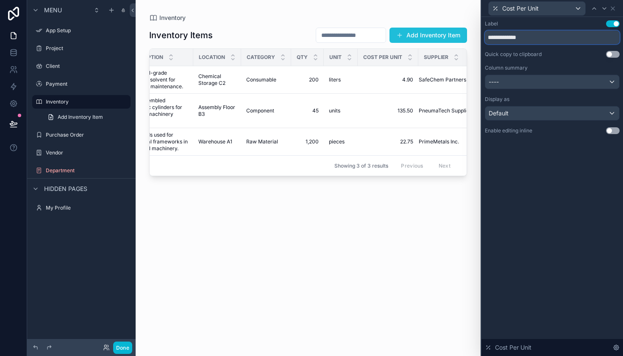
drag, startPoint x: 564, startPoint y: 39, endPoint x: 461, endPoint y: 34, distance: 103.2
click at [461, 34] on div "**********" at bounding box center [311, 178] width 623 height 356
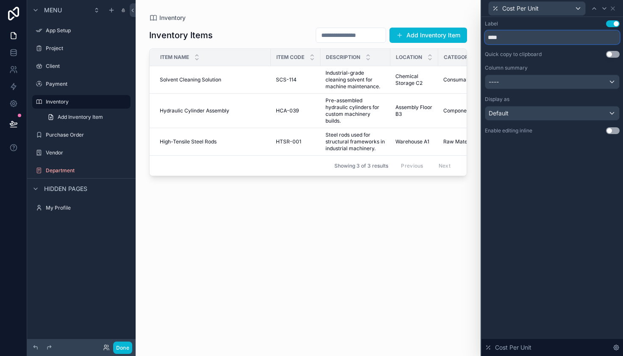
type input "****"
click at [350, 196] on div "Inventory Items Add Inventory Item Item Name Item Code Description Location Cat…" at bounding box center [308, 184] width 318 height 324
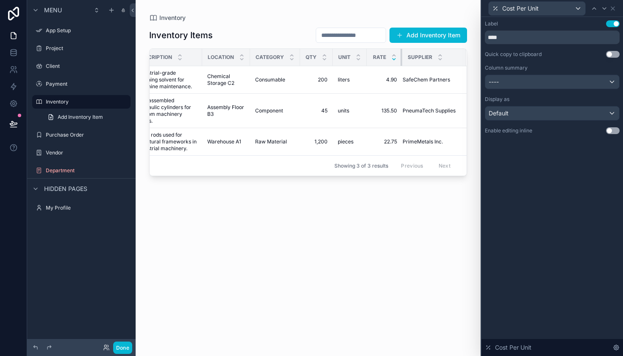
scroll to position [0, 187]
drag, startPoint x: 401, startPoint y: 58, endPoint x: 390, endPoint y: 57, distance: 10.6
click at [390, 57] on th "RATE" at bounding box center [385, 57] width 35 height 17
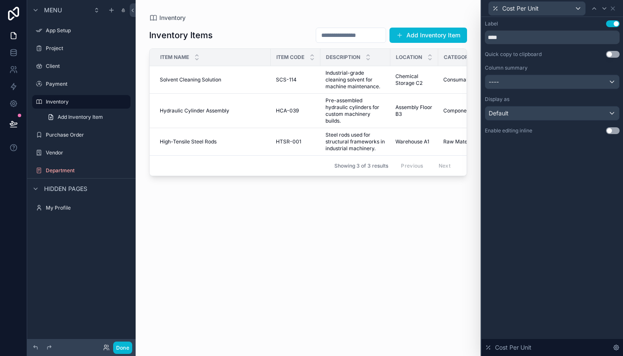
scroll to position [0, 0]
click at [614, 8] on icon at bounding box center [613, 8] width 7 height 7
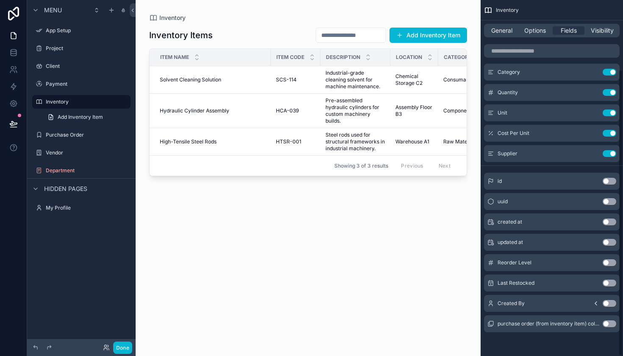
scroll to position [86, 0]
click at [614, 263] on button "Use setting" at bounding box center [610, 262] width 14 height 7
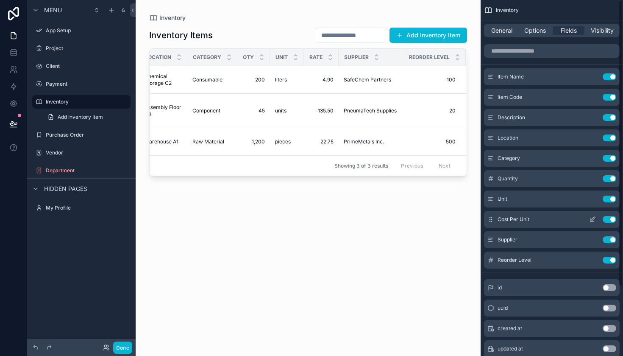
scroll to position [0, 0]
click at [611, 260] on button "Use setting" at bounding box center [610, 260] width 14 height 7
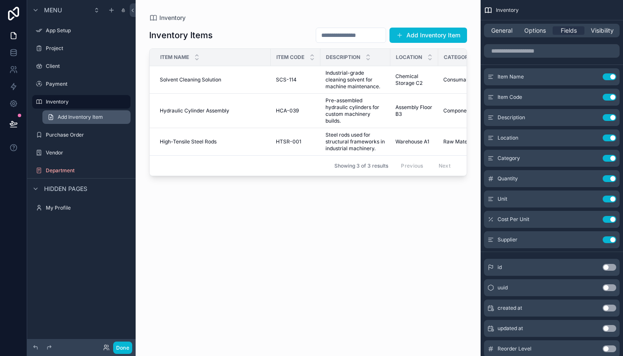
click at [76, 116] on span "Add Inventory Item" at bounding box center [80, 117] width 45 height 7
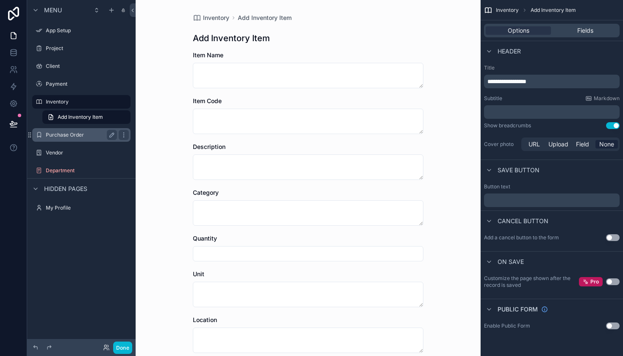
click at [65, 141] on div "Purchase Order" at bounding box center [81, 135] width 95 height 14
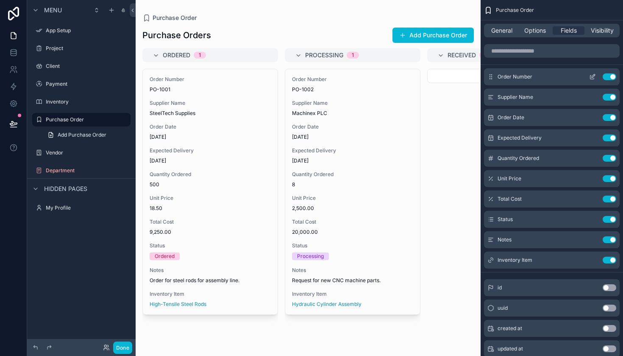
click at [613, 77] on button "Use setting" at bounding box center [610, 76] width 14 height 7
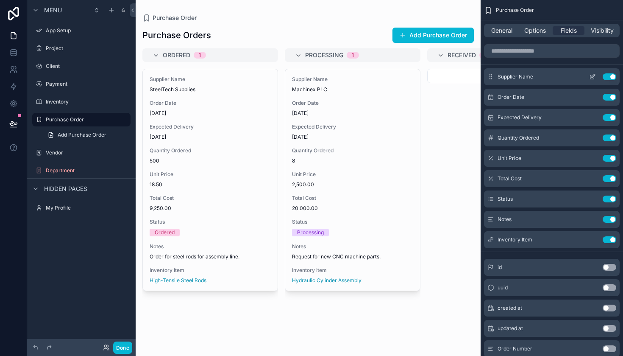
click at [614, 78] on button "Use setting" at bounding box center [610, 76] width 14 height 7
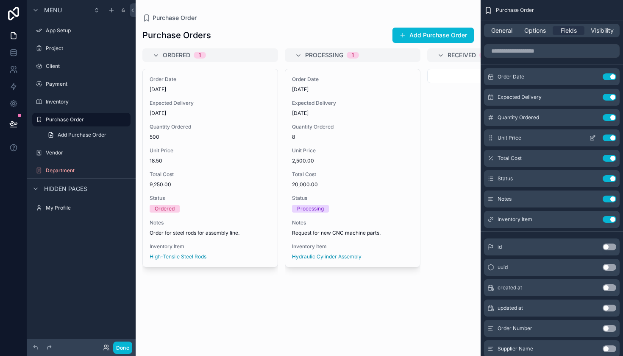
click at [609, 140] on button "Use setting" at bounding box center [610, 137] width 14 height 7
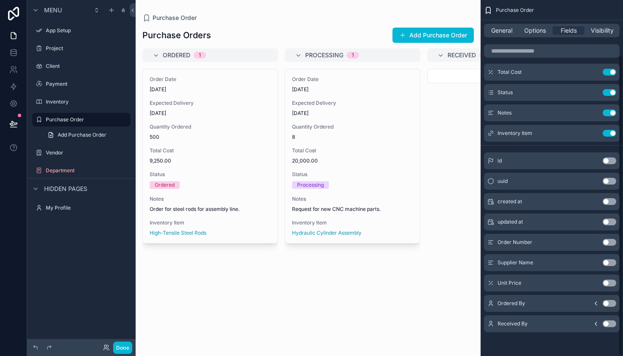
scroll to position [66, 0]
click at [610, 304] on button "Use setting" at bounding box center [610, 303] width 14 height 7
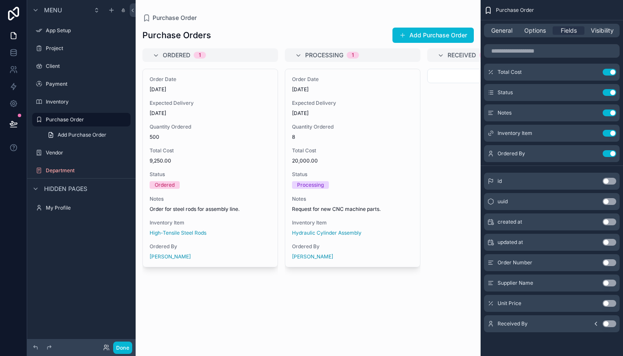
scroll to position [0, 0]
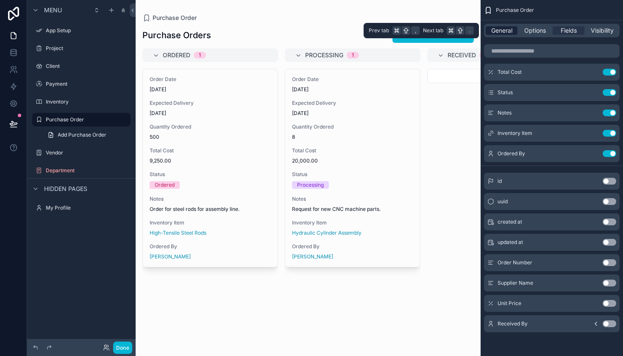
click at [507, 32] on span "General" at bounding box center [502, 30] width 21 height 8
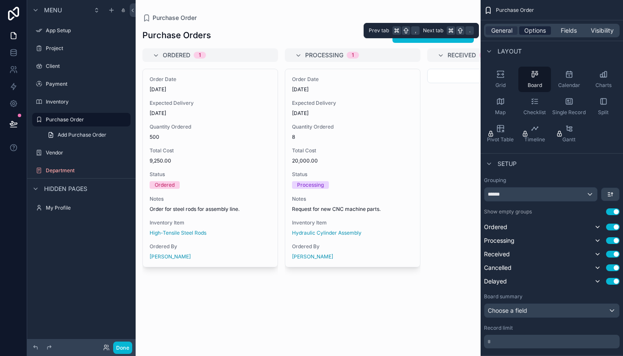
click at [539, 30] on span "Options" at bounding box center [536, 30] width 22 height 8
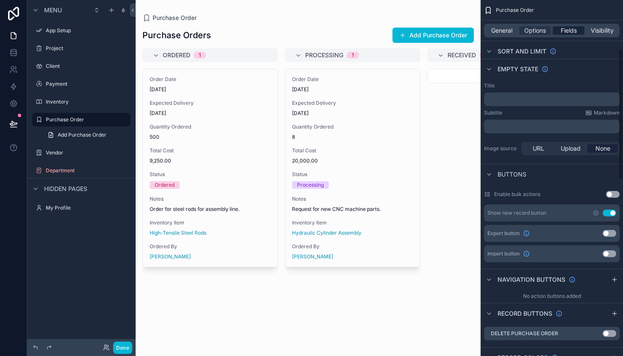
click at [569, 31] on span "Fields" at bounding box center [569, 30] width 16 height 8
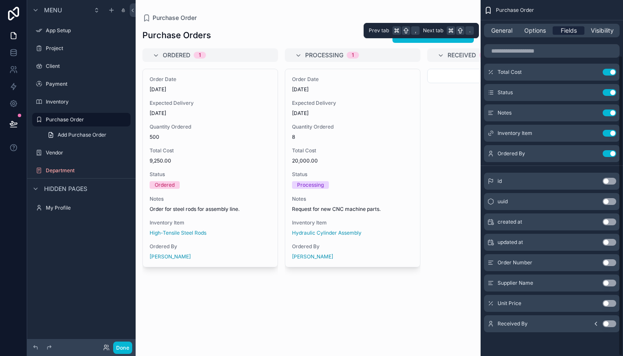
scroll to position [66, 0]
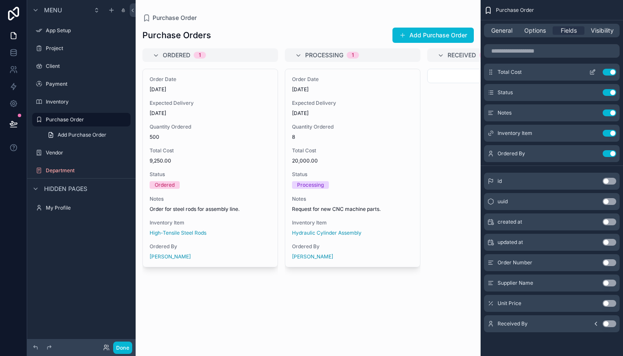
click at [595, 73] on icon "scrollable content" at bounding box center [592, 72] width 7 height 7
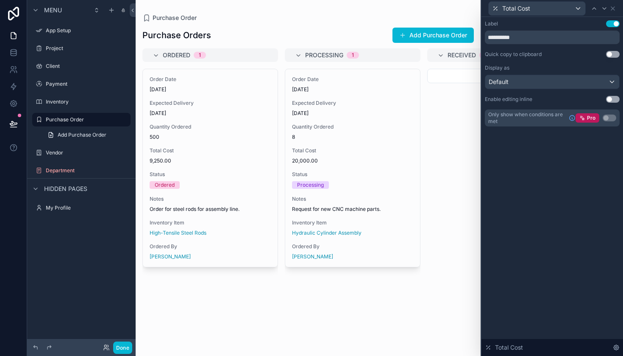
click at [599, 84] on div "Default" at bounding box center [553, 82] width 134 height 14
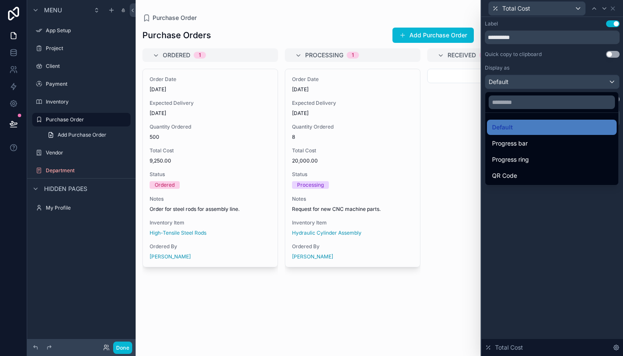
click at [599, 84] on div at bounding box center [553, 178] width 142 height 356
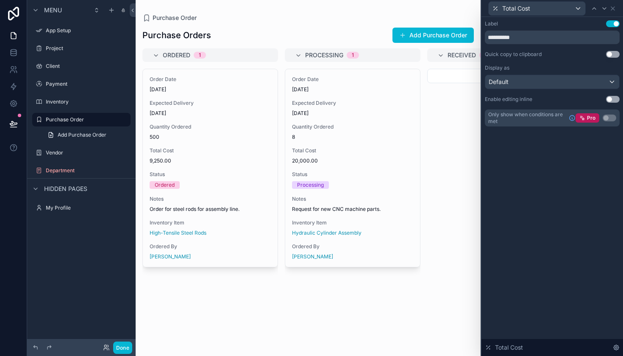
scroll to position [0, 0]
click at [560, 34] on input "**********" at bounding box center [552, 38] width 135 height 14
click at [560, 35] on input "**********" at bounding box center [552, 38] width 135 height 14
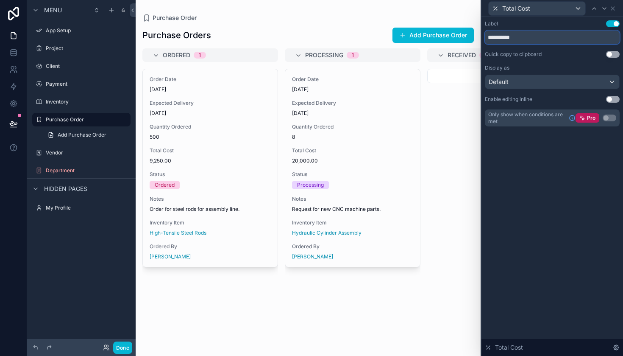
click at [529, 42] on input "**********" at bounding box center [552, 38] width 135 height 14
click at [584, 59] on div "**********" at bounding box center [552, 73] width 135 height 106
click at [614, 8] on icon at bounding box center [613, 8] width 7 height 7
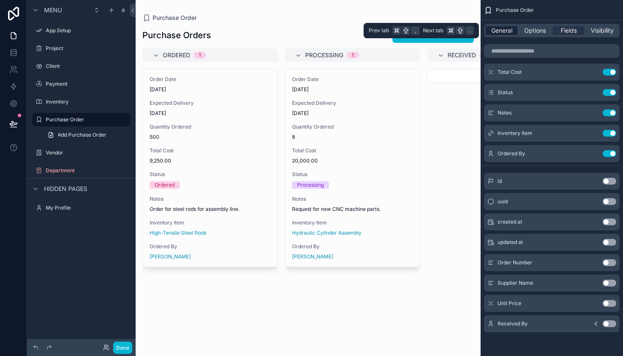
click at [504, 29] on span "General" at bounding box center [502, 30] width 21 height 8
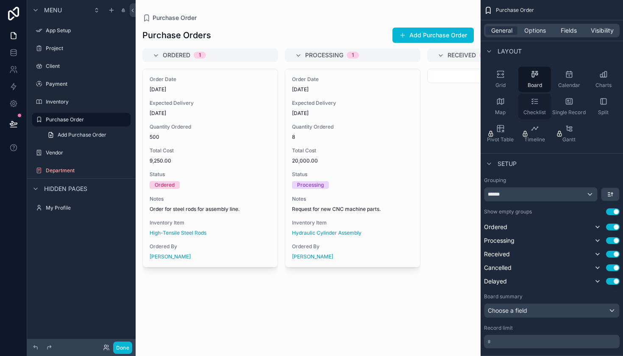
click at [532, 105] on icon "scrollable content" at bounding box center [535, 101] width 8 height 8
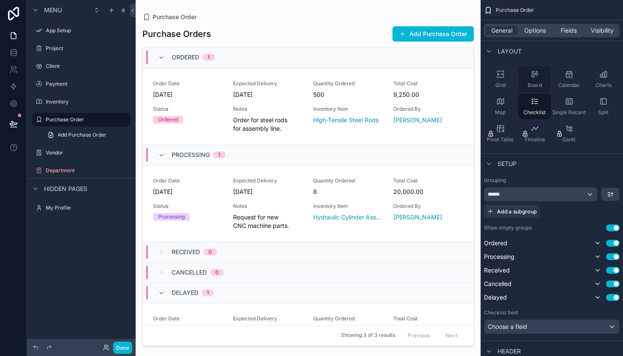
click at [536, 75] on icon "scrollable content" at bounding box center [535, 74] width 8 height 8
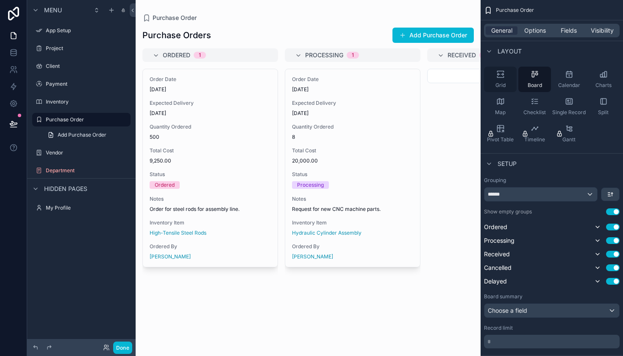
click at [500, 74] on icon "scrollable content" at bounding box center [498, 74] width 3 height 2
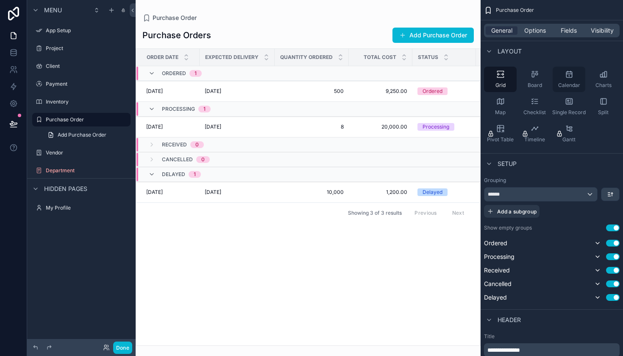
click at [564, 79] on div "Calendar" at bounding box center [569, 79] width 33 height 25
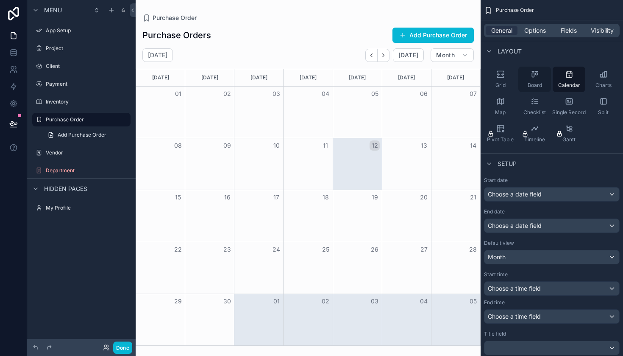
click at [536, 80] on div "Board" at bounding box center [535, 79] width 33 height 25
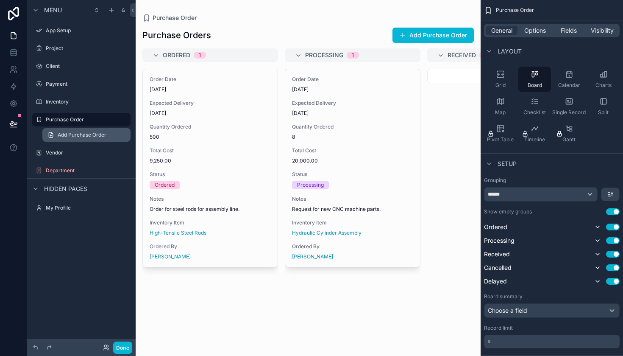
click at [92, 134] on span "Add Purchase Order" at bounding box center [82, 134] width 49 height 7
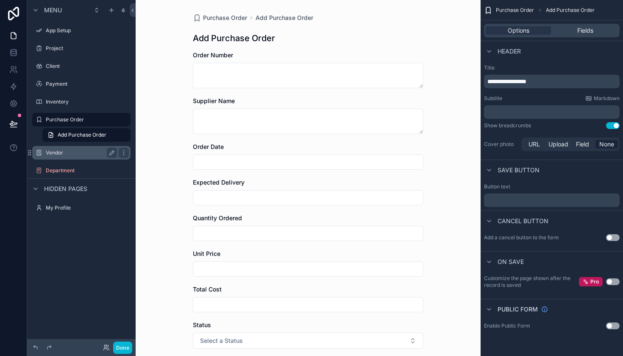
click at [75, 154] on label "Vendor" at bounding box center [80, 152] width 68 height 7
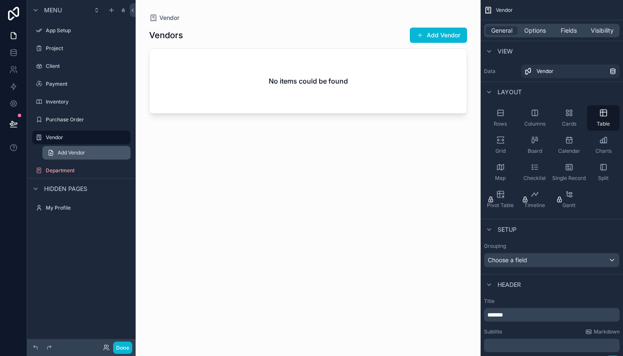
click at [72, 156] on link "Add Vendor" at bounding box center [86, 153] width 88 height 14
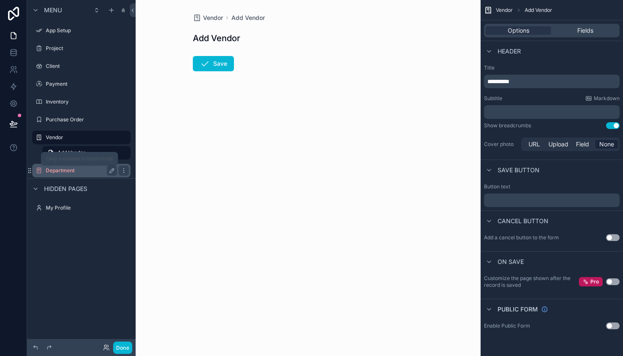
click at [70, 172] on label "Department" at bounding box center [80, 170] width 68 height 7
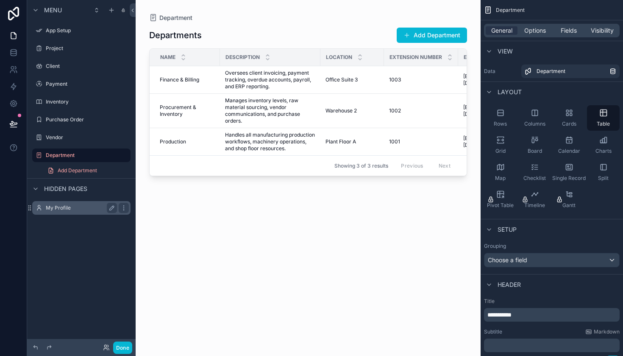
click at [70, 207] on label "My Profile" at bounding box center [80, 207] width 68 height 7
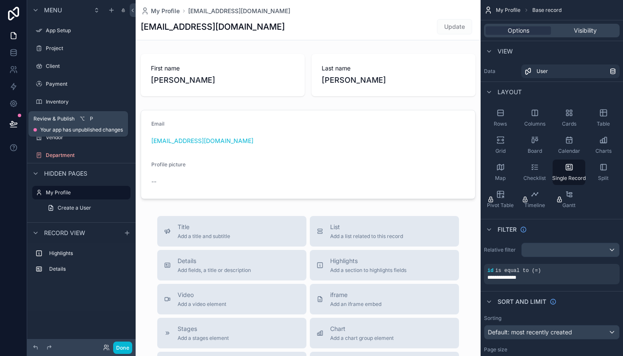
click at [16, 124] on icon at bounding box center [13, 123] width 7 height 4
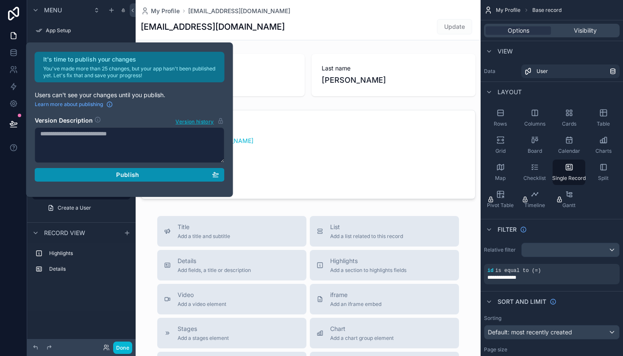
click at [131, 174] on span "Publish" at bounding box center [127, 175] width 23 height 8
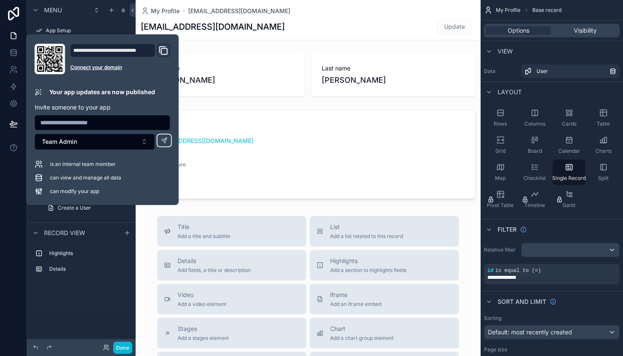
click at [72, 126] on input "text" at bounding box center [102, 123] width 135 height 12
click at [86, 123] on input "text" at bounding box center [102, 123] width 135 height 12
type input "**********"
click at [86, 142] on button "Team Admin" at bounding box center [95, 142] width 120 height 16
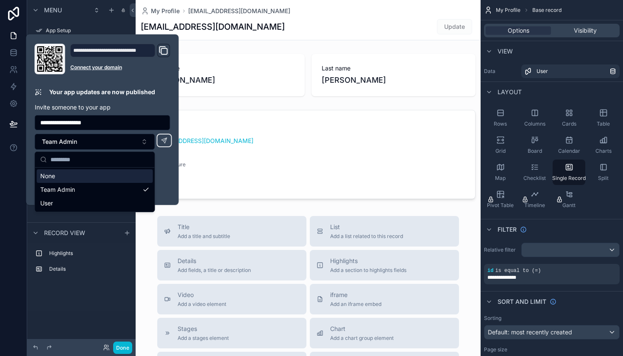
click at [170, 157] on div "**********" at bounding box center [102, 120] width 142 height 152
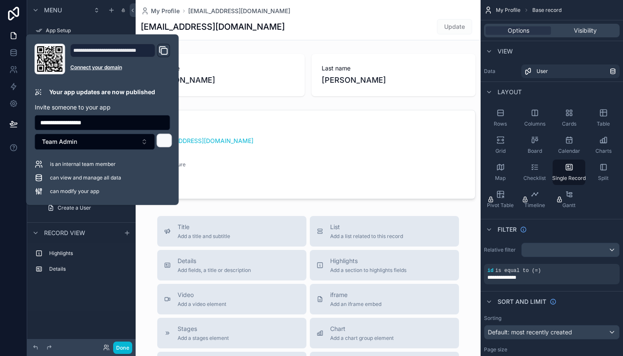
click at [164, 137] on icon at bounding box center [164, 140] width 7 height 7
click at [76, 194] on span "can modify your app" at bounding box center [74, 191] width 49 height 7
click at [44, 191] on div "can modify your app" at bounding box center [103, 191] width 136 height 8
click at [127, 140] on button "Team Admin" at bounding box center [95, 142] width 120 height 16
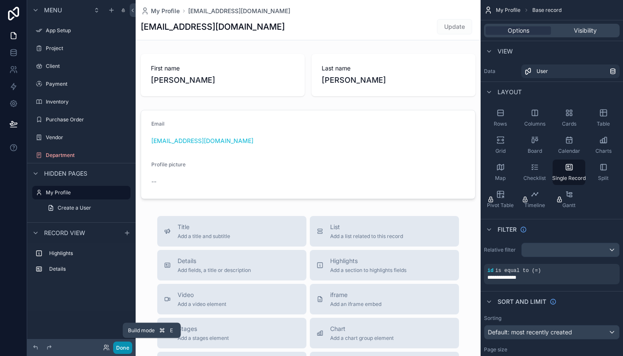
click at [126, 344] on button "Done" at bounding box center [122, 347] width 19 height 12
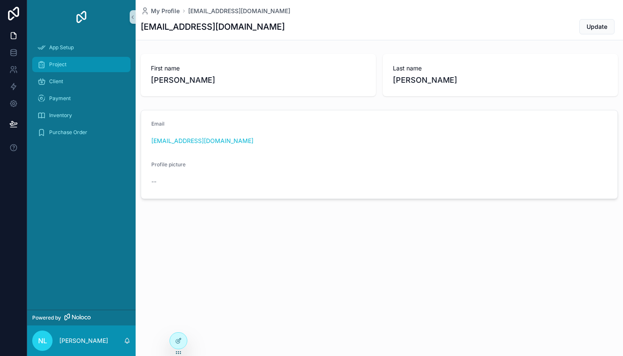
click at [74, 61] on div "Project" at bounding box center [81, 65] width 88 height 14
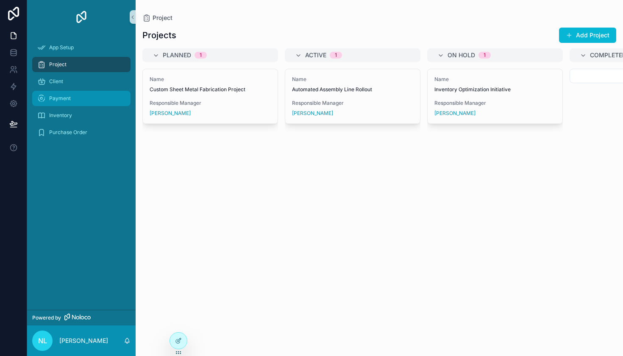
scroll to position [0, 0]
click at [86, 91] on link "Payment" at bounding box center [81, 98] width 98 height 15
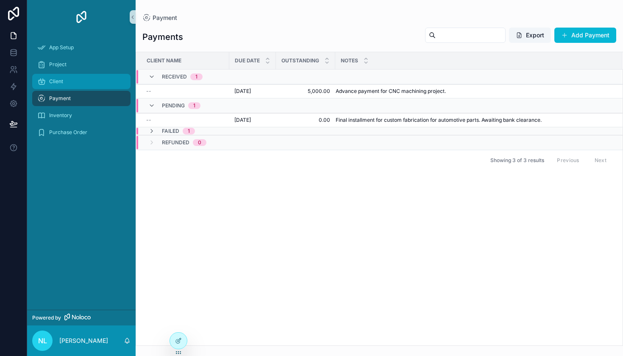
click at [89, 80] on div "Client" at bounding box center [81, 82] width 88 height 14
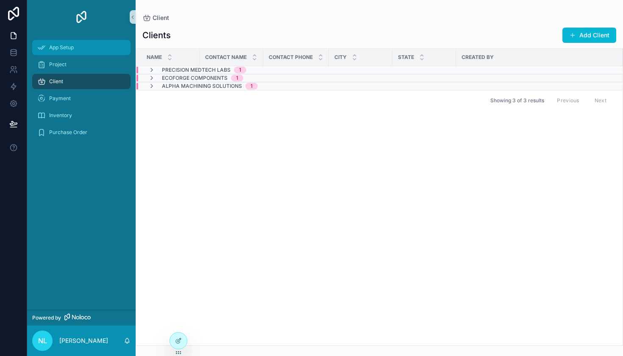
click at [85, 49] on div "App Setup" at bounding box center [81, 48] width 88 height 14
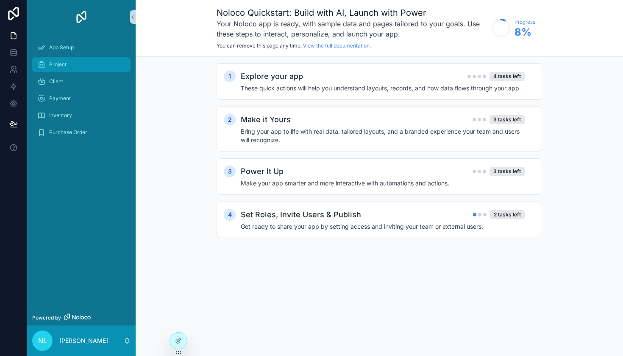
click at [73, 65] on div "Project" at bounding box center [81, 65] width 88 height 14
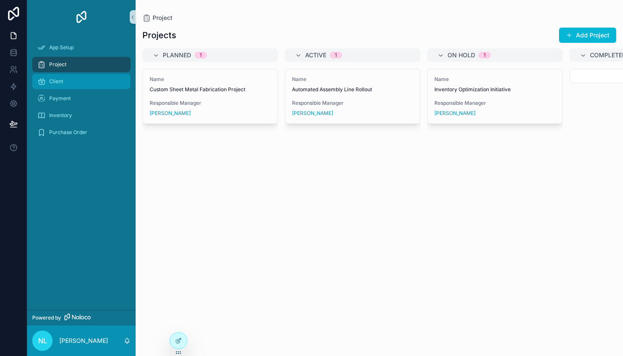
click at [73, 80] on div "Client" at bounding box center [81, 82] width 88 height 14
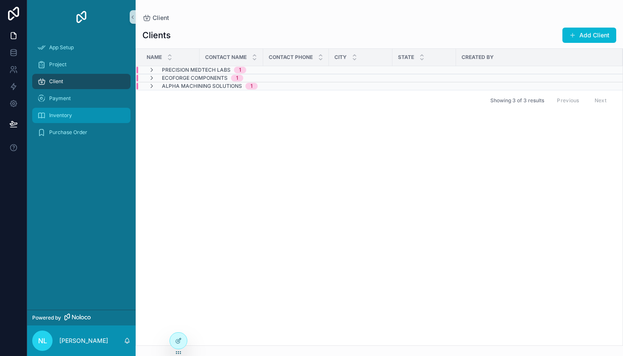
click at [75, 110] on div "Inventory" at bounding box center [81, 116] width 88 height 14
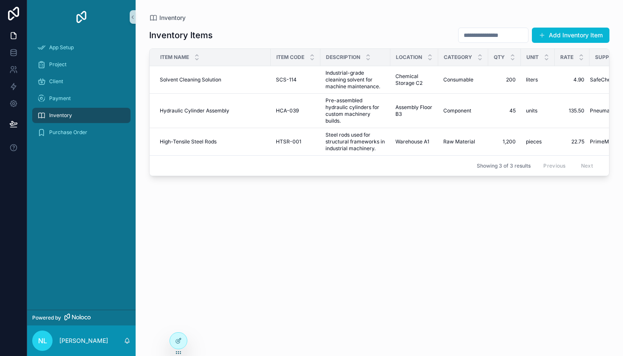
click at [113, 123] on div "Inventory" at bounding box center [81, 115] width 109 height 17
click at [101, 130] on div "Purchase Order" at bounding box center [81, 133] width 88 height 14
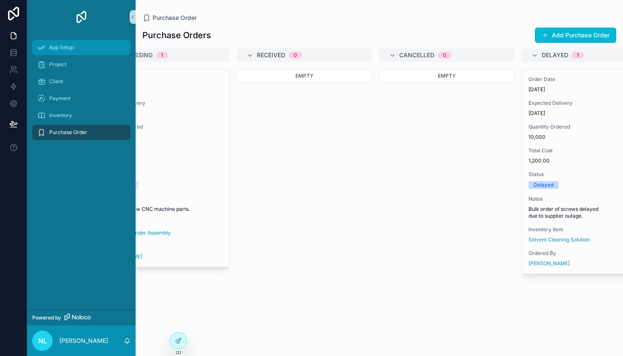
click at [97, 52] on div "App Setup" at bounding box center [81, 48] width 88 height 14
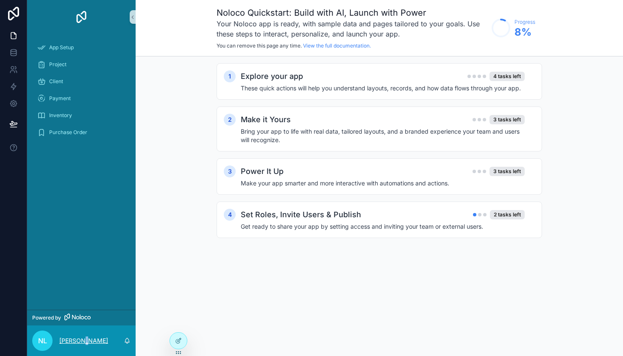
click at [80, 338] on p "[PERSON_NAME]" at bounding box center [83, 340] width 49 height 8
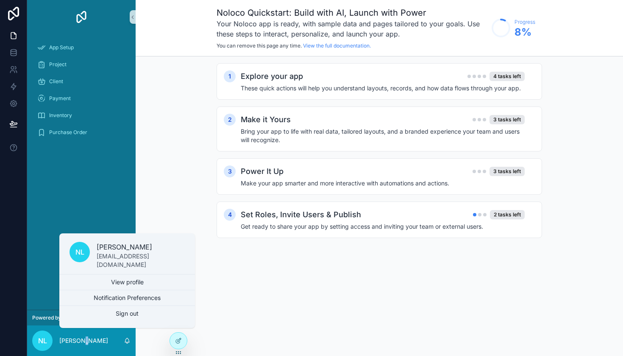
click at [47, 318] on span "Powered by" at bounding box center [46, 317] width 29 height 7
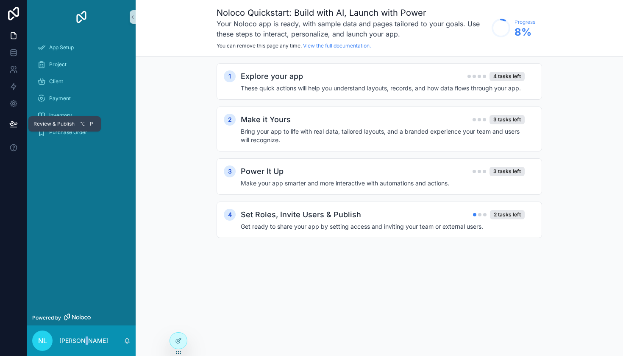
click at [16, 119] on button at bounding box center [13, 124] width 19 height 24
click at [71, 343] on p "[PERSON_NAME]" at bounding box center [83, 340] width 49 height 8
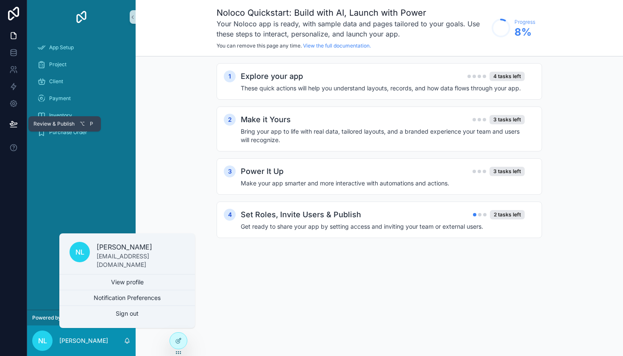
click at [14, 121] on icon at bounding box center [13, 124] width 8 height 8
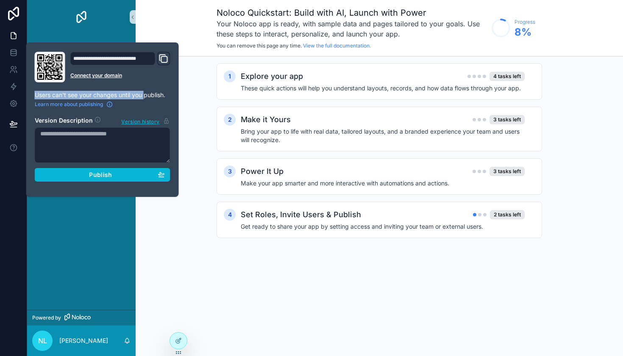
drag, startPoint x: 36, startPoint y: 96, endPoint x: 147, endPoint y: 96, distance: 111.5
click at [147, 96] on p "Users can't see your changes until you publish." at bounding box center [103, 95] width 136 height 8
click at [126, 109] on div "**********" at bounding box center [102, 120] width 142 height 136
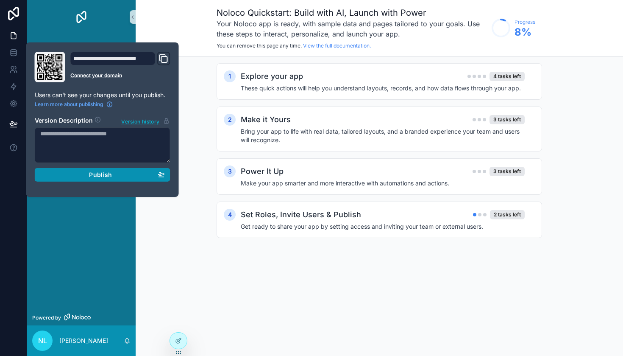
click at [122, 178] on button "Publish" at bounding box center [103, 175] width 136 height 14
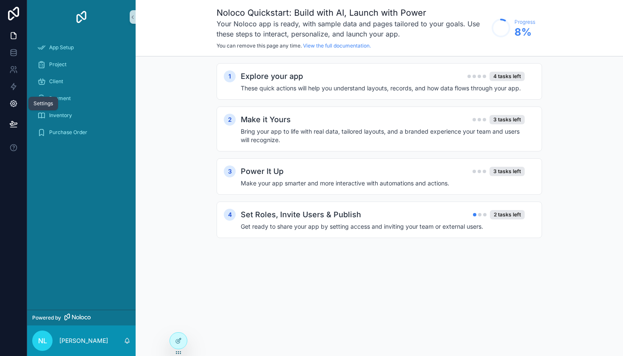
click at [17, 105] on icon at bounding box center [13, 103] width 8 height 8
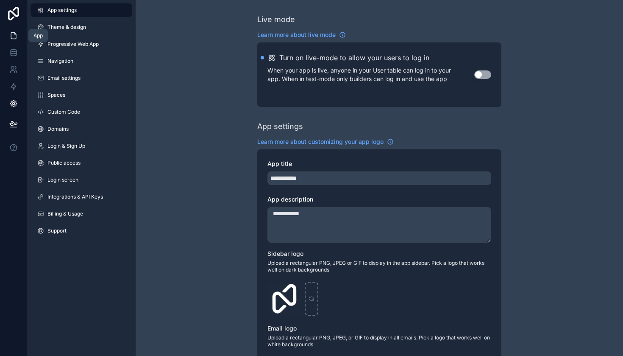
click at [12, 37] on icon at bounding box center [13, 35] width 8 height 8
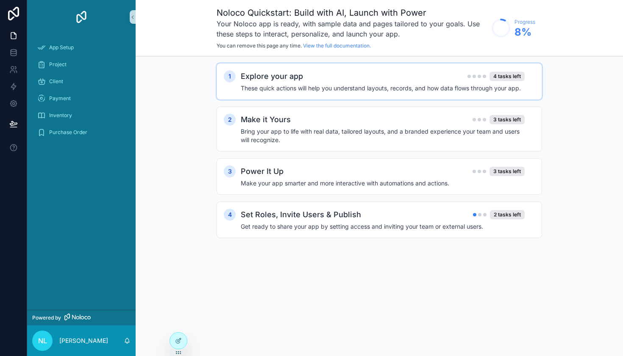
click at [384, 85] on h4 "These quick actions will help you understand layouts, records, and how data flo…" at bounding box center [383, 88] width 284 height 8
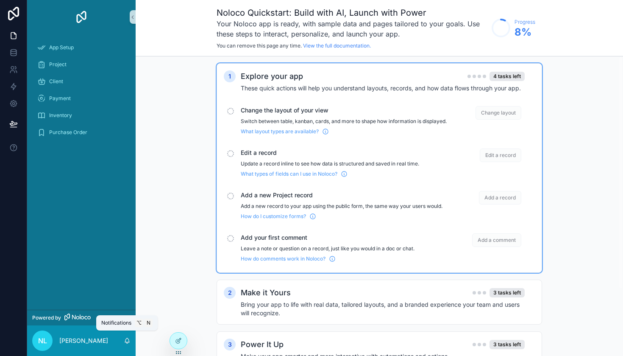
click at [126, 340] on icon "scrollable content" at bounding box center [127, 340] width 7 height 7
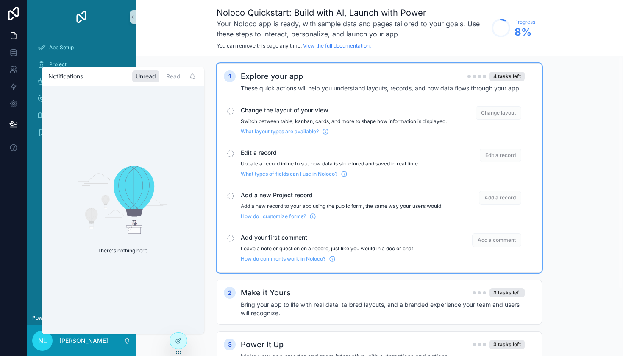
click at [124, 340] on icon "scrollable content" at bounding box center [127, 340] width 7 height 7
click at [68, 337] on p "[PERSON_NAME]" at bounding box center [83, 340] width 49 height 8
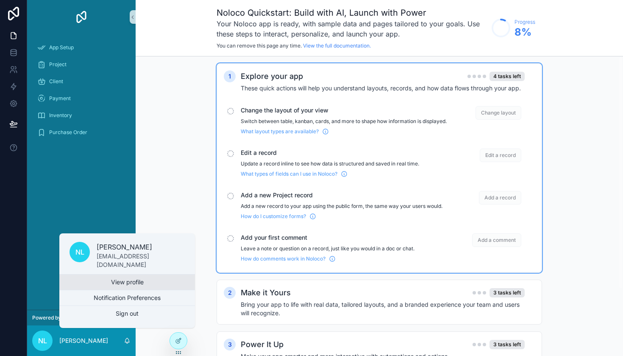
click at [60, 274] on link "View profile" at bounding box center [127, 281] width 136 height 15
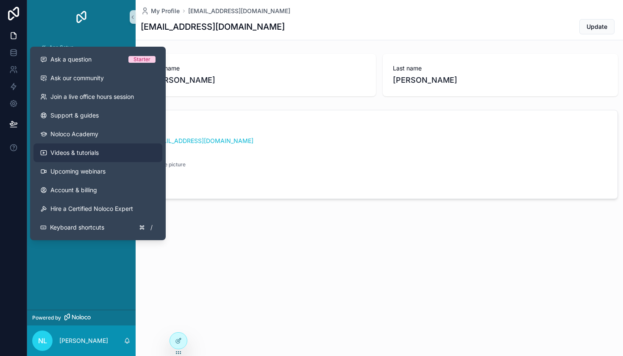
click at [103, 157] on link "Videos & tutorials" at bounding box center [98, 152] width 129 height 19
